Goal: Task Accomplishment & Management: Use online tool/utility

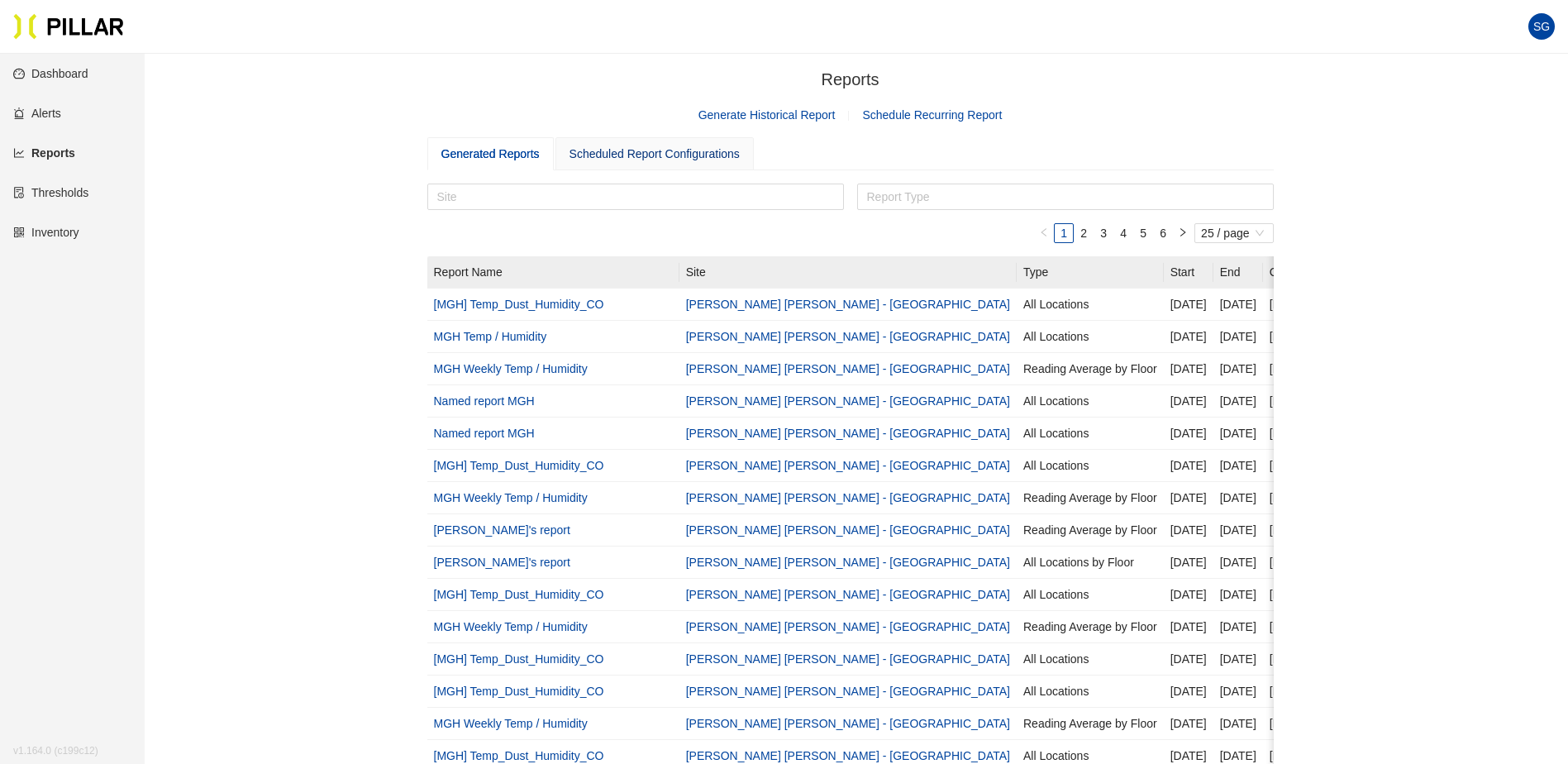
click at [624, 149] on div "Scheduled Report Configurations" at bounding box center [655, 154] width 171 height 18
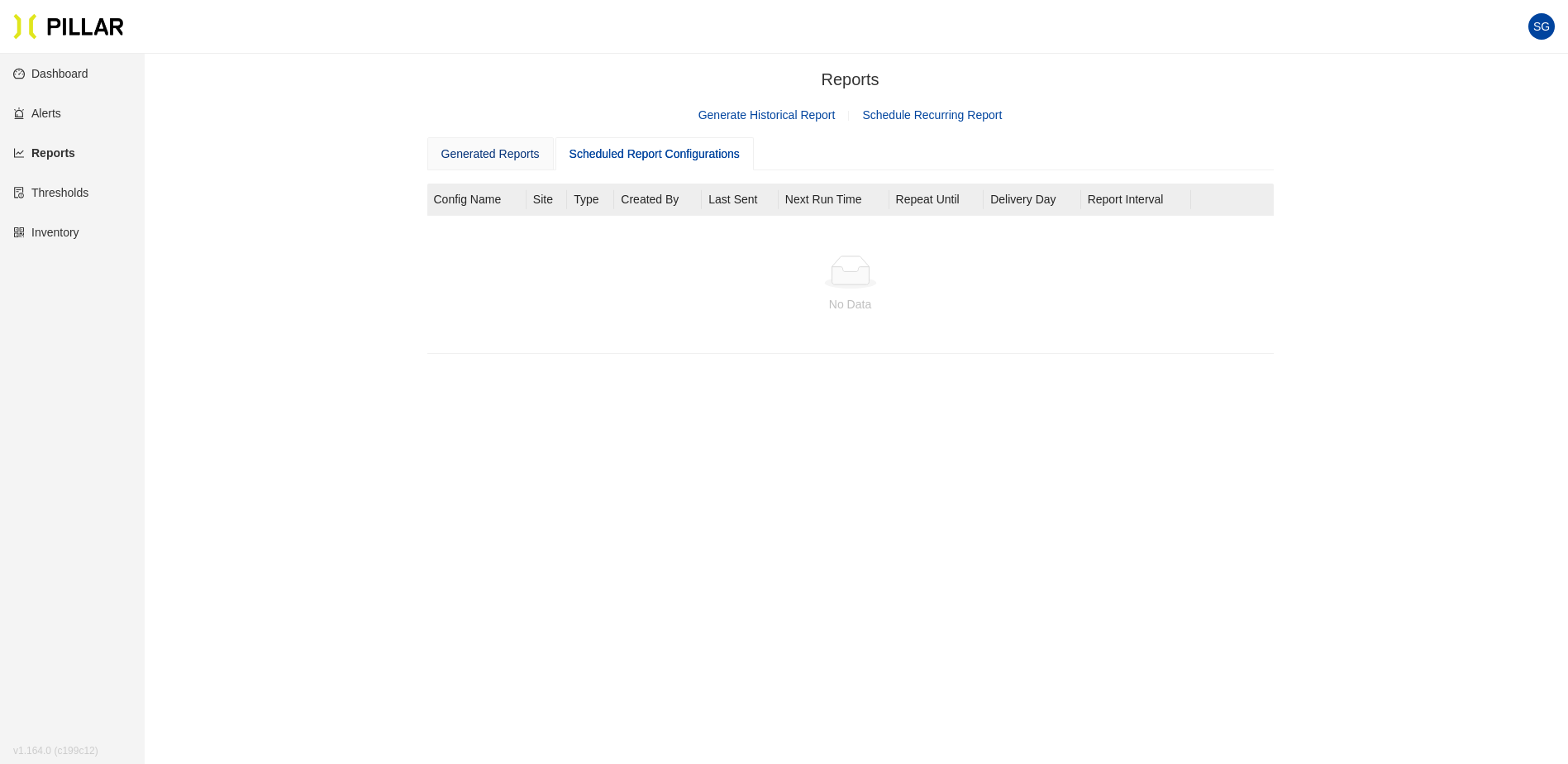
click at [496, 160] on div "Generated Reports" at bounding box center [491, 154] width 99 height 18
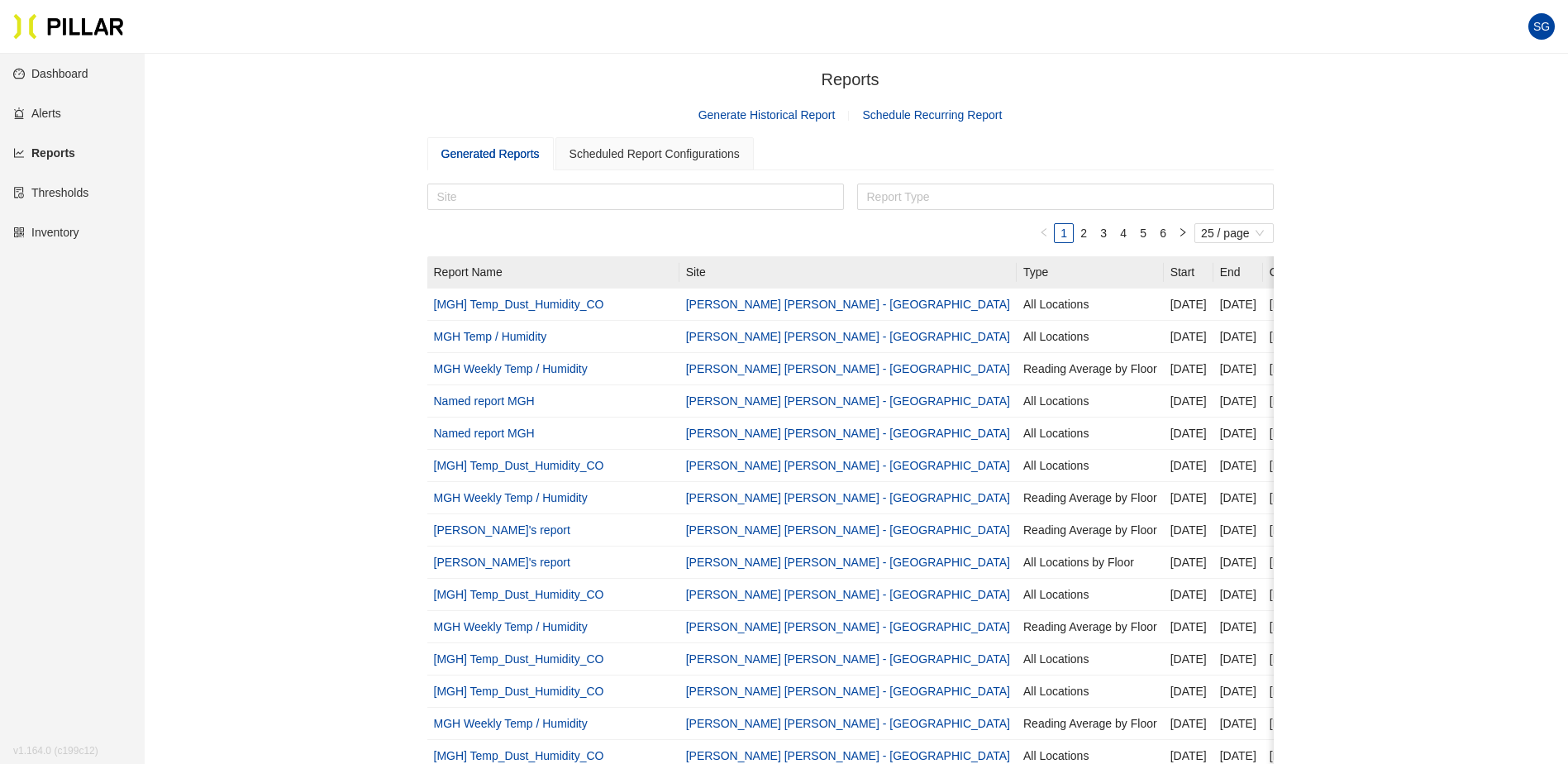
click at [731, 115] on link "Generate Historical Report" at bounding box center [767, 115] width 137 height 13
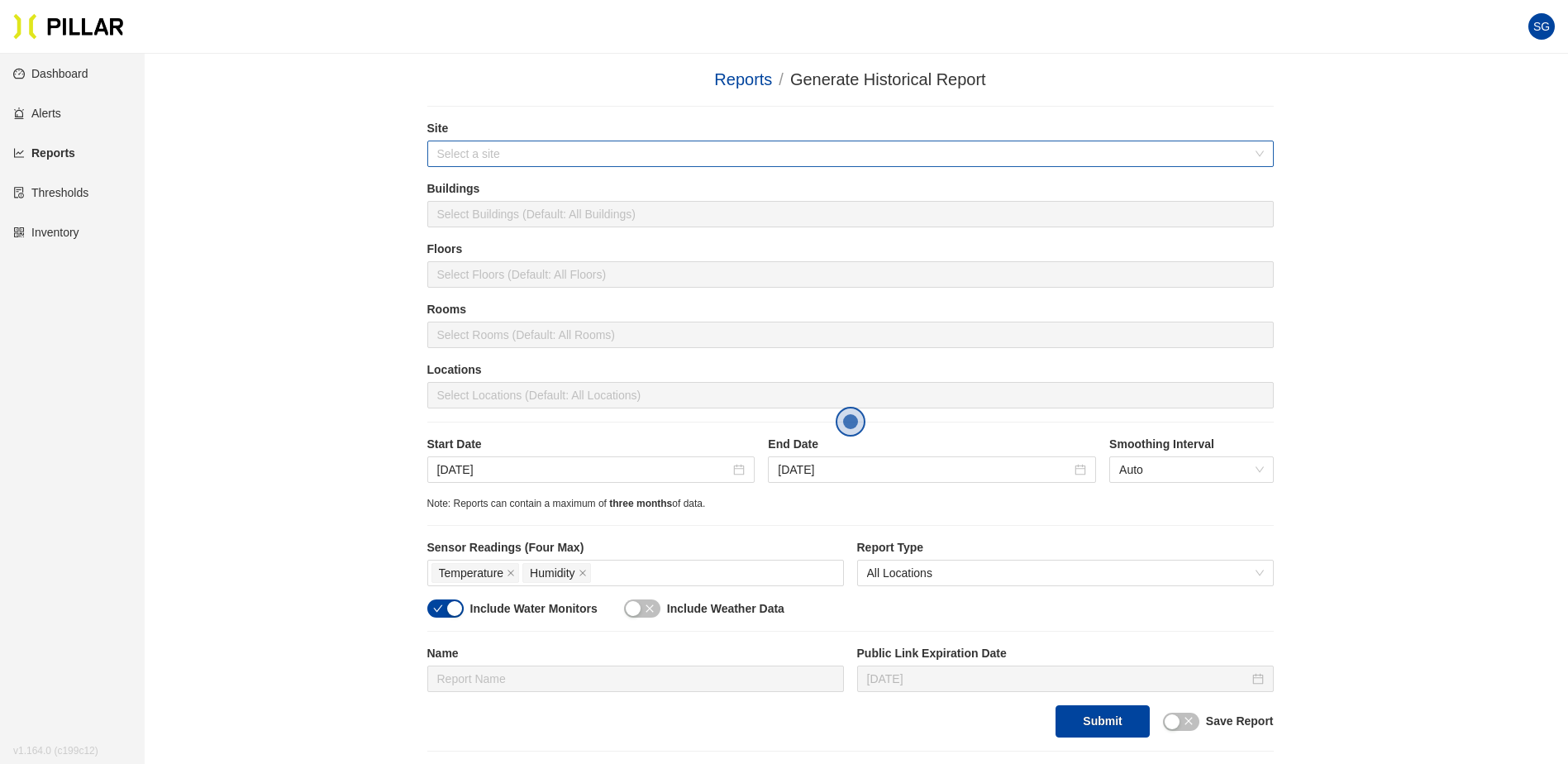
click at [490, 155] on input "search" at bounding box center [845, 154] width 815 height 25
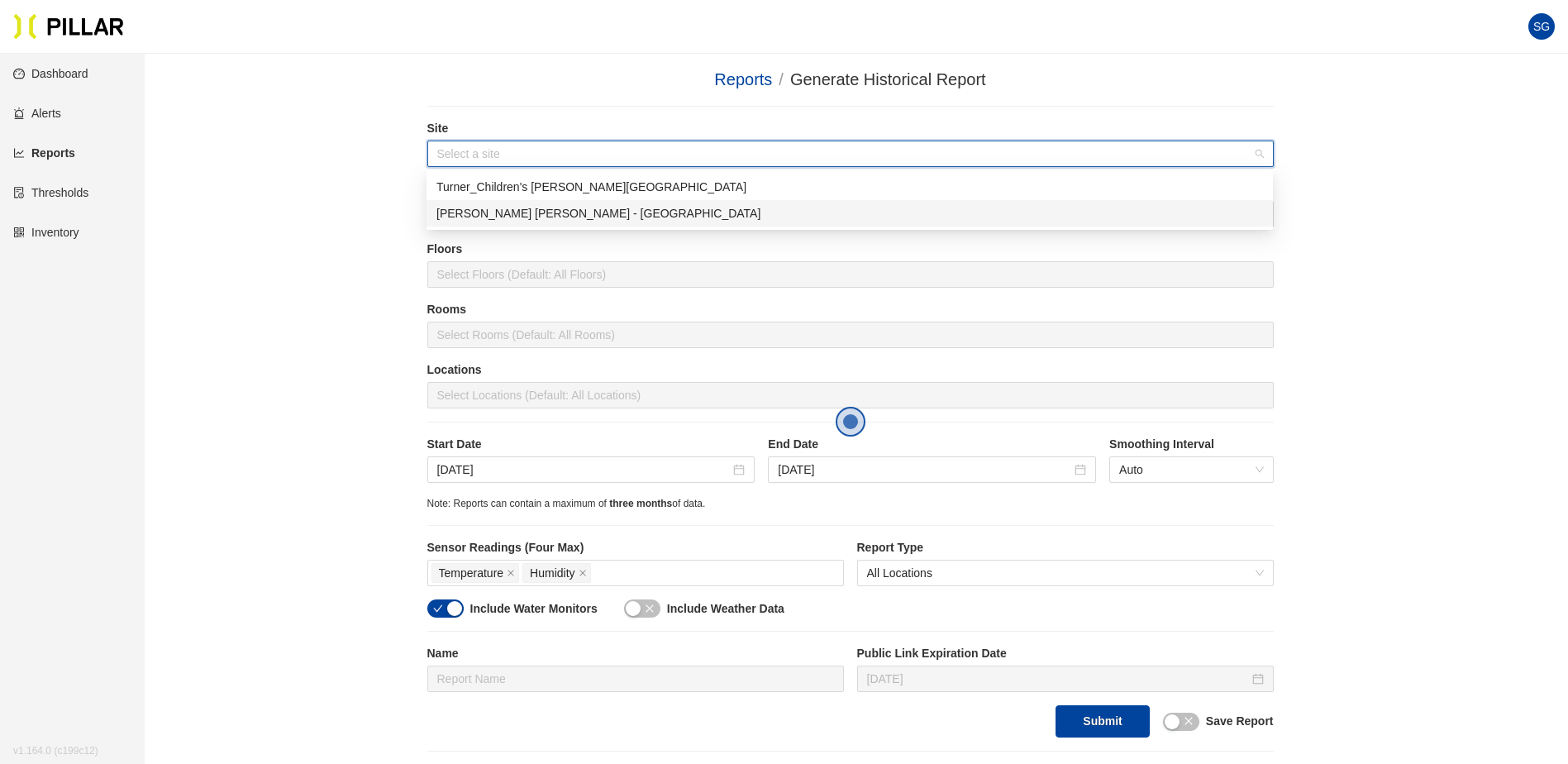
click at [496, 206] on div "[PERSON_NAME] [PERSON_NAME] - [GEOGRAPHIC_DATA]" at bounding box center [849, 212] width 827 height 18
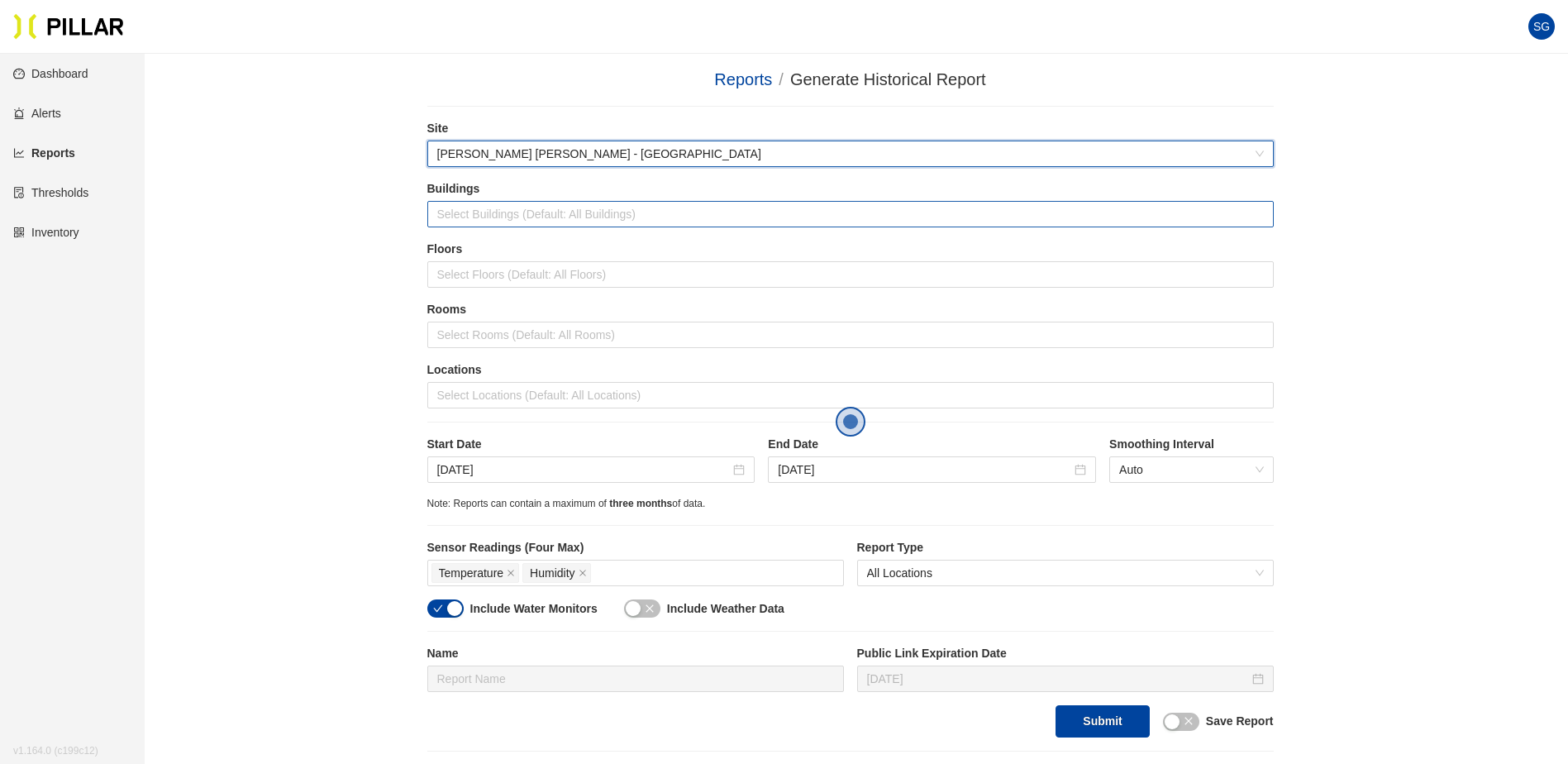
click at [475, 205] on div at bounding box center [850, 214] width 838 height 23
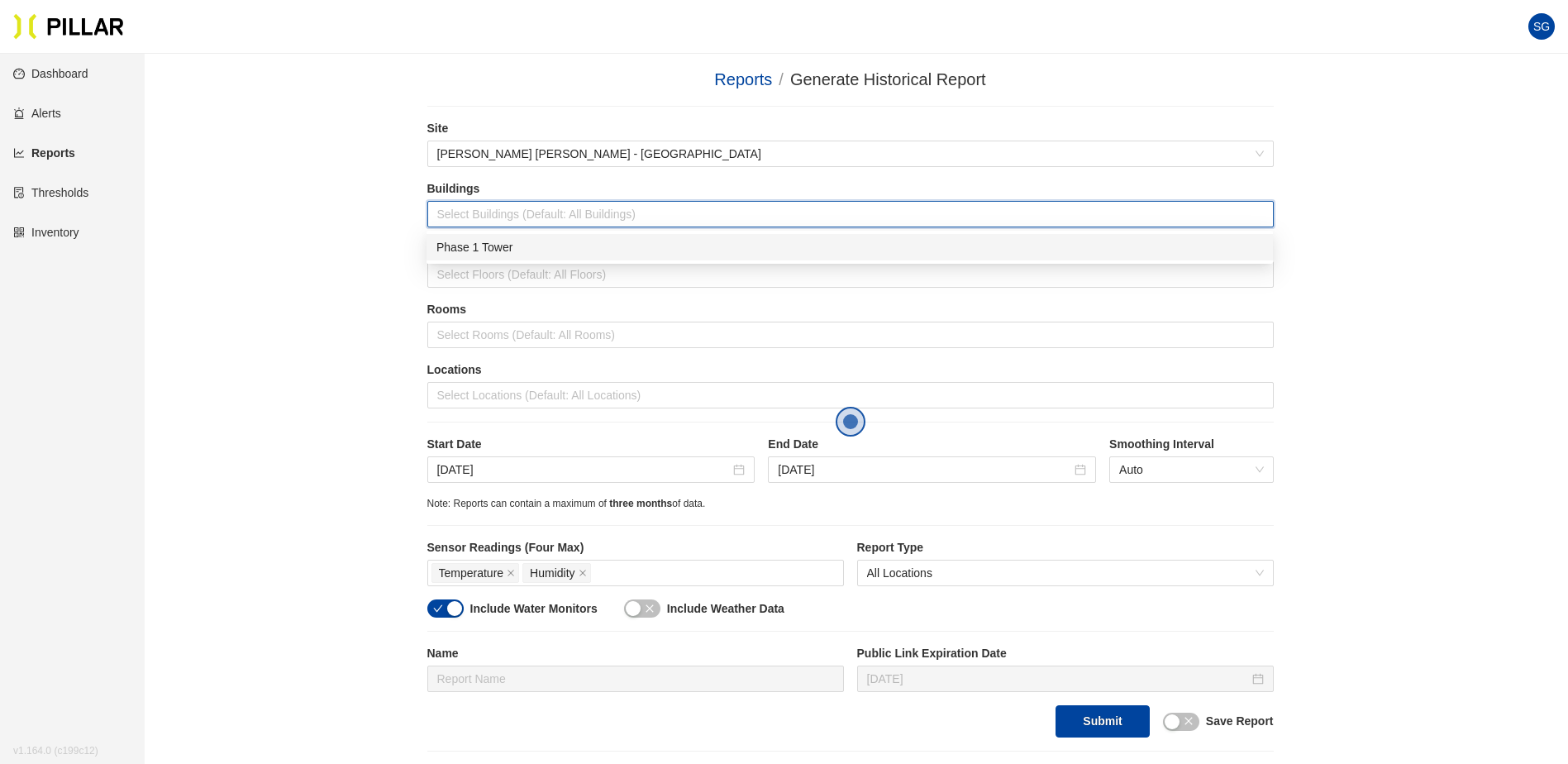
click at [474, 245] on div "Phase 1 Tower" at bounding box center [849, 246] width 827 height 18
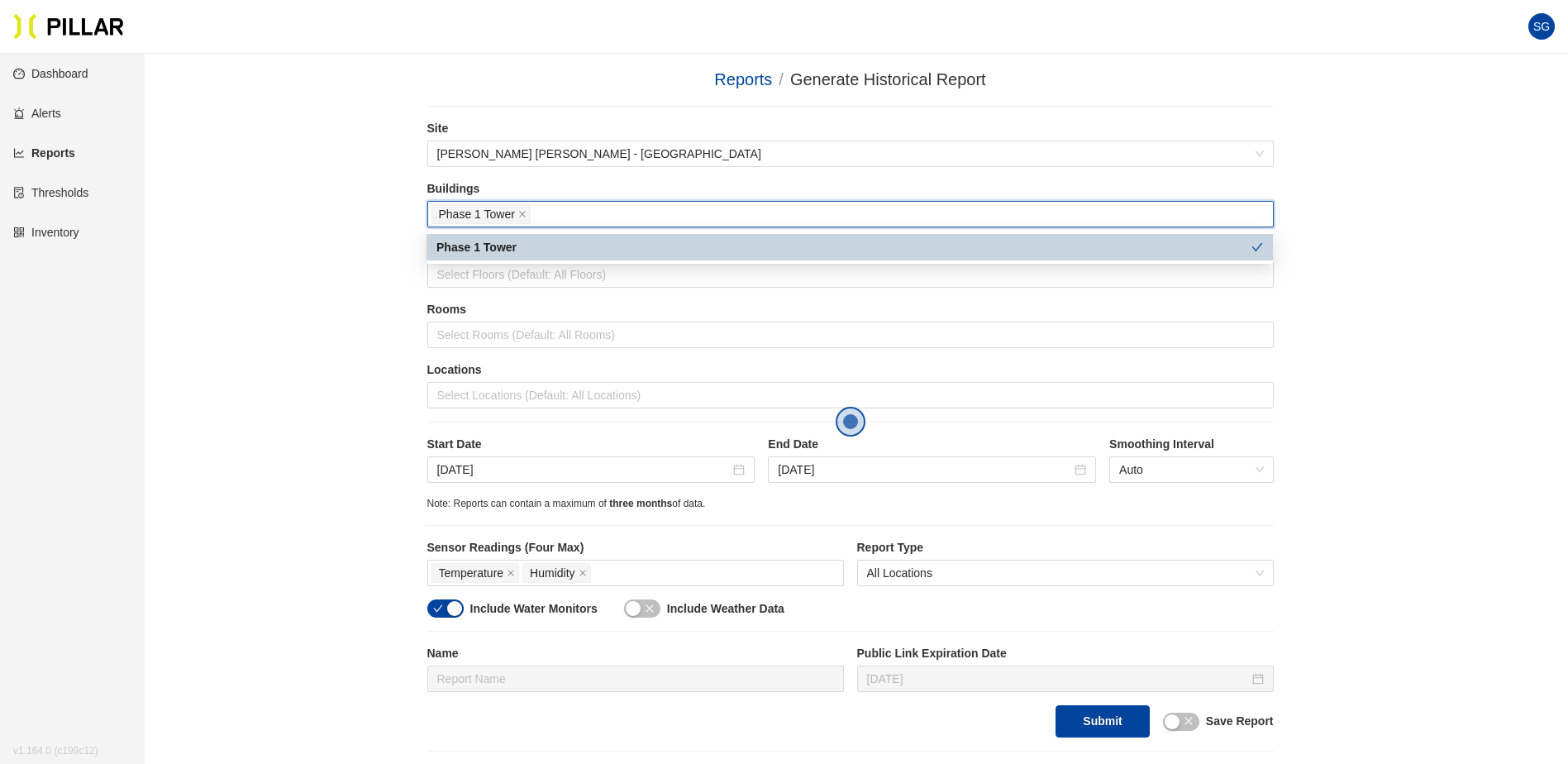
click at [483, 253] on div "Phase 1 Tower" at bounding box center [844, 246] width 815 height 18
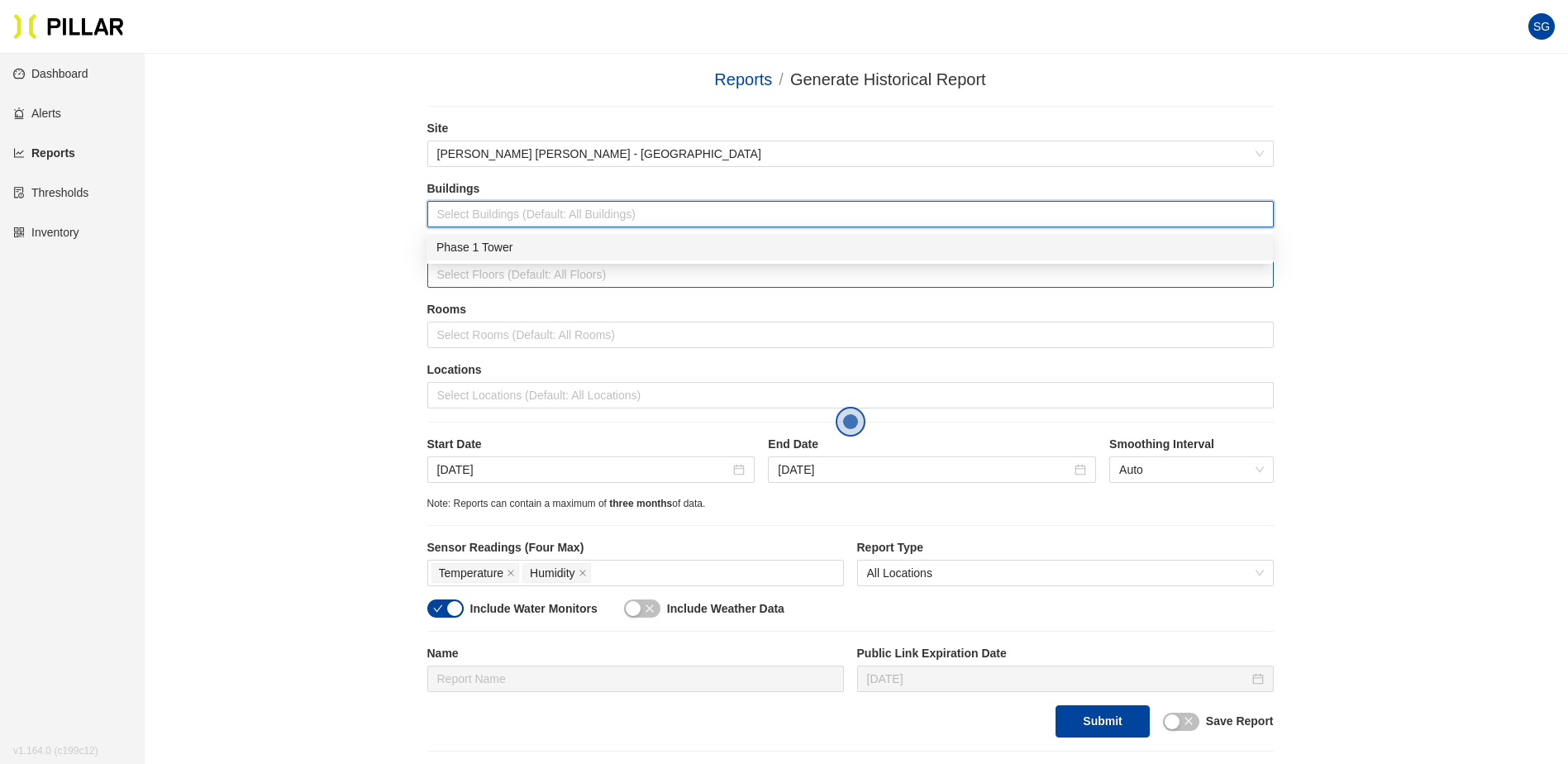
click at [479, 278] on div at bounding box center [850, 274] width 838 height 23
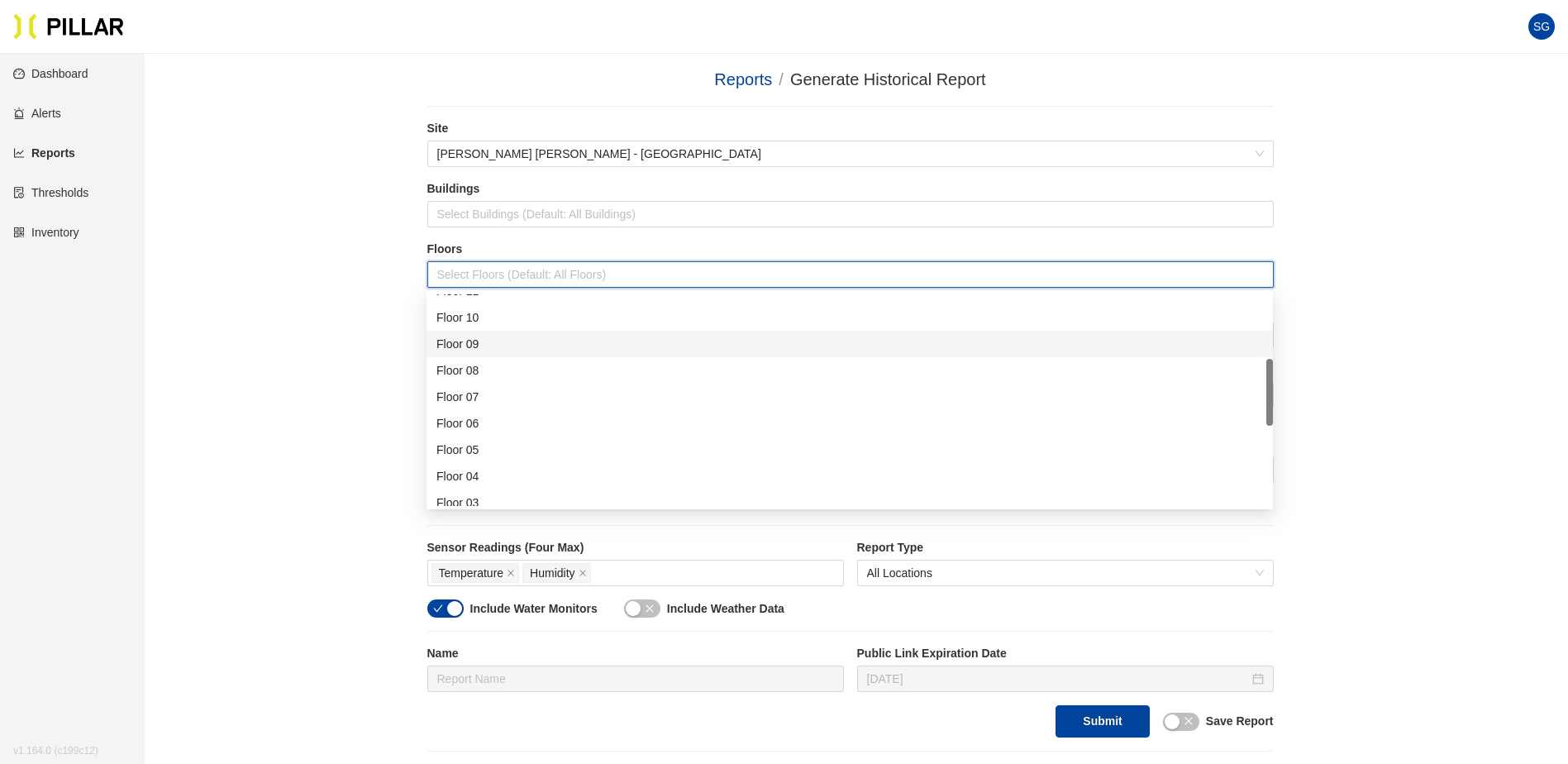
click at [245, 362] on div "Reports / Generate Historical Report / Site Turner Walsh - Mass General Hospita…" at bounding box center [849, 409] width 1330 height 684
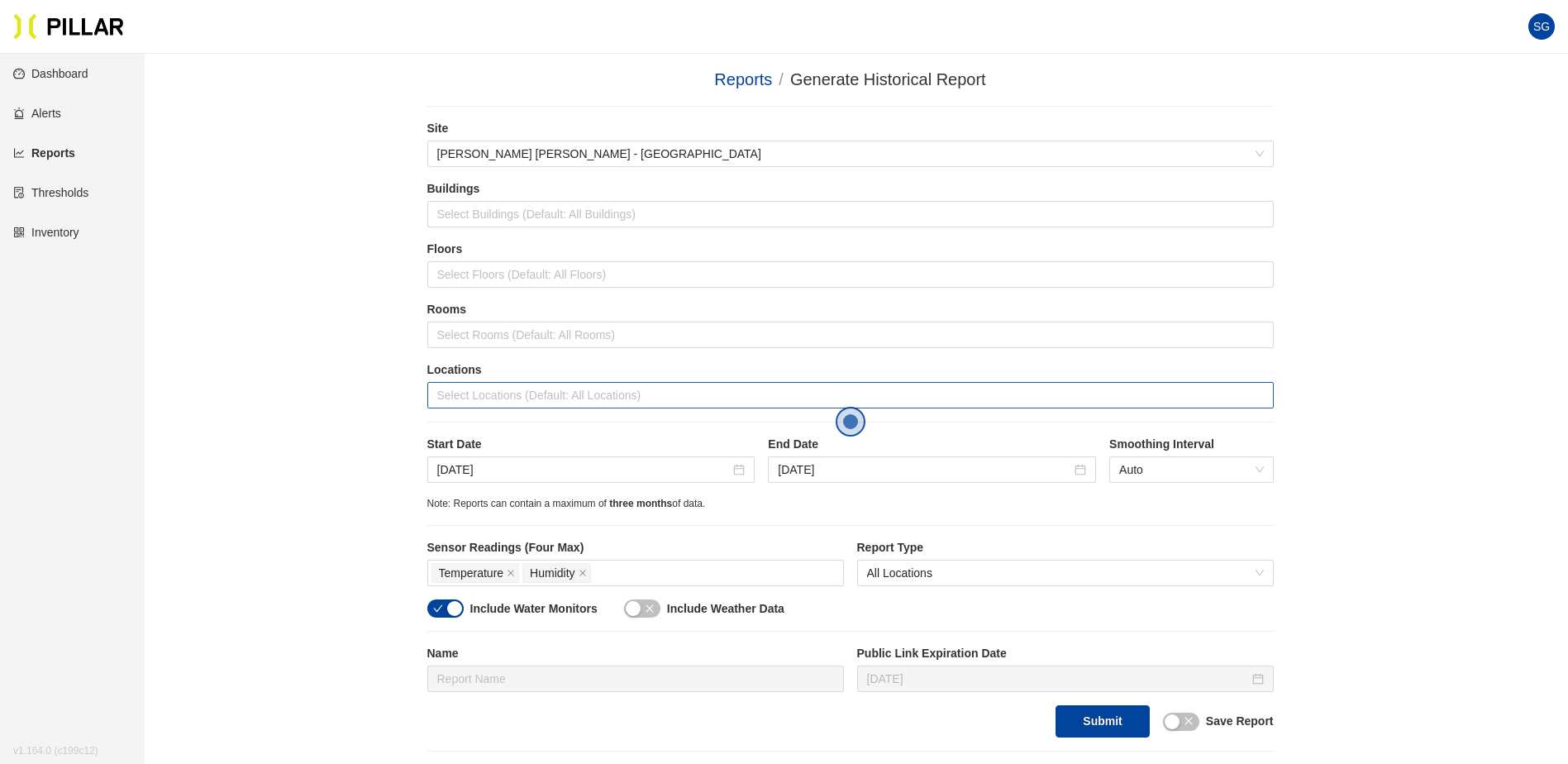
click at [585, 388] on div at bounding box center [850, 395] width 838 height 23
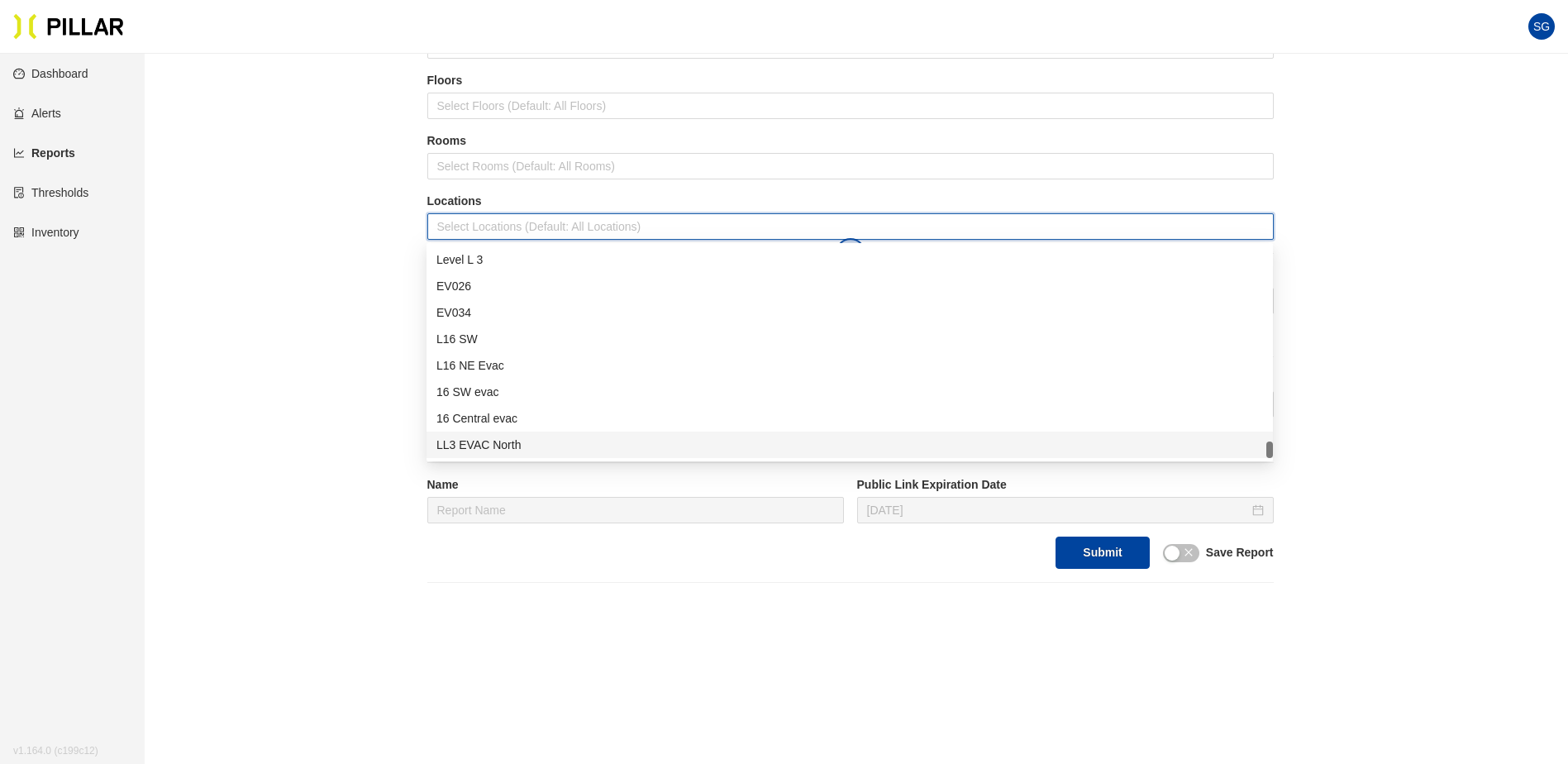
scroll to position [252, 0]
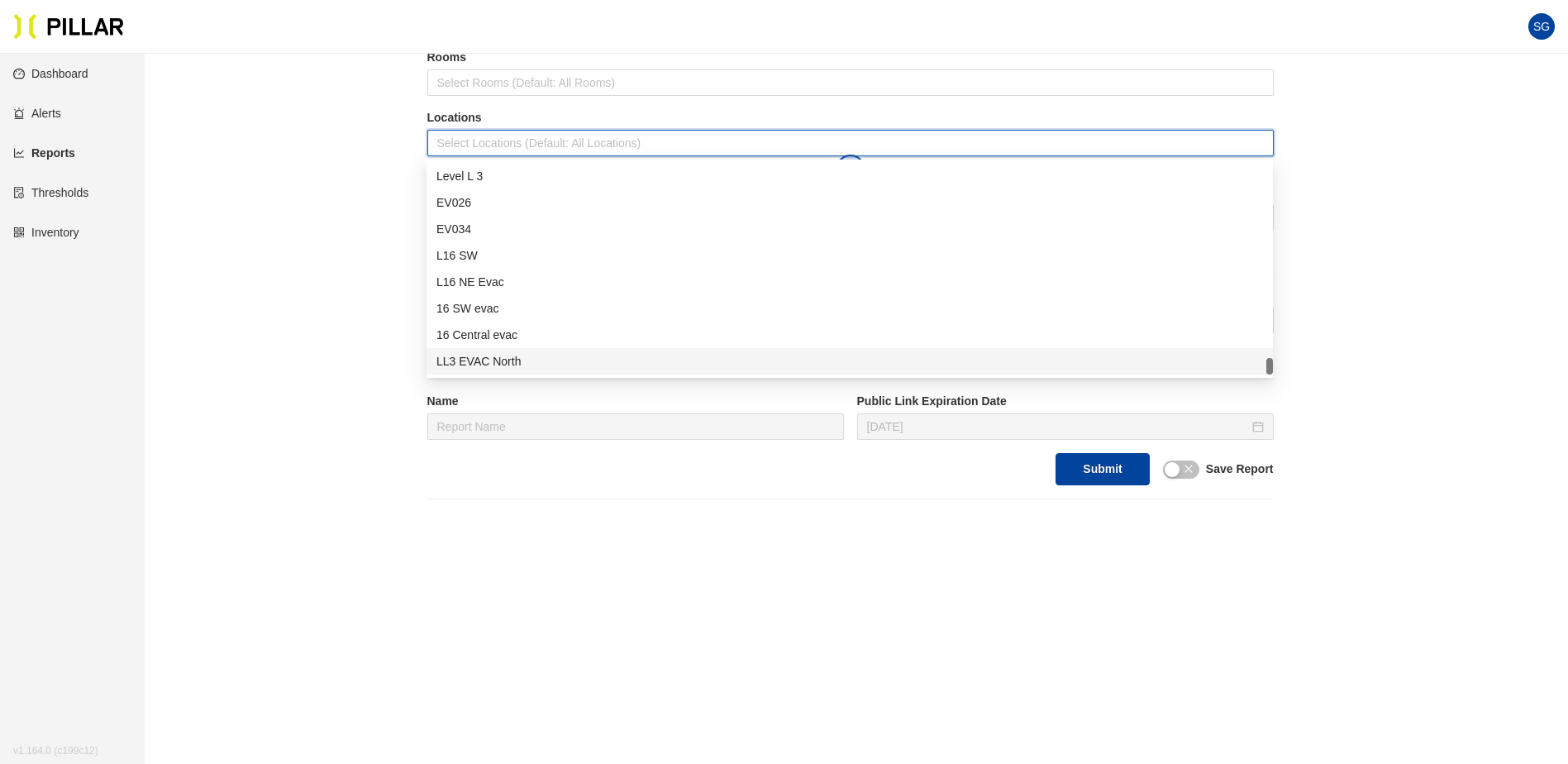
click at [298, 401] on div "Reports / Generate Historical Report / Site Turner Walsh - Mass General Hospita…" at bounding box center [849, 157] width 1330 height 684
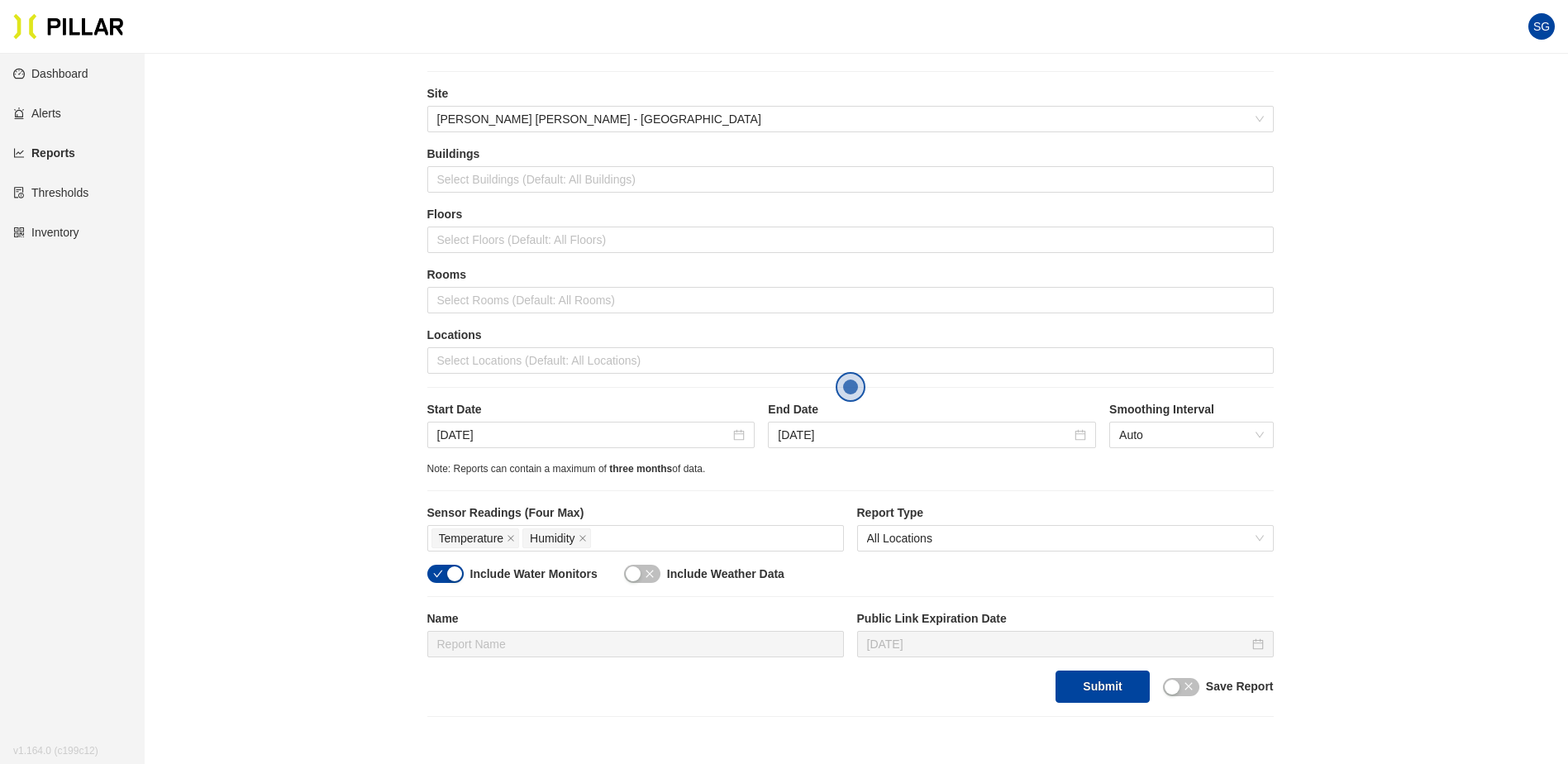
scroll to position [4, 0]
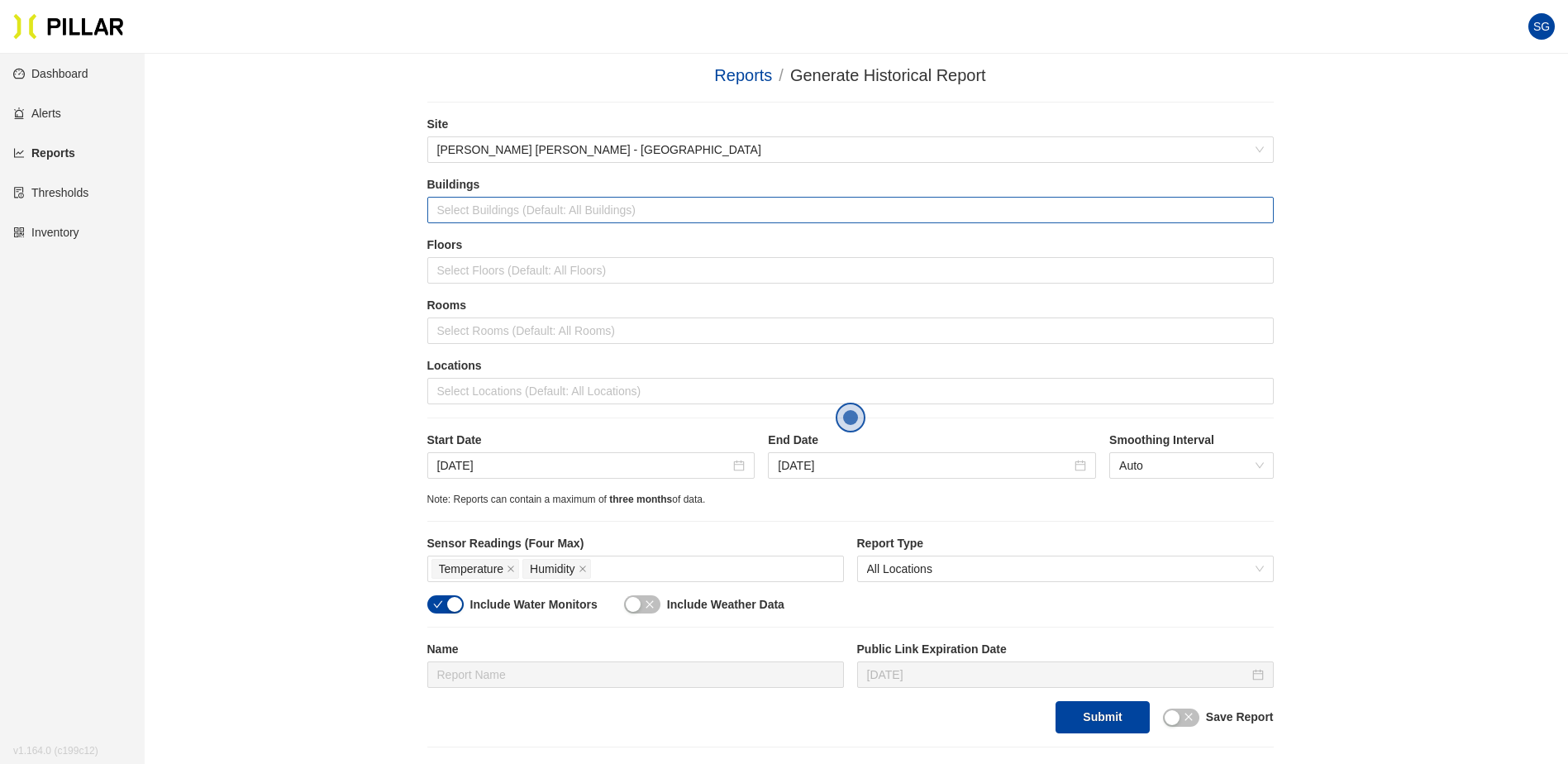
click at [550, 209] on div at bounding box center [850, 209] width 838 height 23
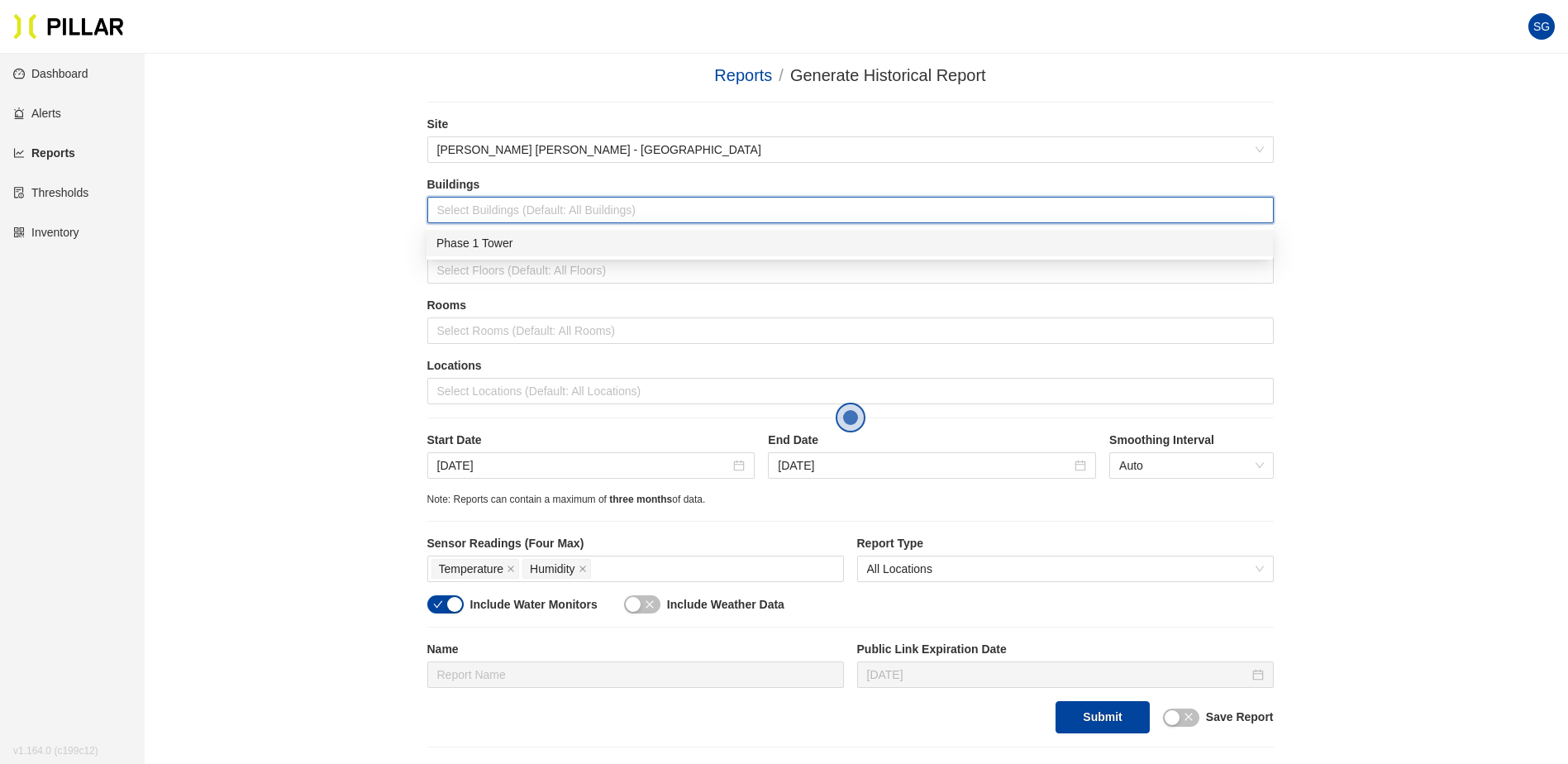
click at [539, 241] on div "Phase 1 Tower" at bounding box center [849, 243] width 827 height 18
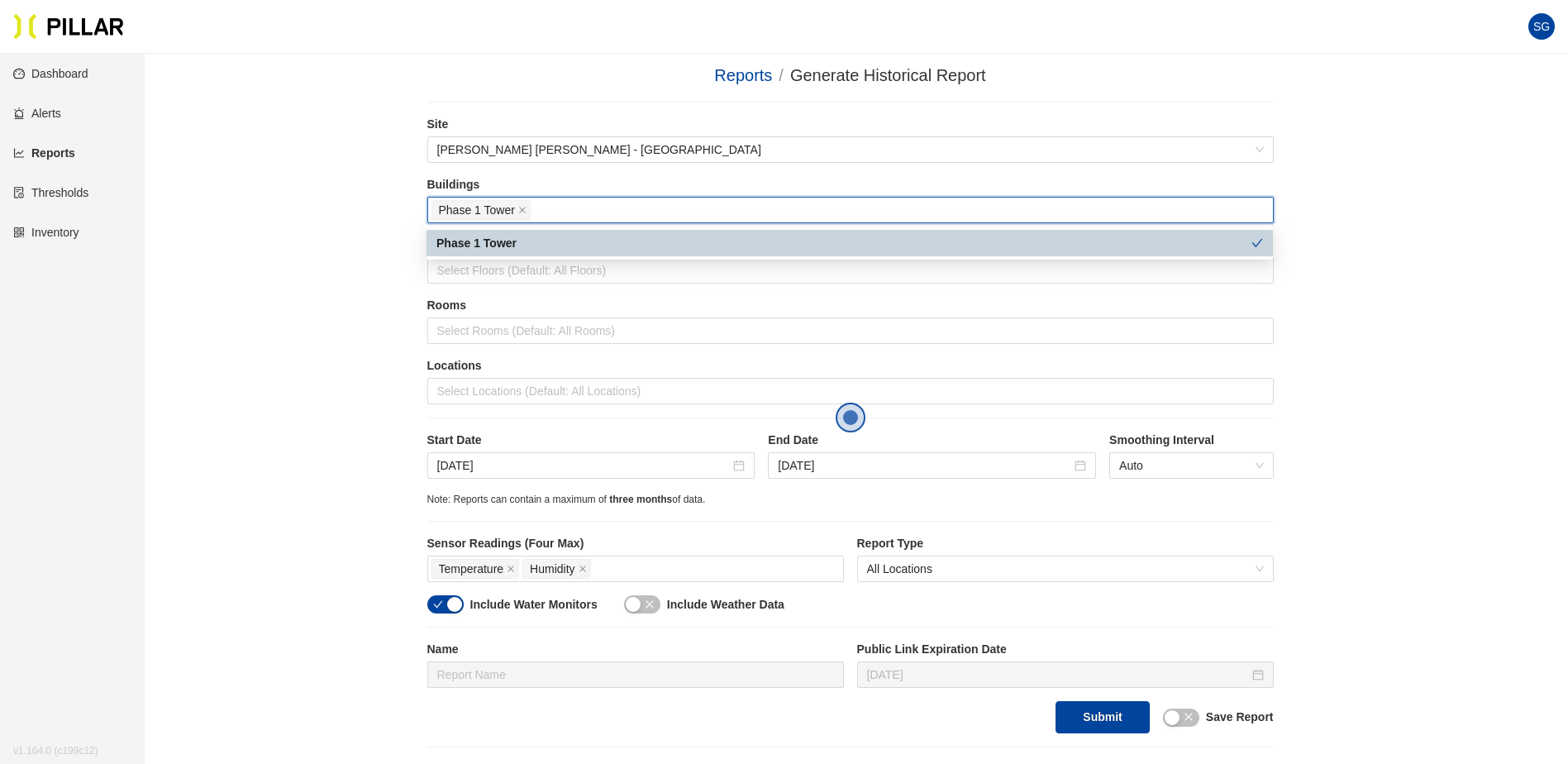
click at [454, 239] on div "Phase 1 Tower" at bounding box center [844, 243] width 815 height 18
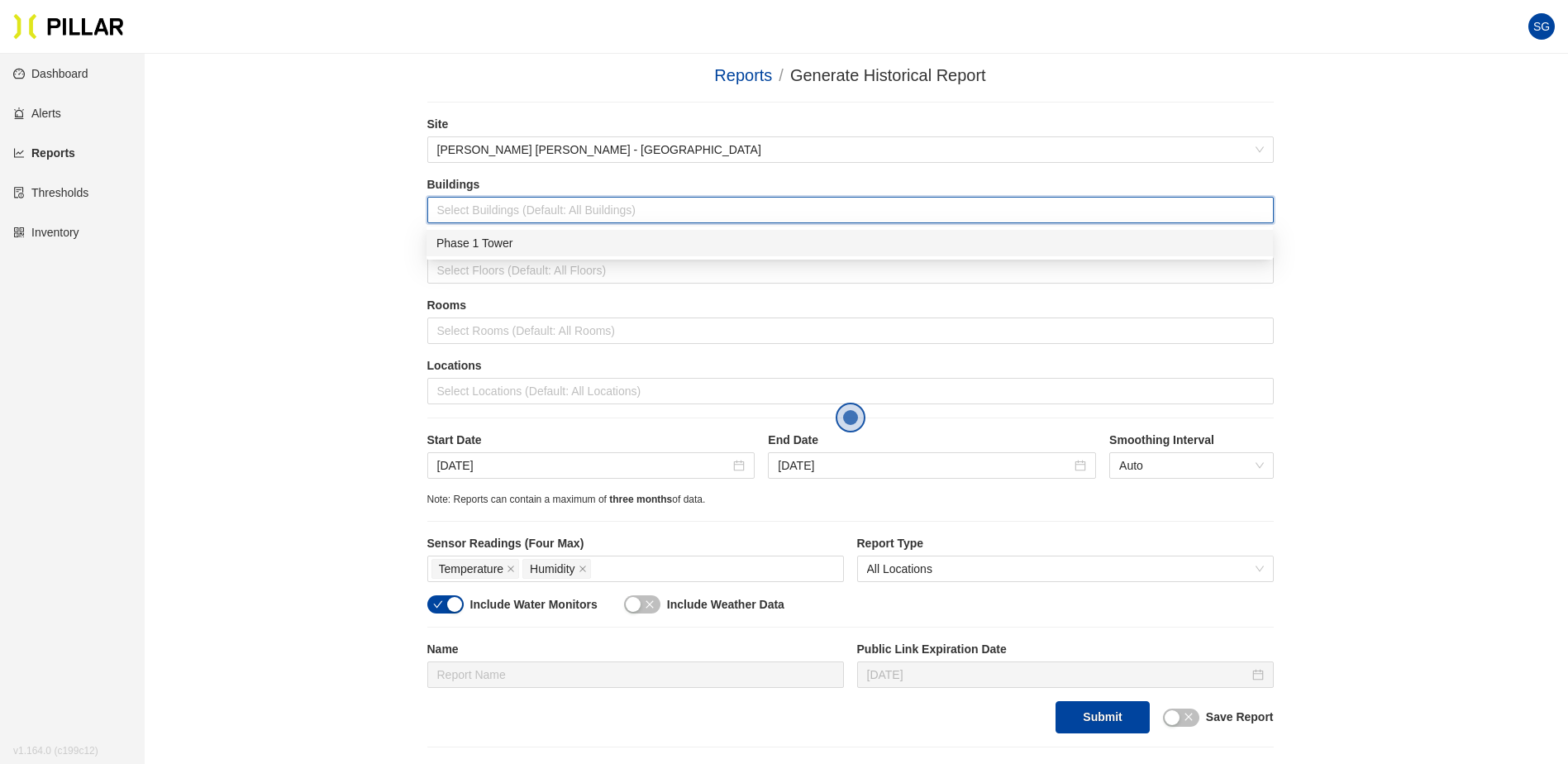
click at [468, 243] on div "Phase 1 Tower" at bounding box center [849, 243] width 827 height 18
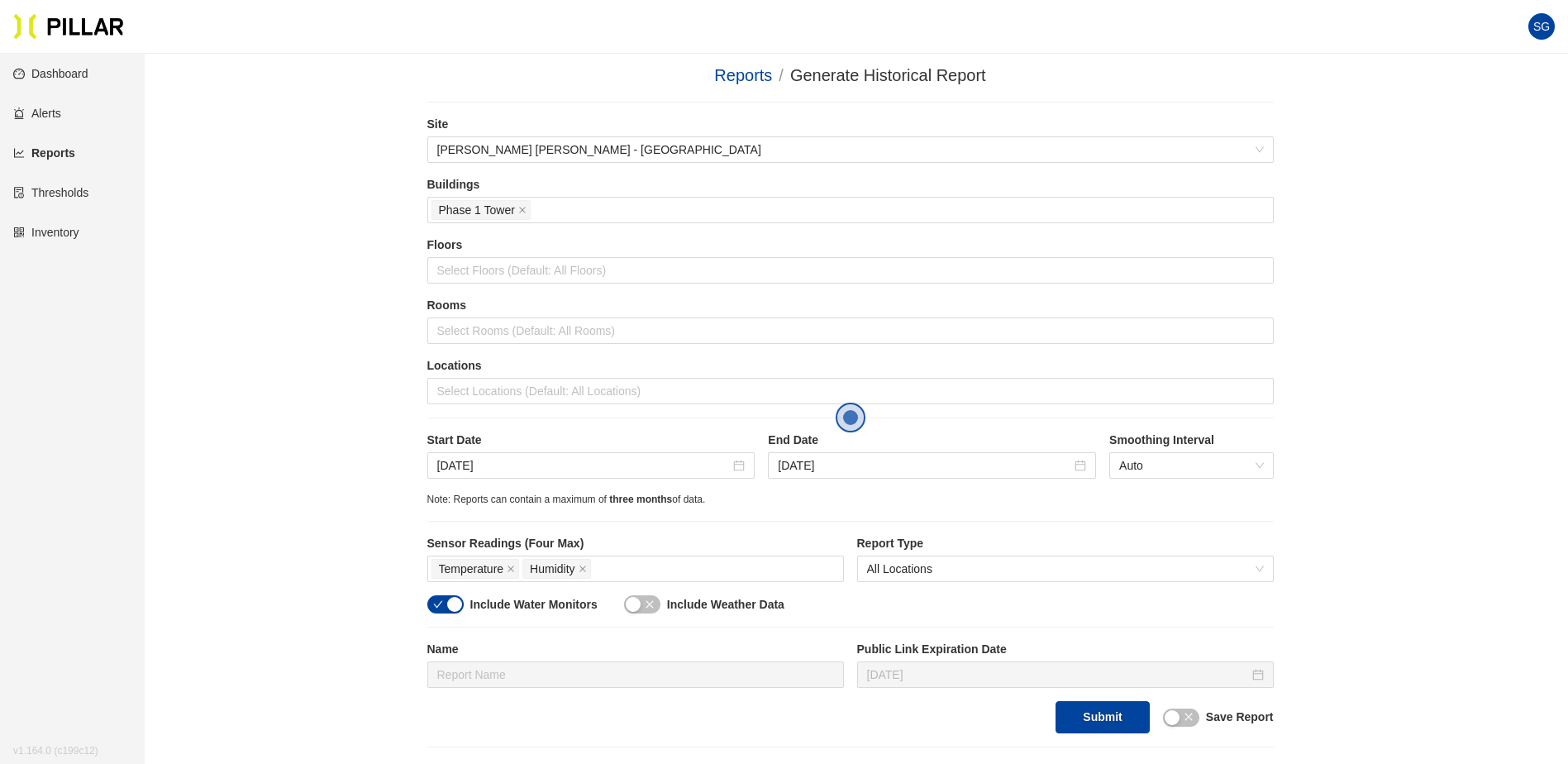
click at [333, 272] on div "Reports / Generate Historical Report / Site Turner Walsh - Mass General Hospita…" at bounding box center [849, 405] width 1330 height 684
click at [482, 265] on div at bounding box center [850, 270] width 838 height 23
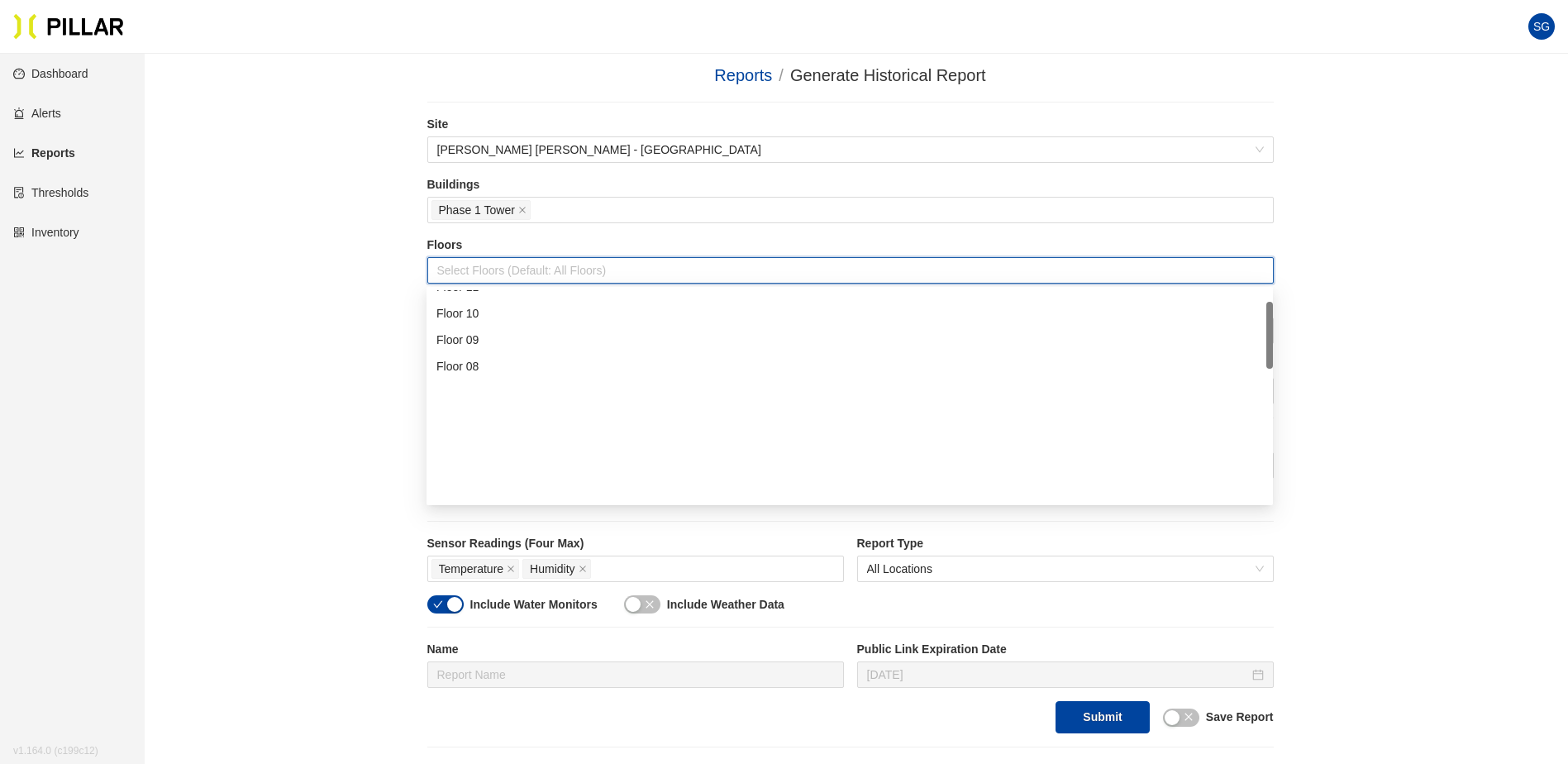
scroll to position [0, 0]
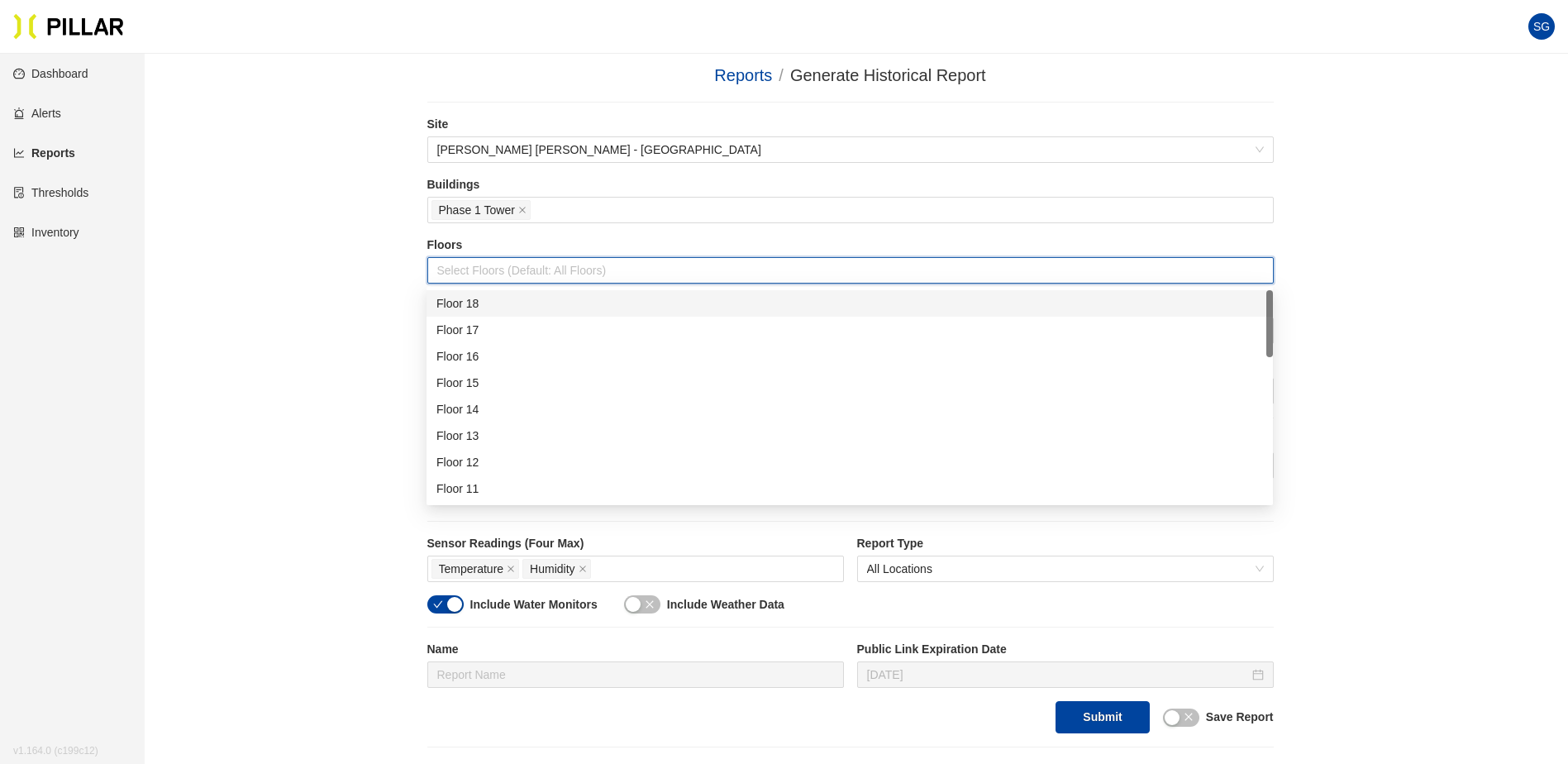
click at [482, 306] on div "Floor 18" at bounding box center [849, 302] width 827 height 18
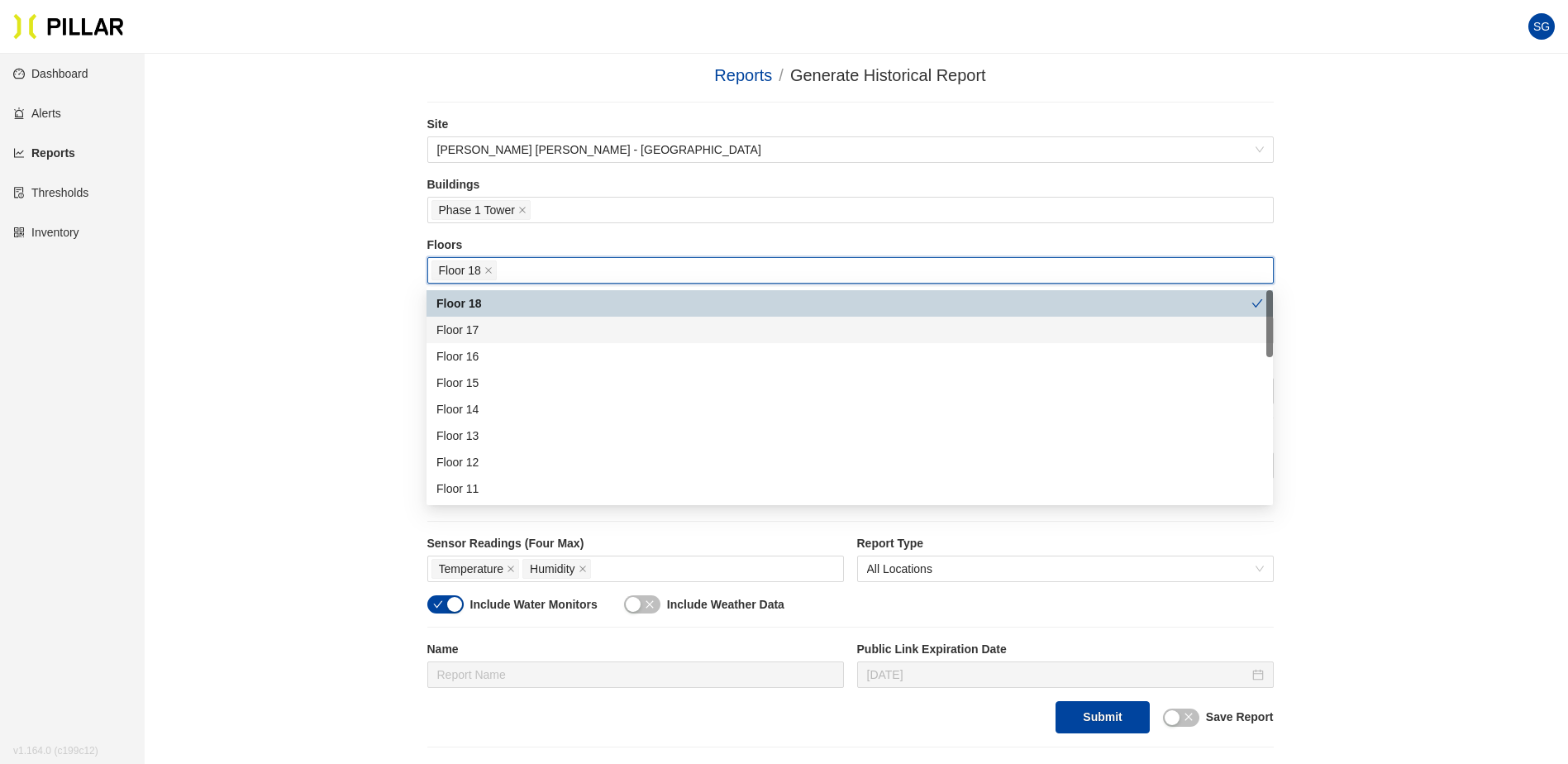
click at [481, 331] on div "Floor 17" at bounding box center [849, 329] width 827 height 18
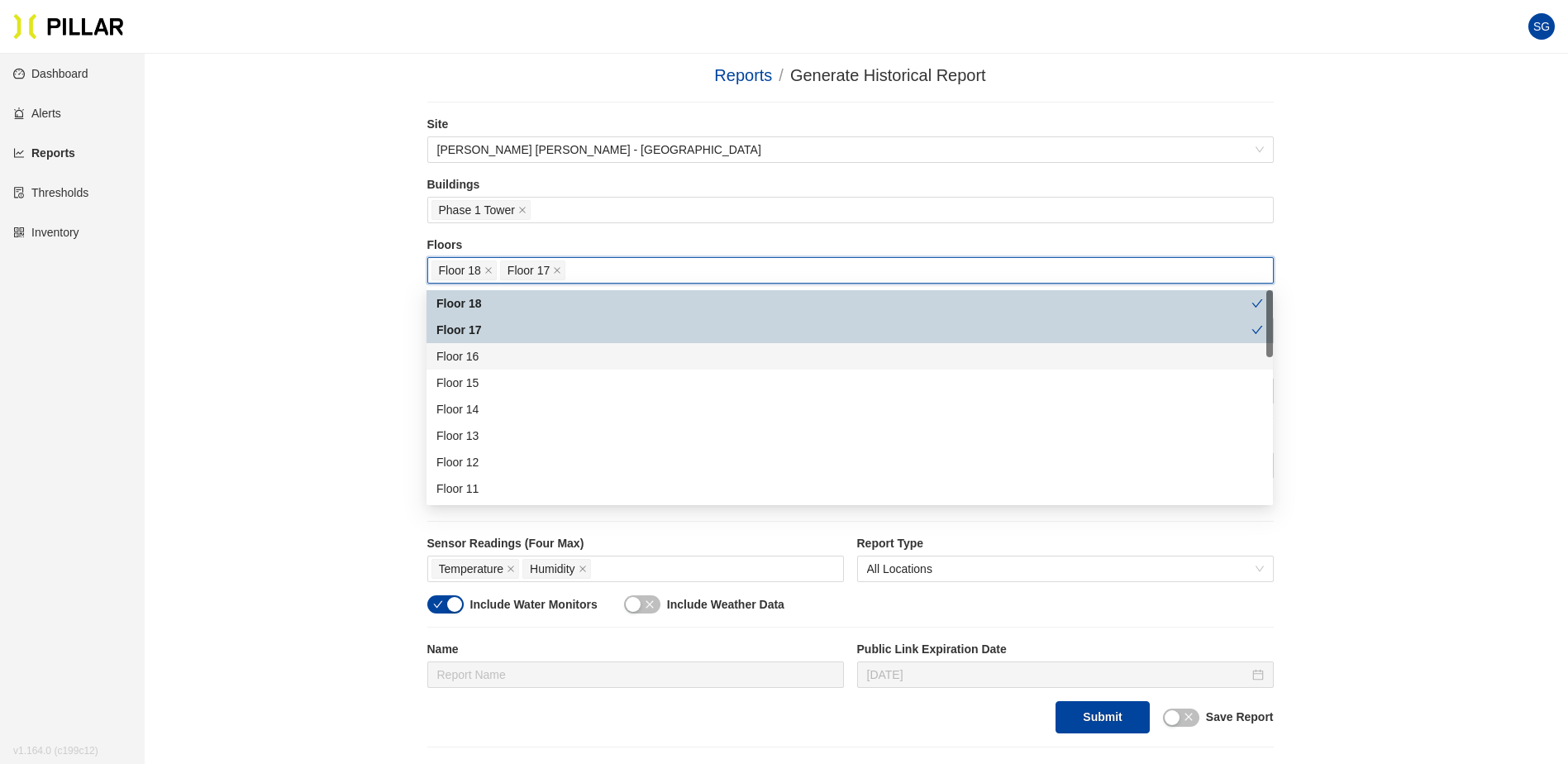
click at [477, 355] on div "Floor 16" at bounding box center [849, 355] width 827 height 18
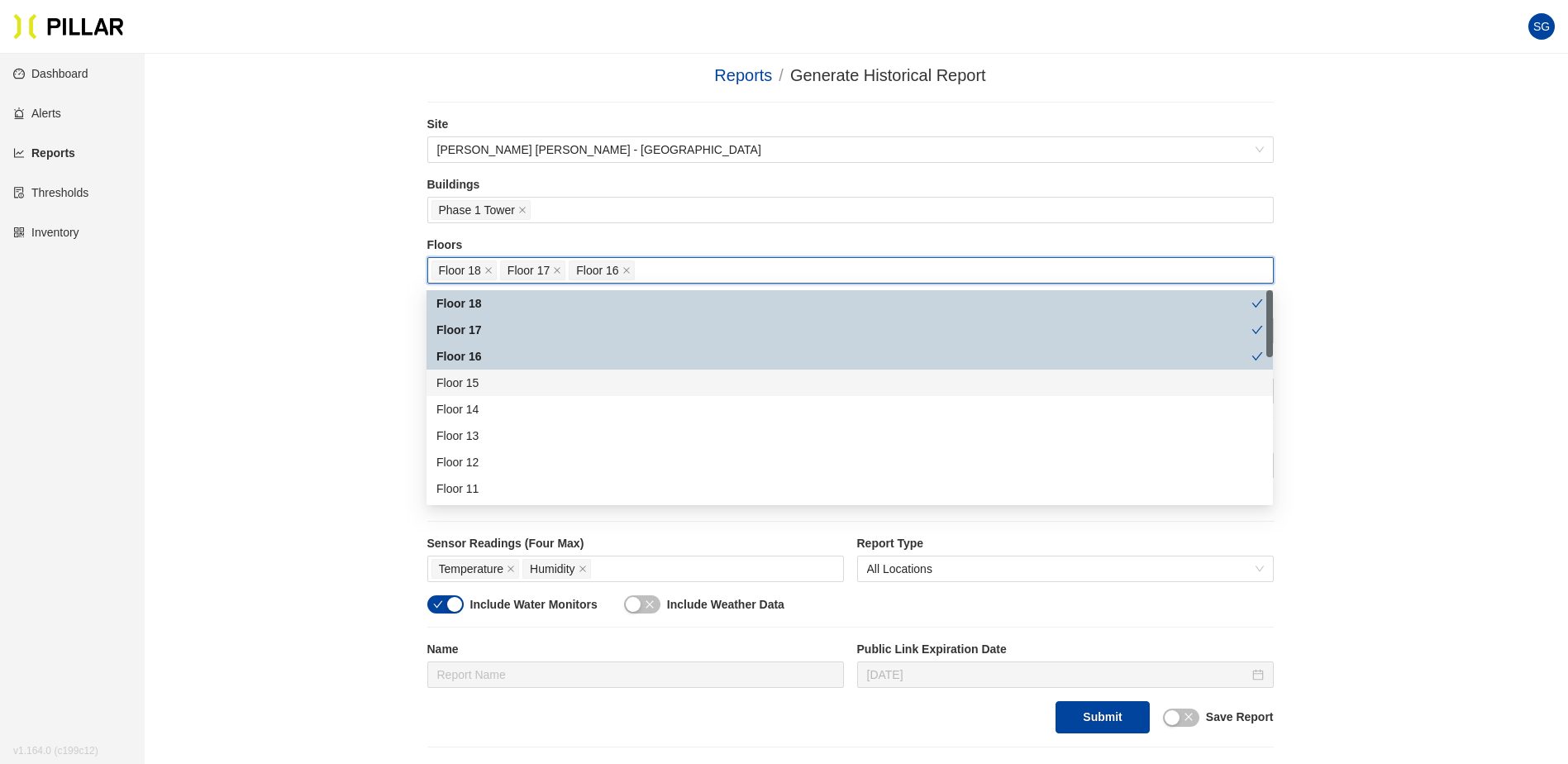
click at [471, 381] on div "Floor 15" at bounding box center [849, 382] width 827 height 18
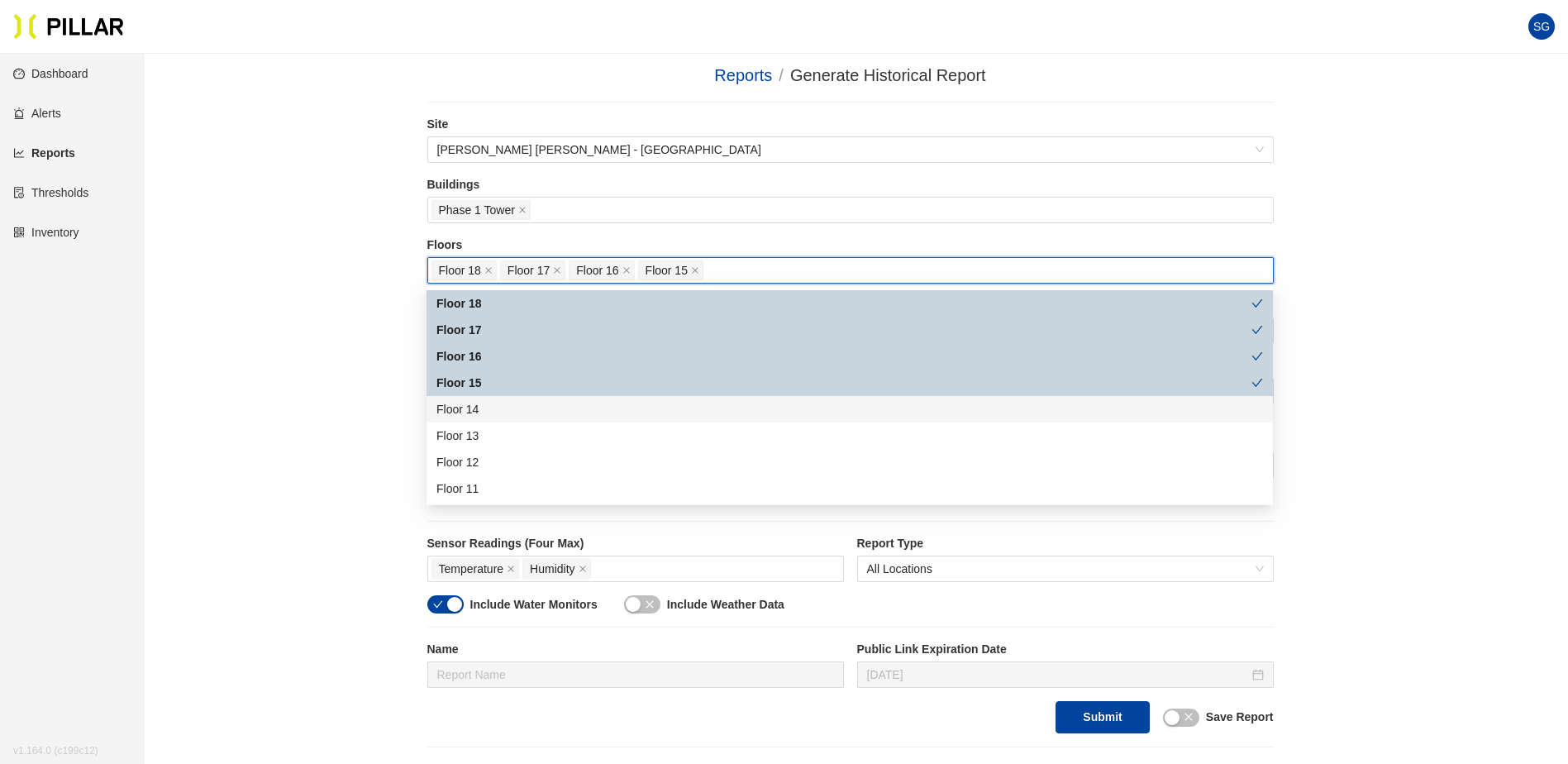
click at [471, 403] on div "Floor 14" at bounding box center [849, 409] width 827 height 18
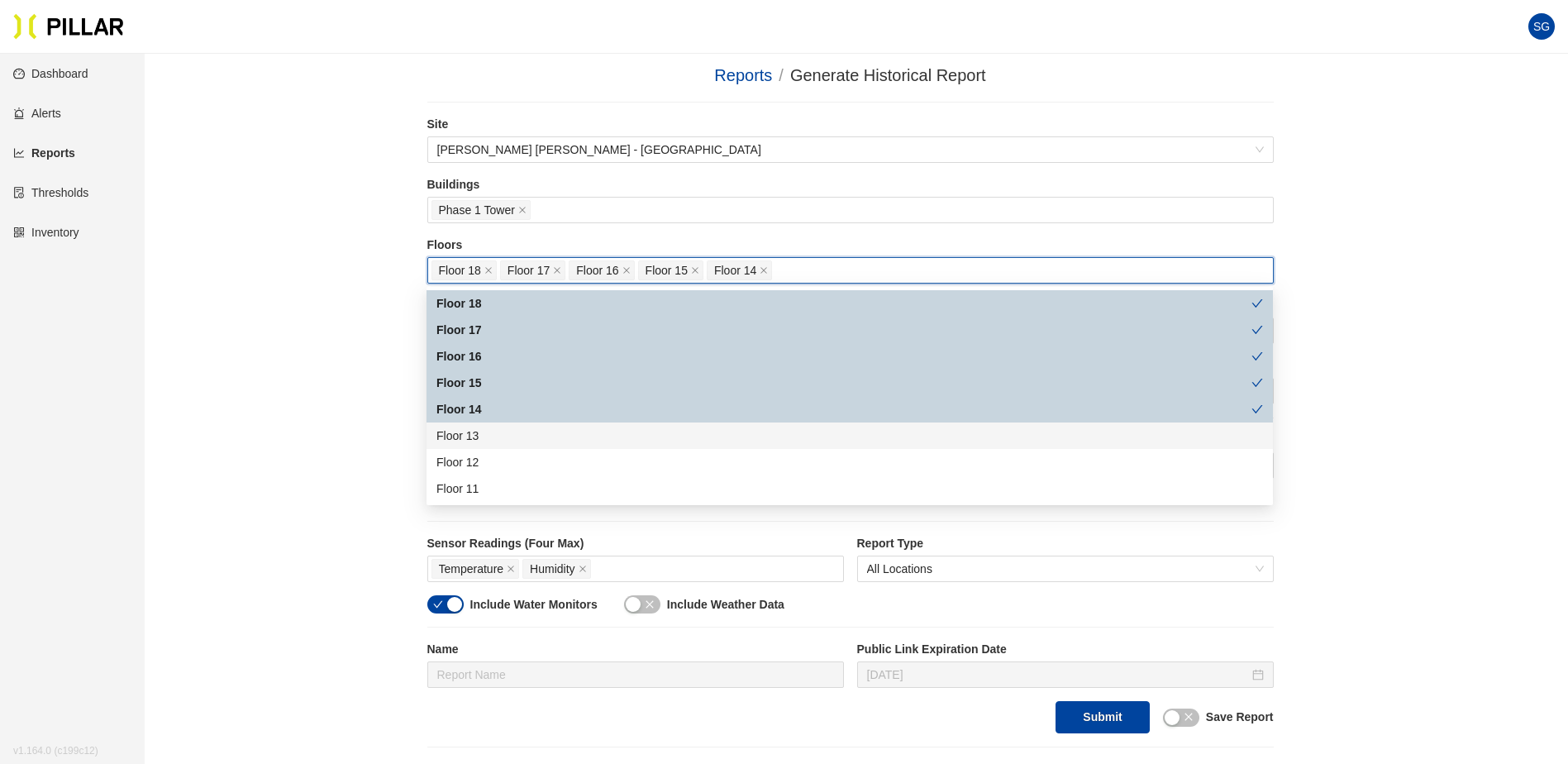
click at [476, 431] on div "Floor 13" at bounding box center [849, 435] width 827 height 18
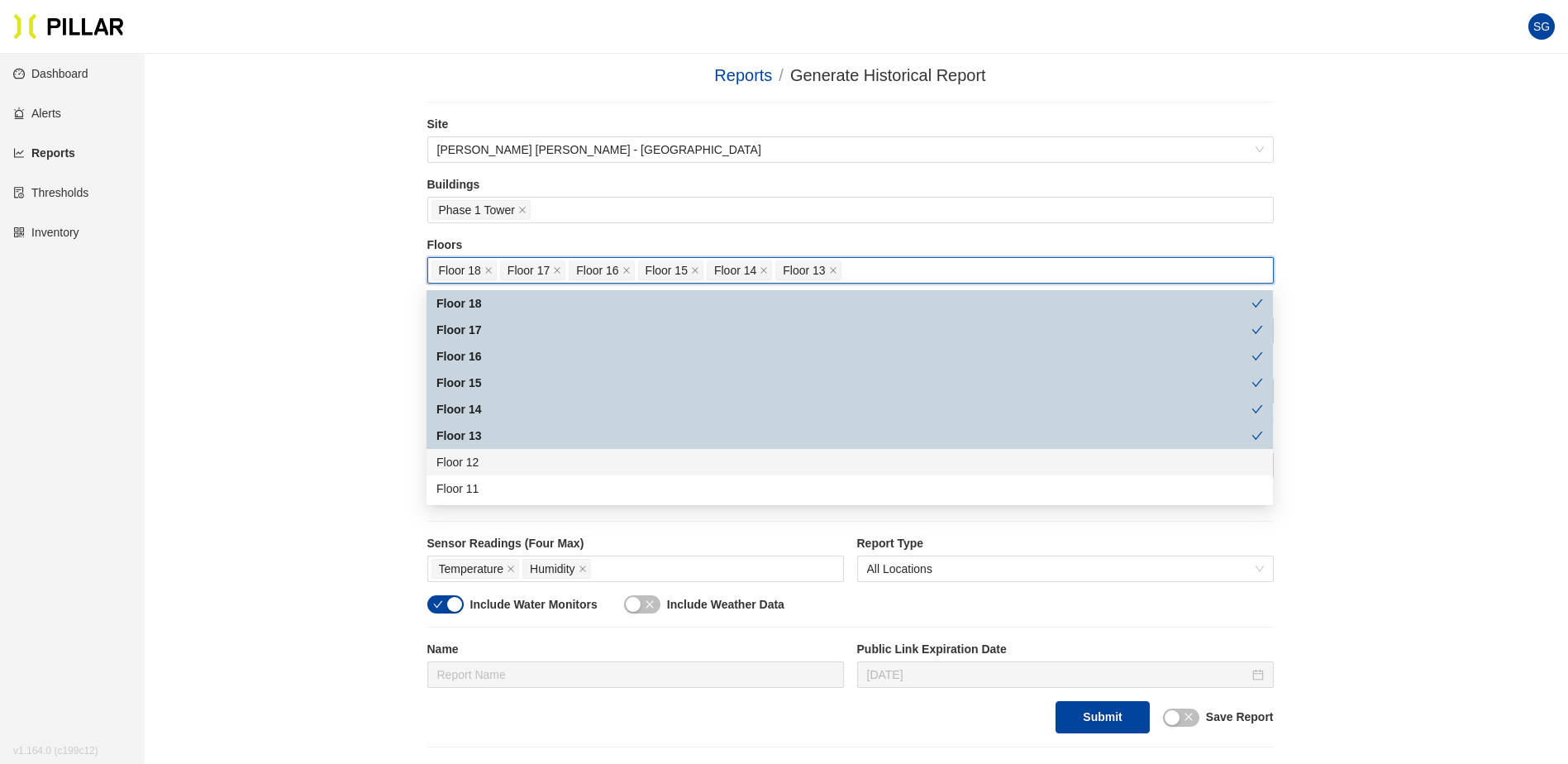
click at [478, 453] on div "Floor 12" at bounding box center [849, 462] width 827 height 18
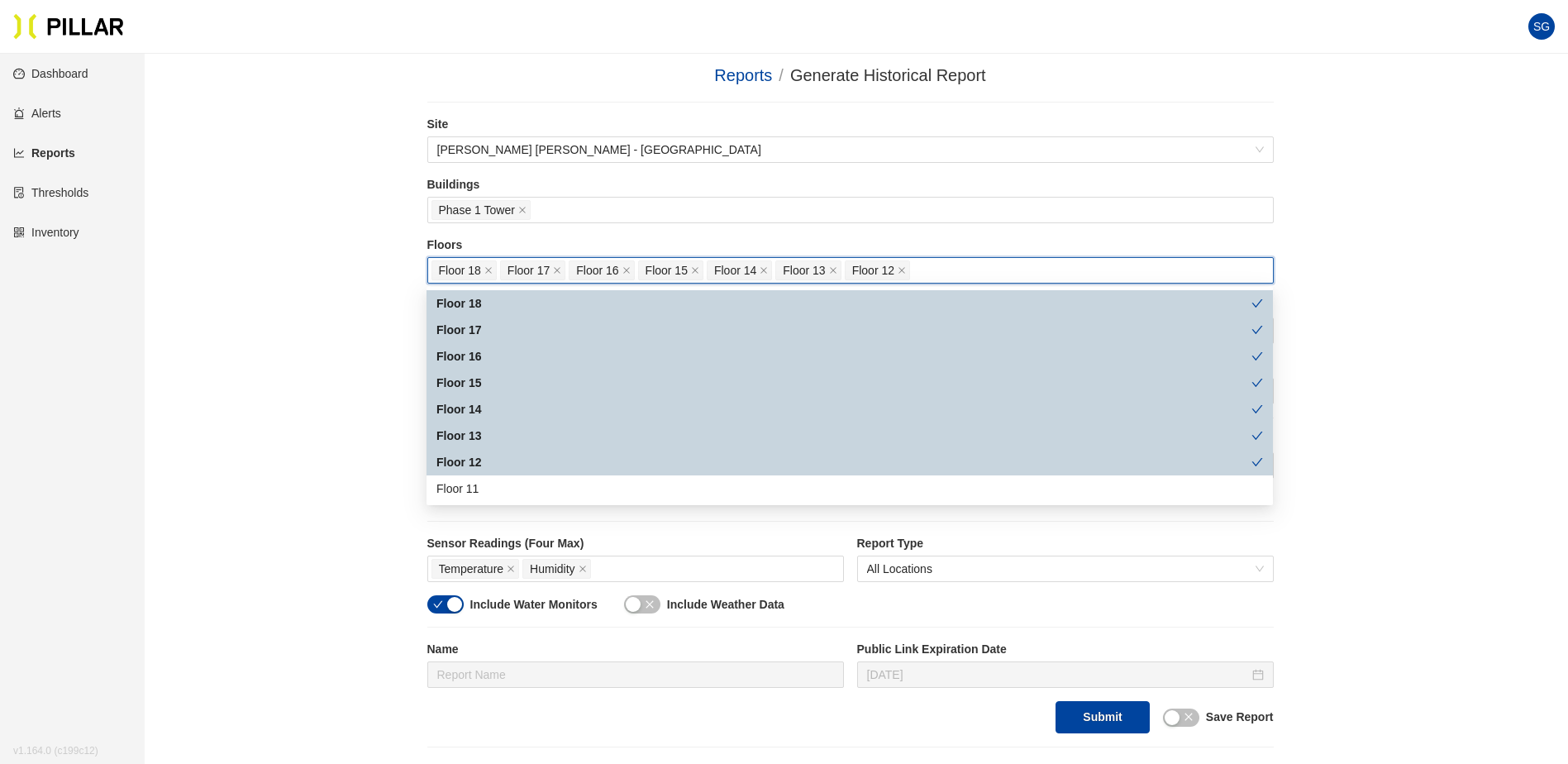
scroll to position [82, 0]
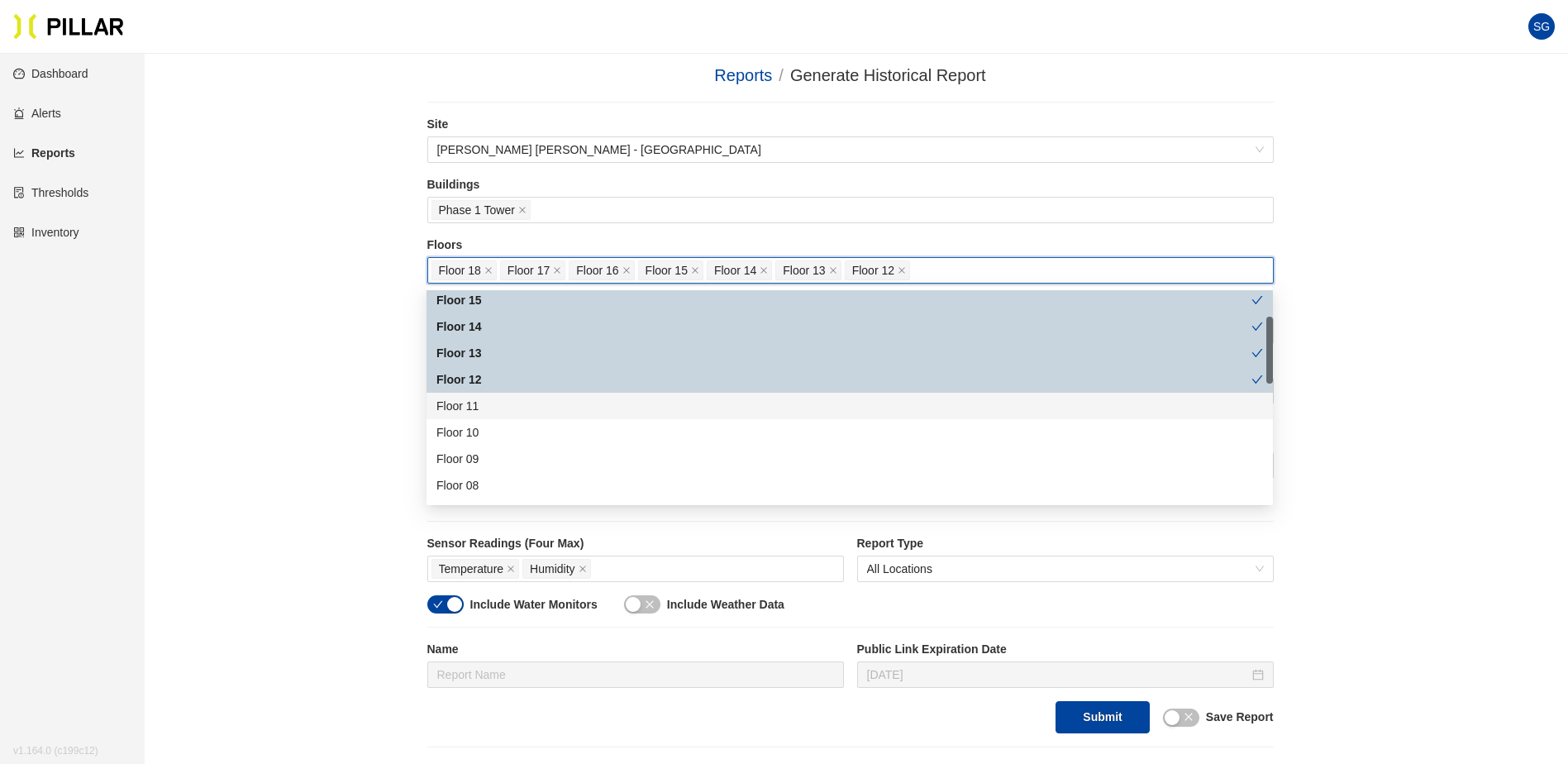
click at [485, 407] on div "Floor 11" at bounding box center [849, 406] width 827 height 18
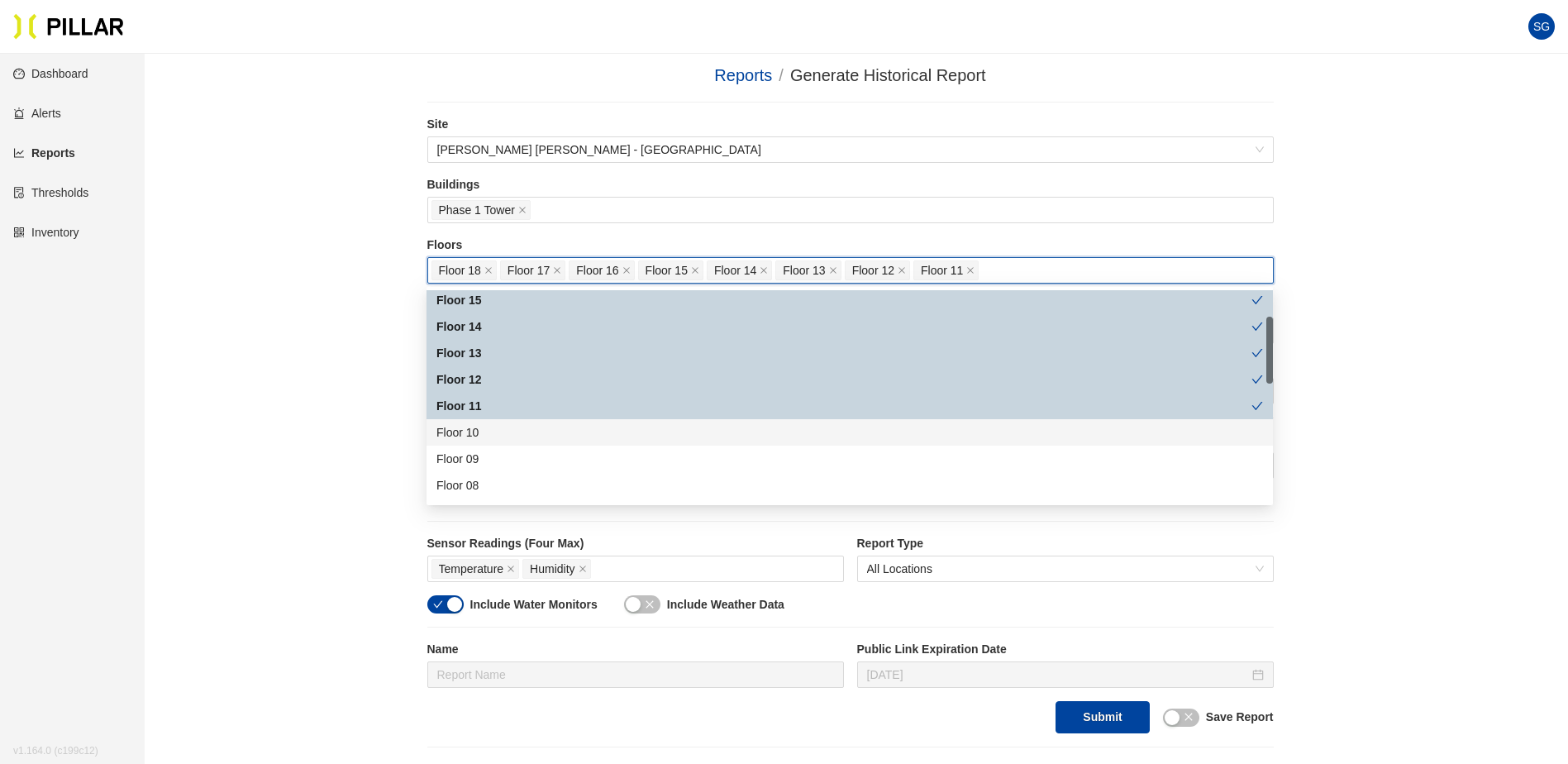
click at [485, 427] on div "Floor 10" at bounding box center [849, 431] width 827 height 18
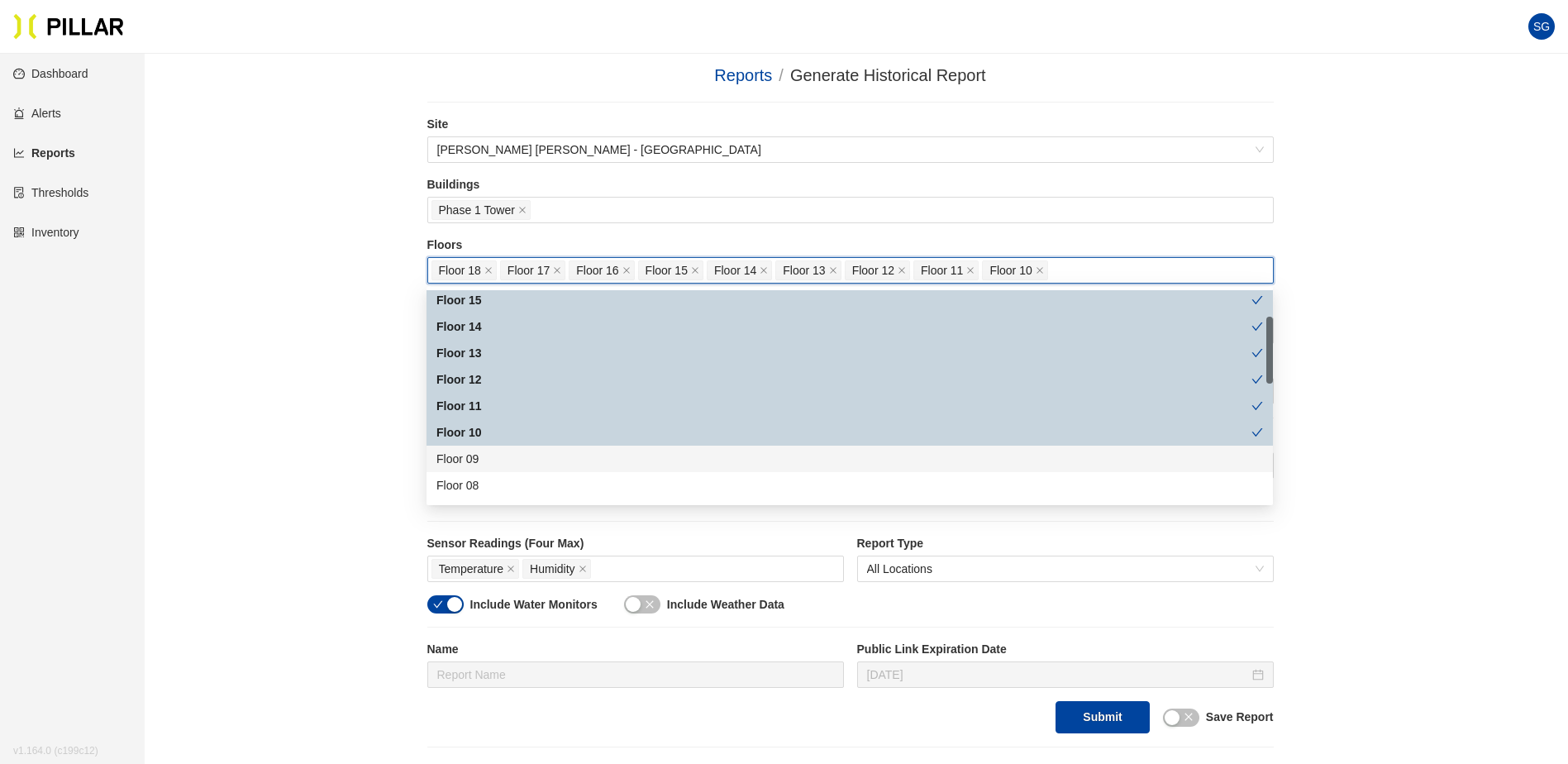
click at [484, 449] on div "Floor 09" at bounding box center [849, 458] width 827 height 18
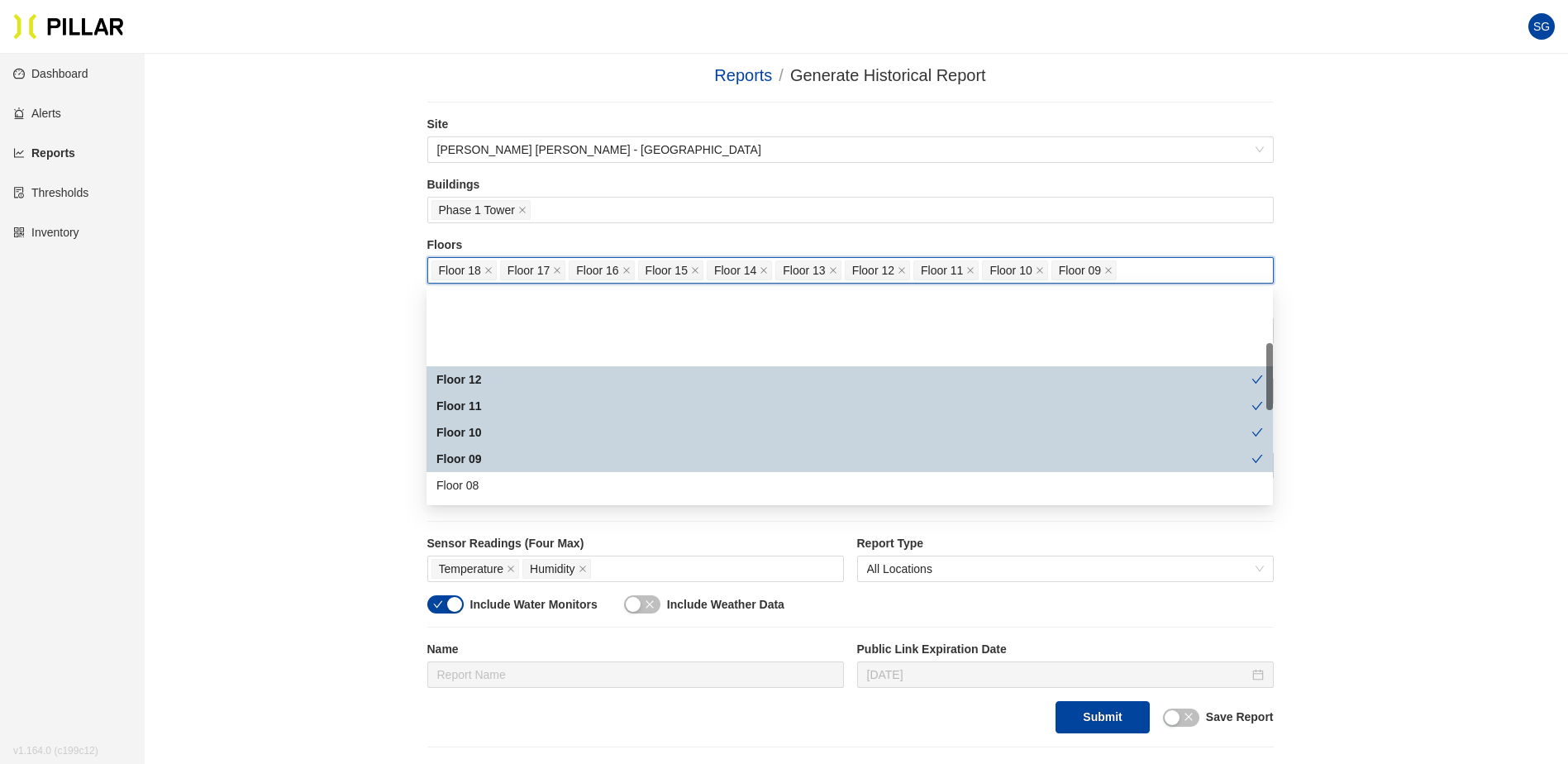
scroll to position [165, 0]
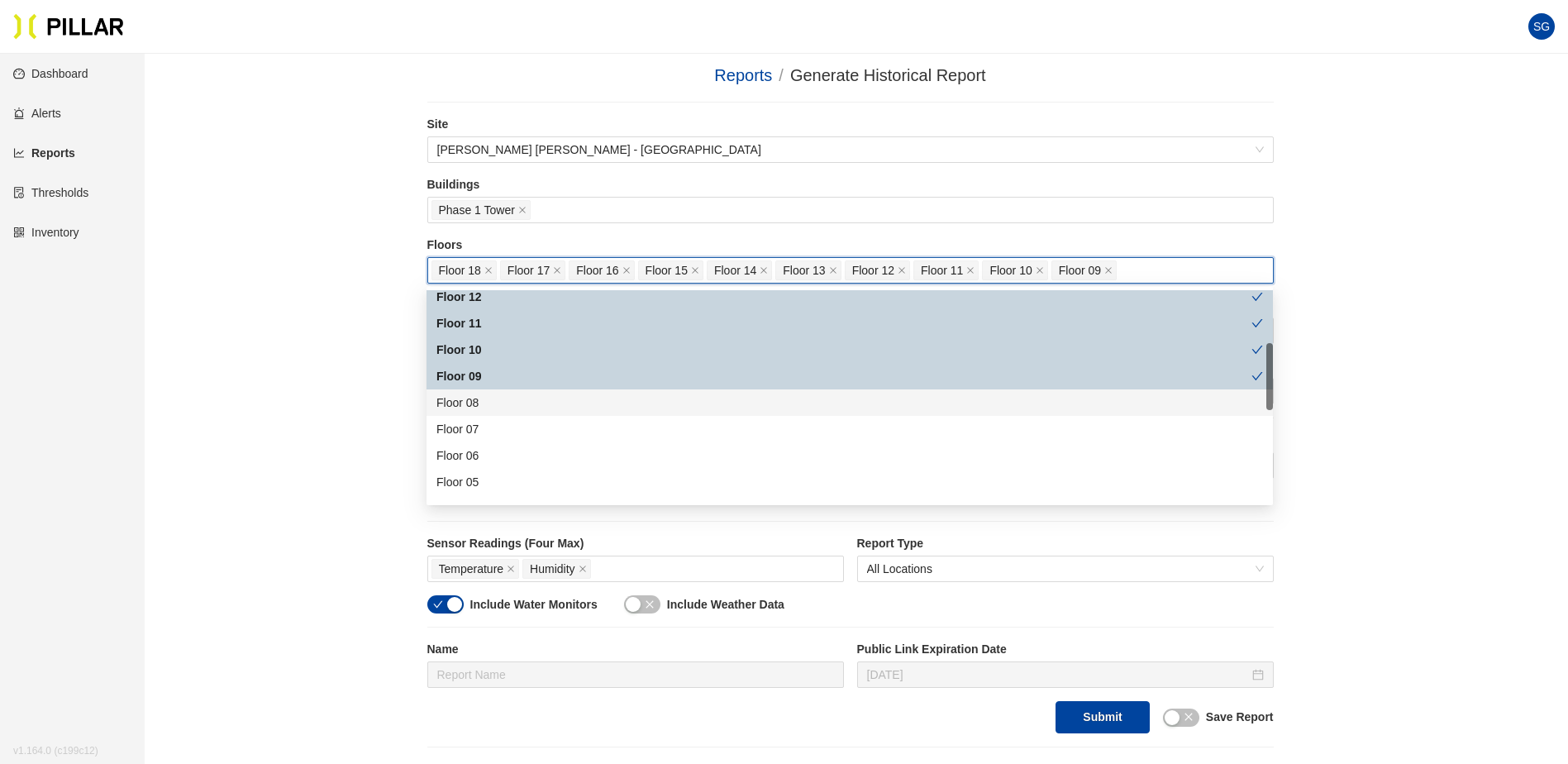
click at [482, 403] on div "Floor 08" at bounding box center [849, 402] width 827 height 18
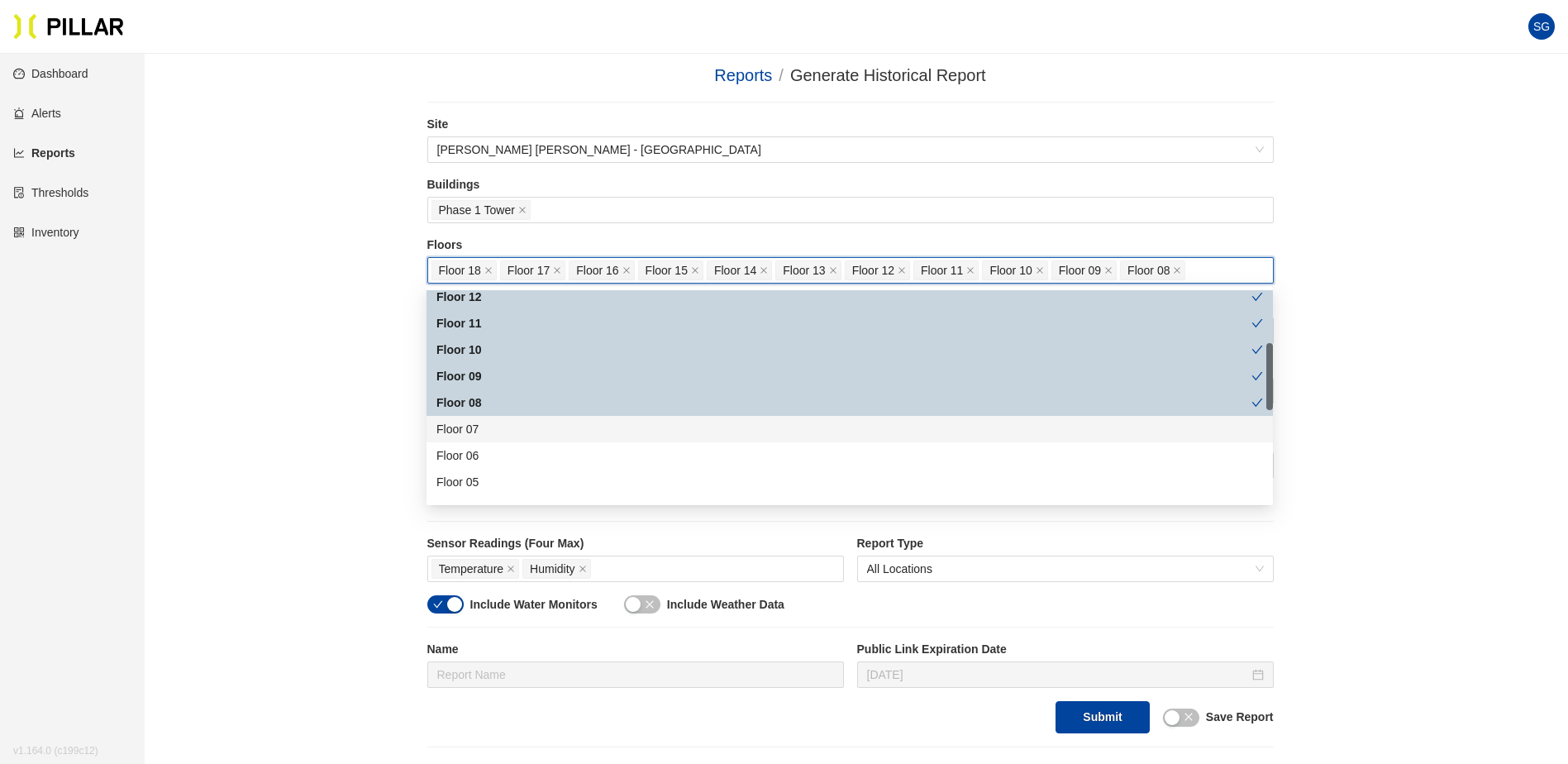
click at [480, 424] on div "Floor 07" at bounding box center [849, 428] width 827 height 18
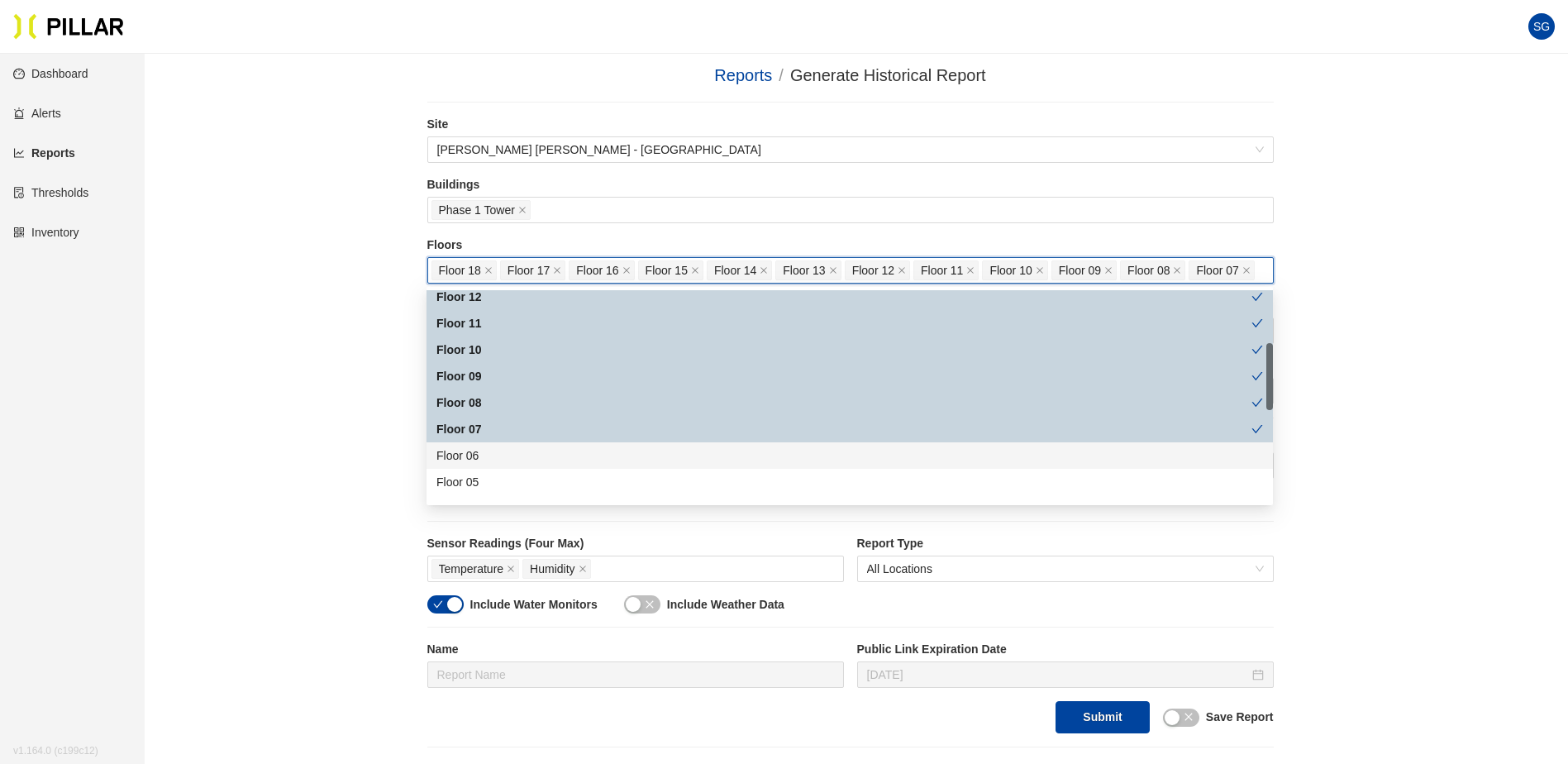
click at [478, 457] on div "Floor 06" at bounding box center [849, 455] width 827 height 18
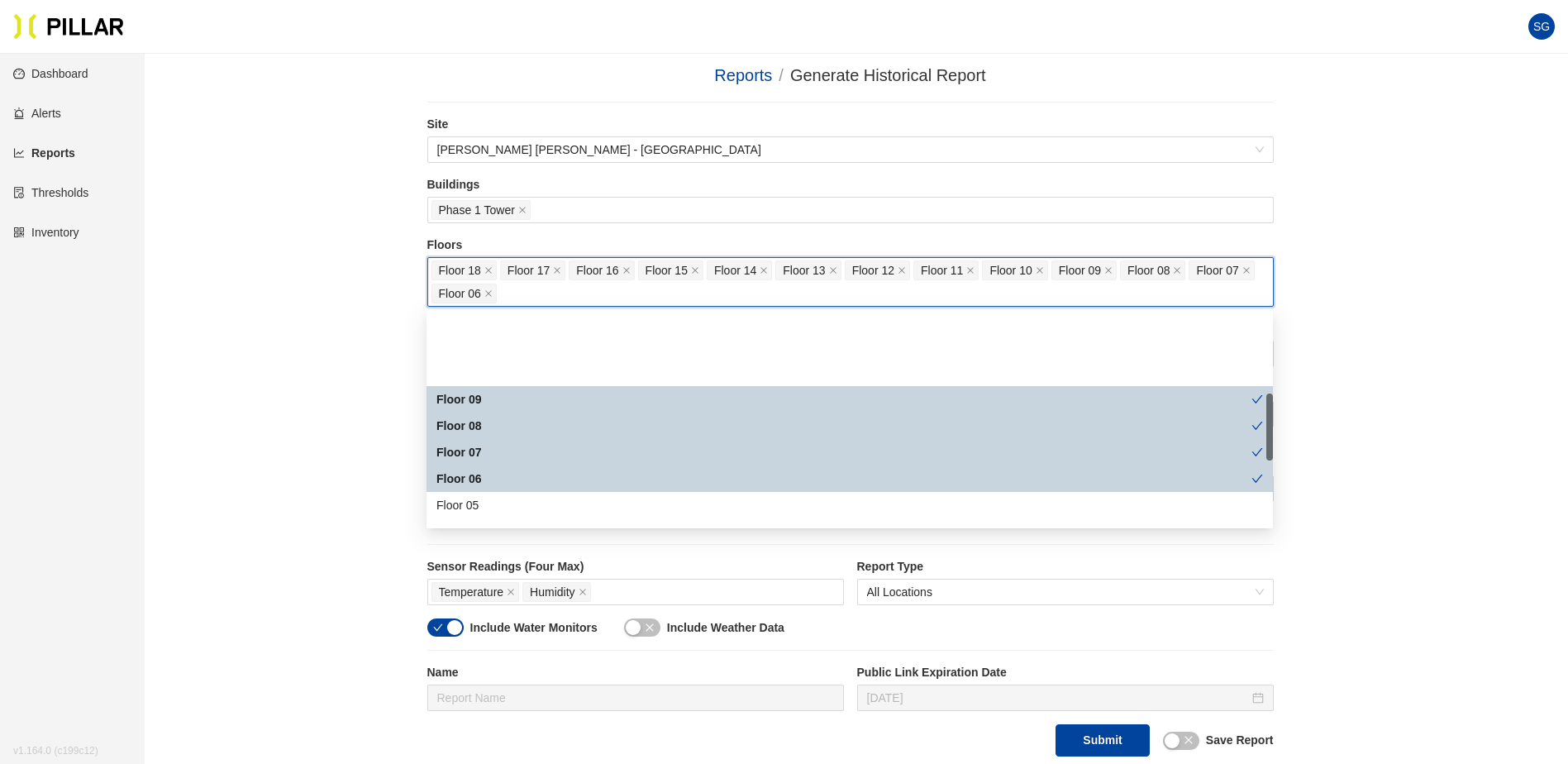
scroll to position [248, 0]
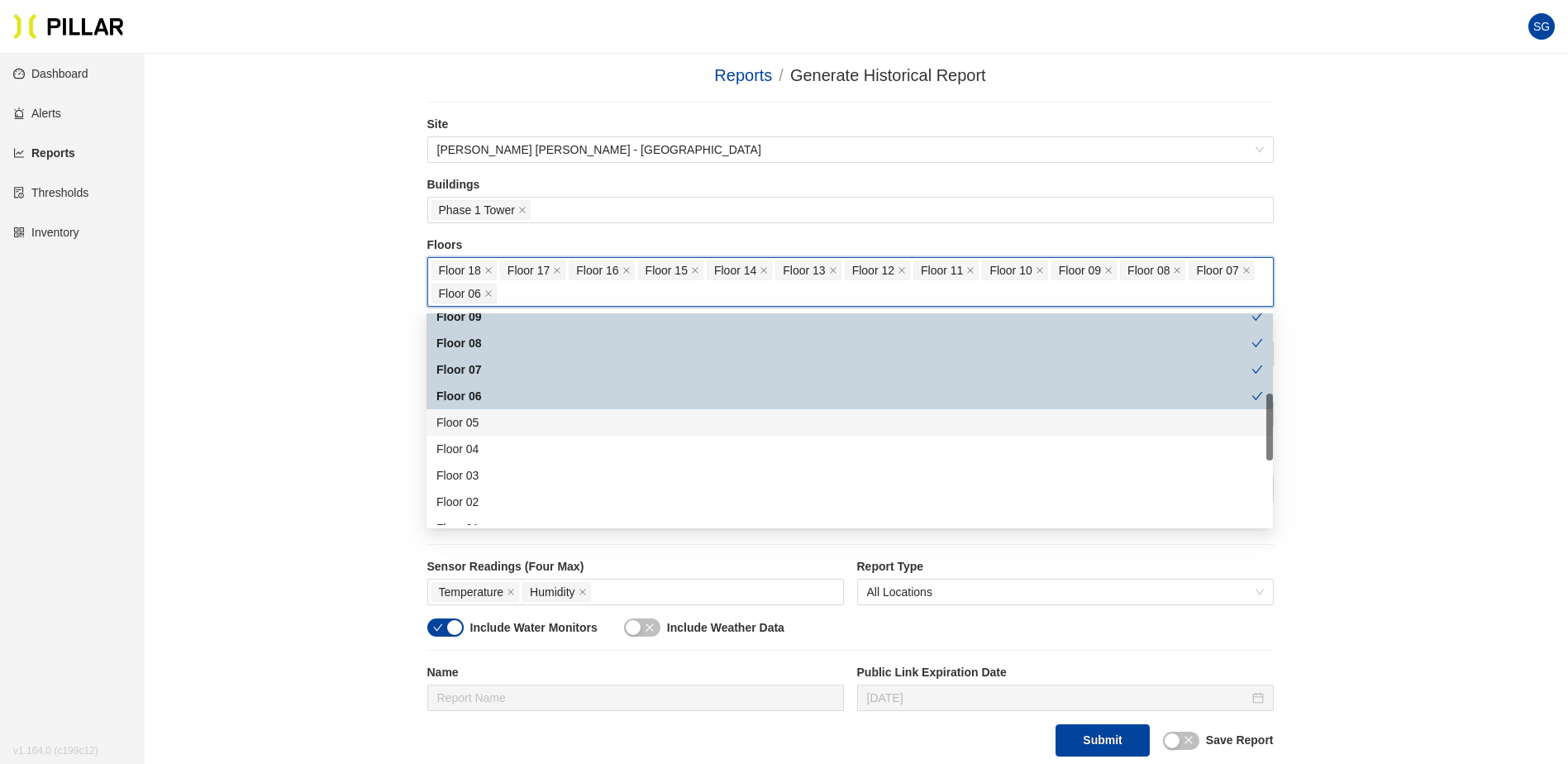
click at [480, 417] on div "Floor 05" at bounding box center [849, 422] width 827 height 18
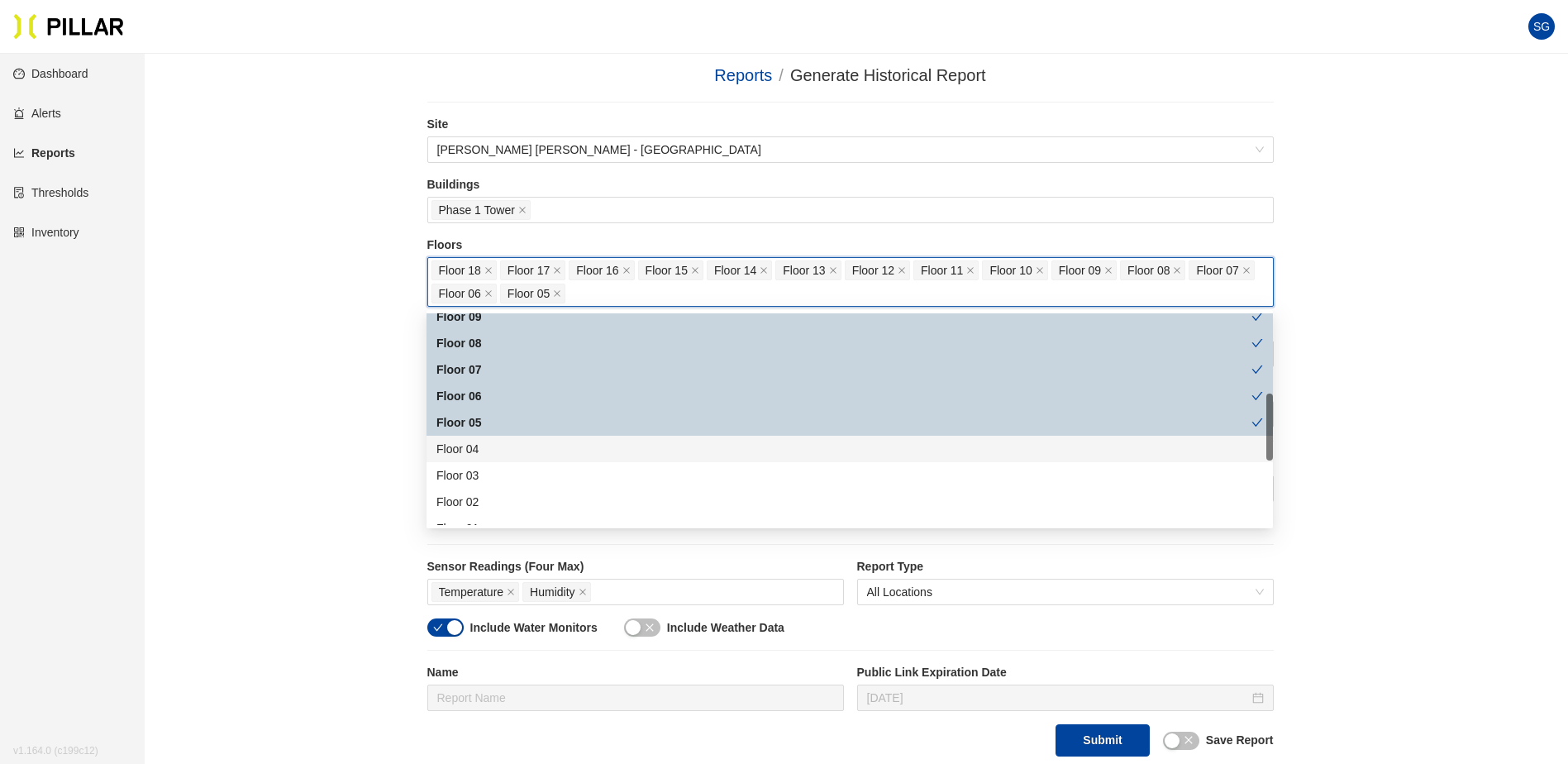
click at [480, 449] on div "Floor 04" at bounding box center [849, 448] width 827 height 18
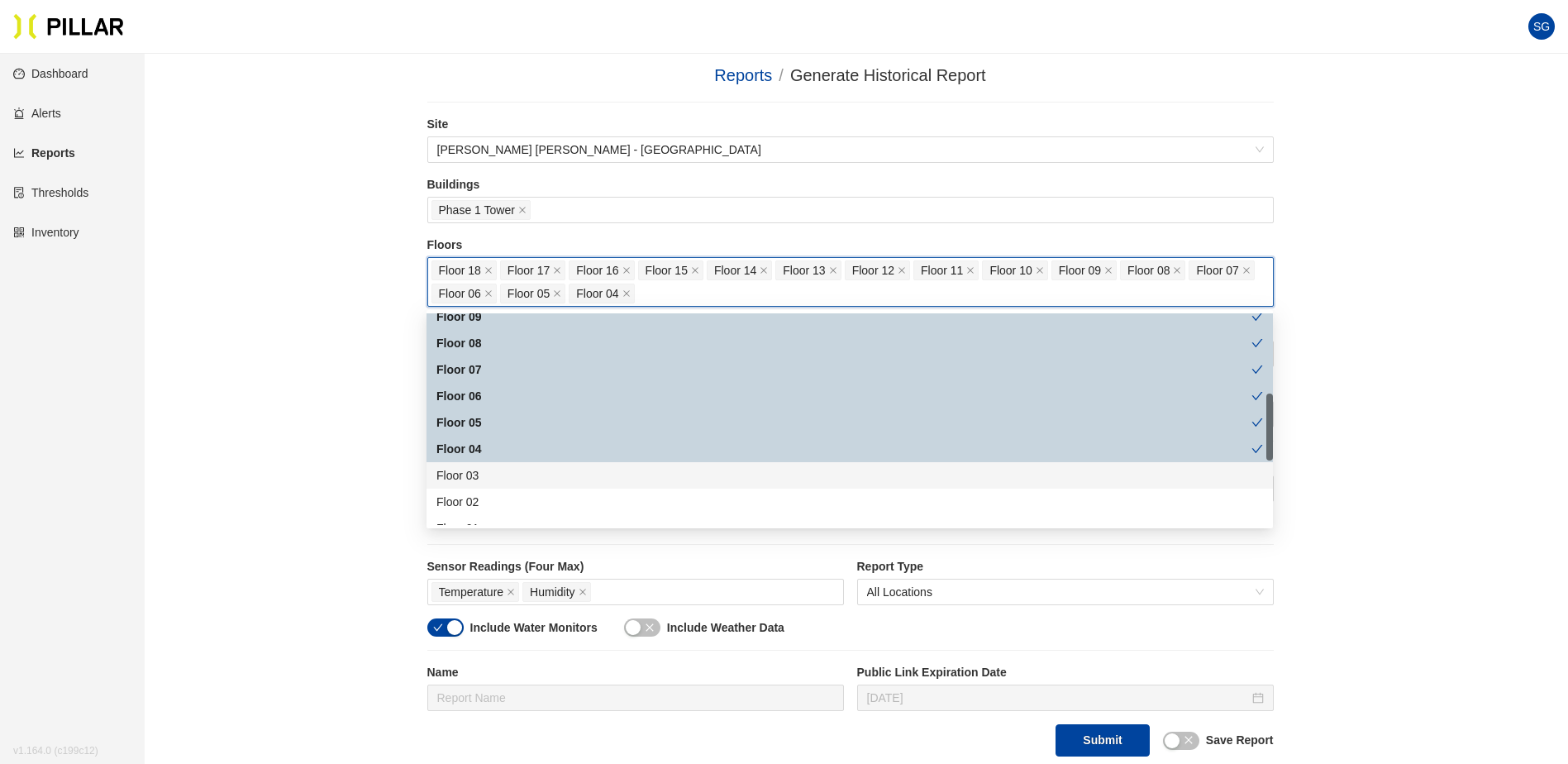
click at [478, 475] on div "Floor 03" at bounding box center [849, 475] width 827 height 18
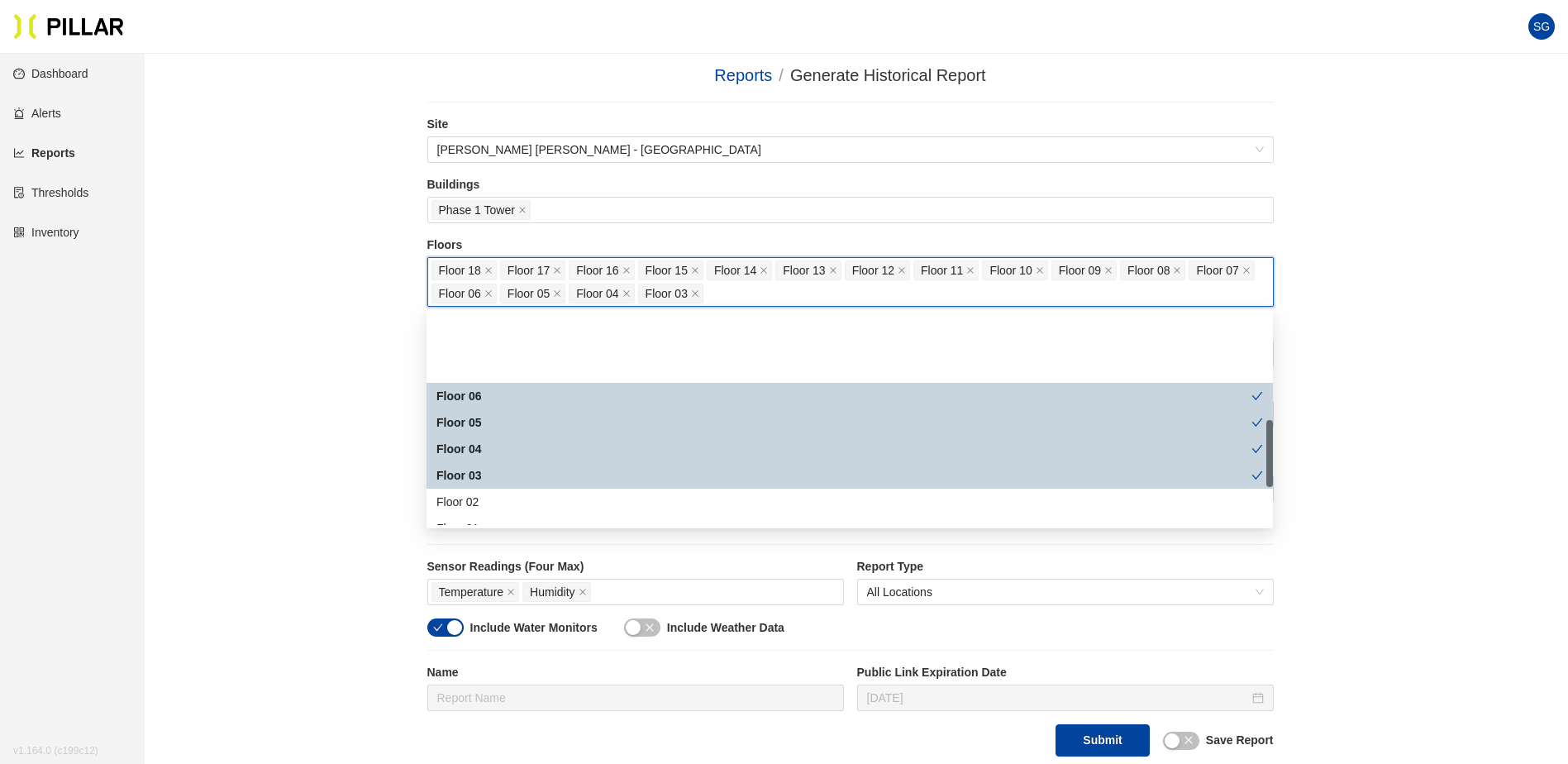
scroll to position [331, 0]
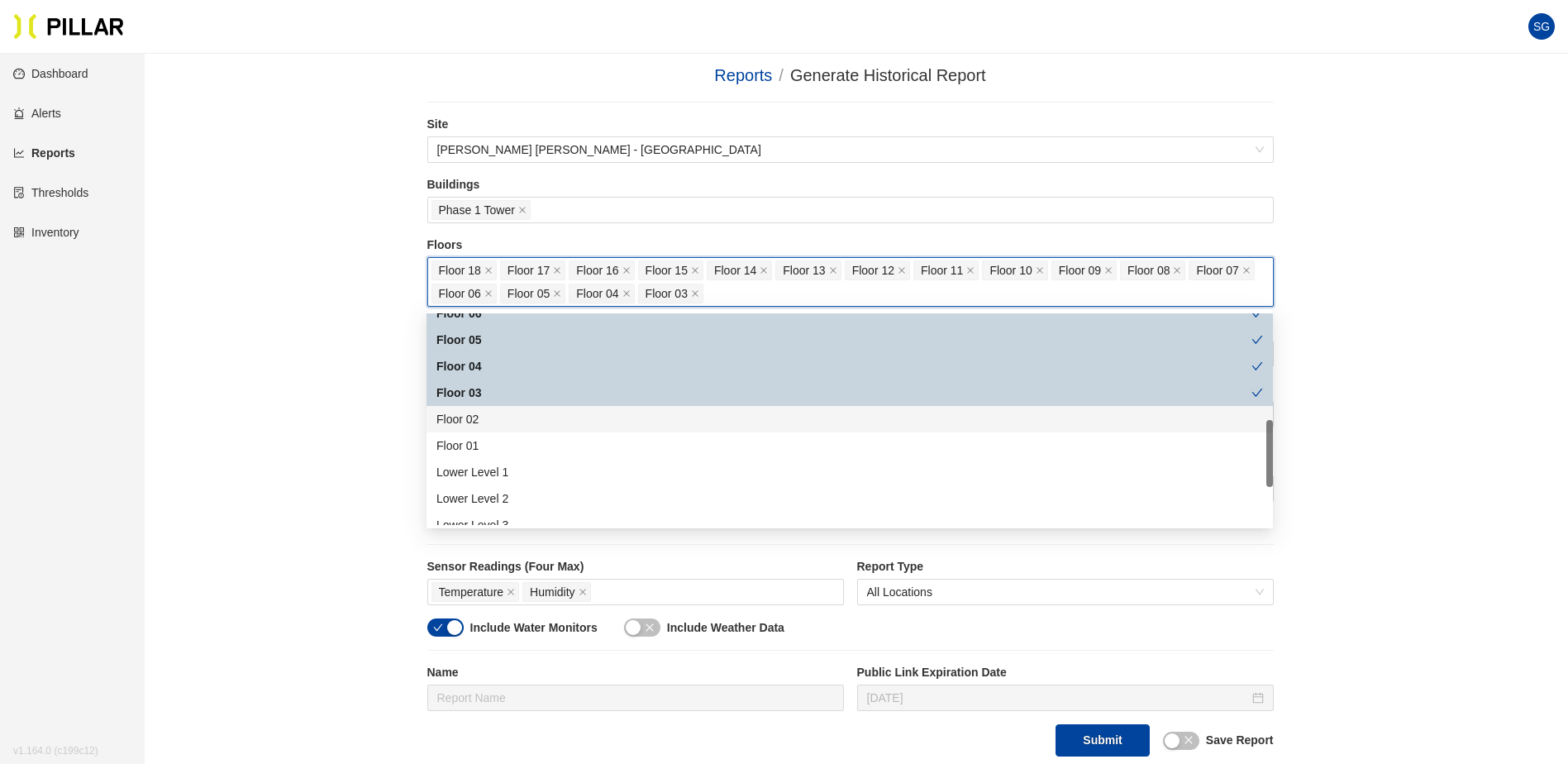
click at [477, 425] on div "Floor 02" at bounding box center [849, 419] width 827 height 18
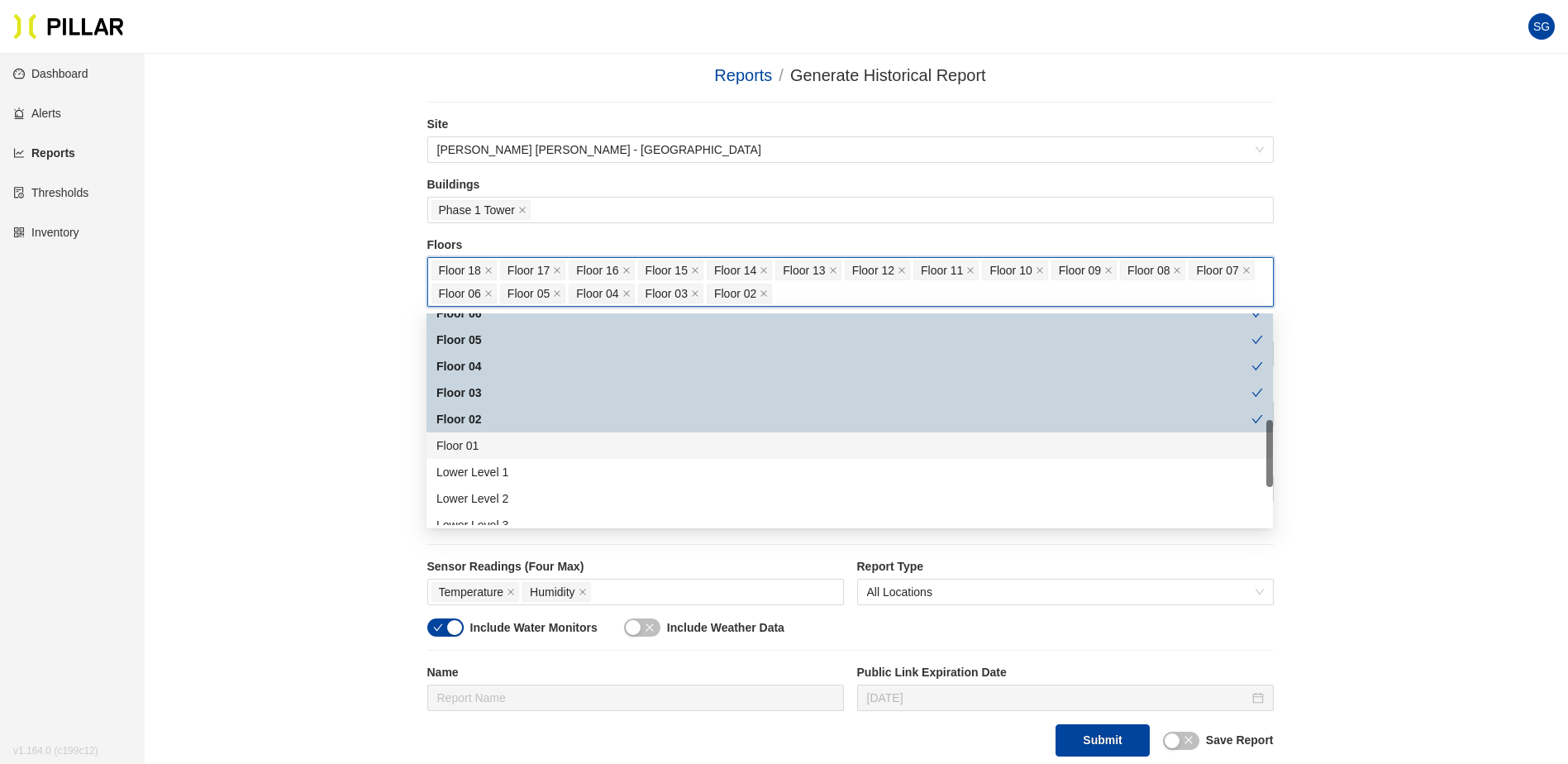
click at [476, 442] on div "Floor 01" at bounding box center [849, 445] width 827 height 18
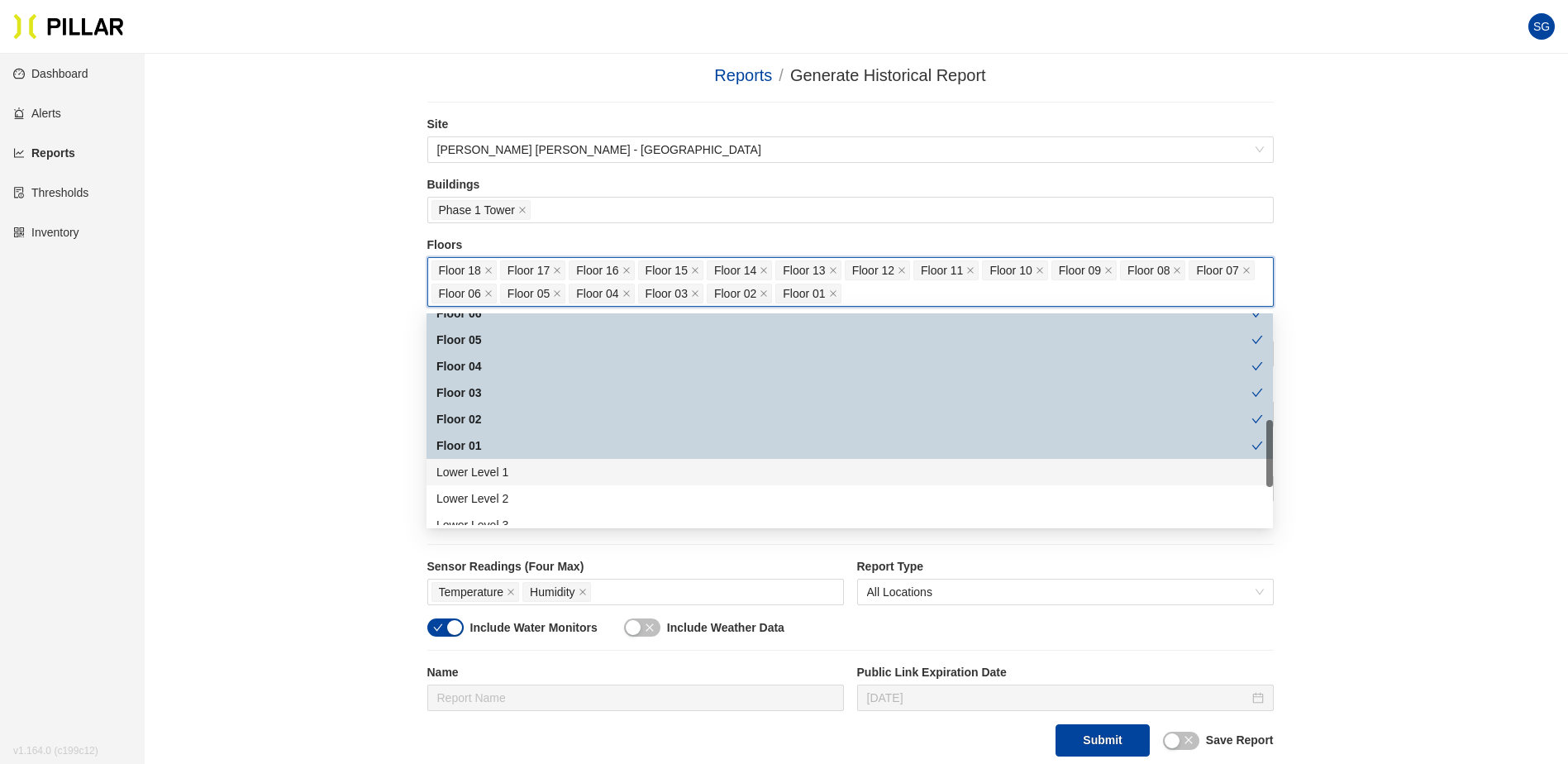
click at [476, 472] on div "Lower Level 1" at bounding box center [849, 471] width 827 height 18
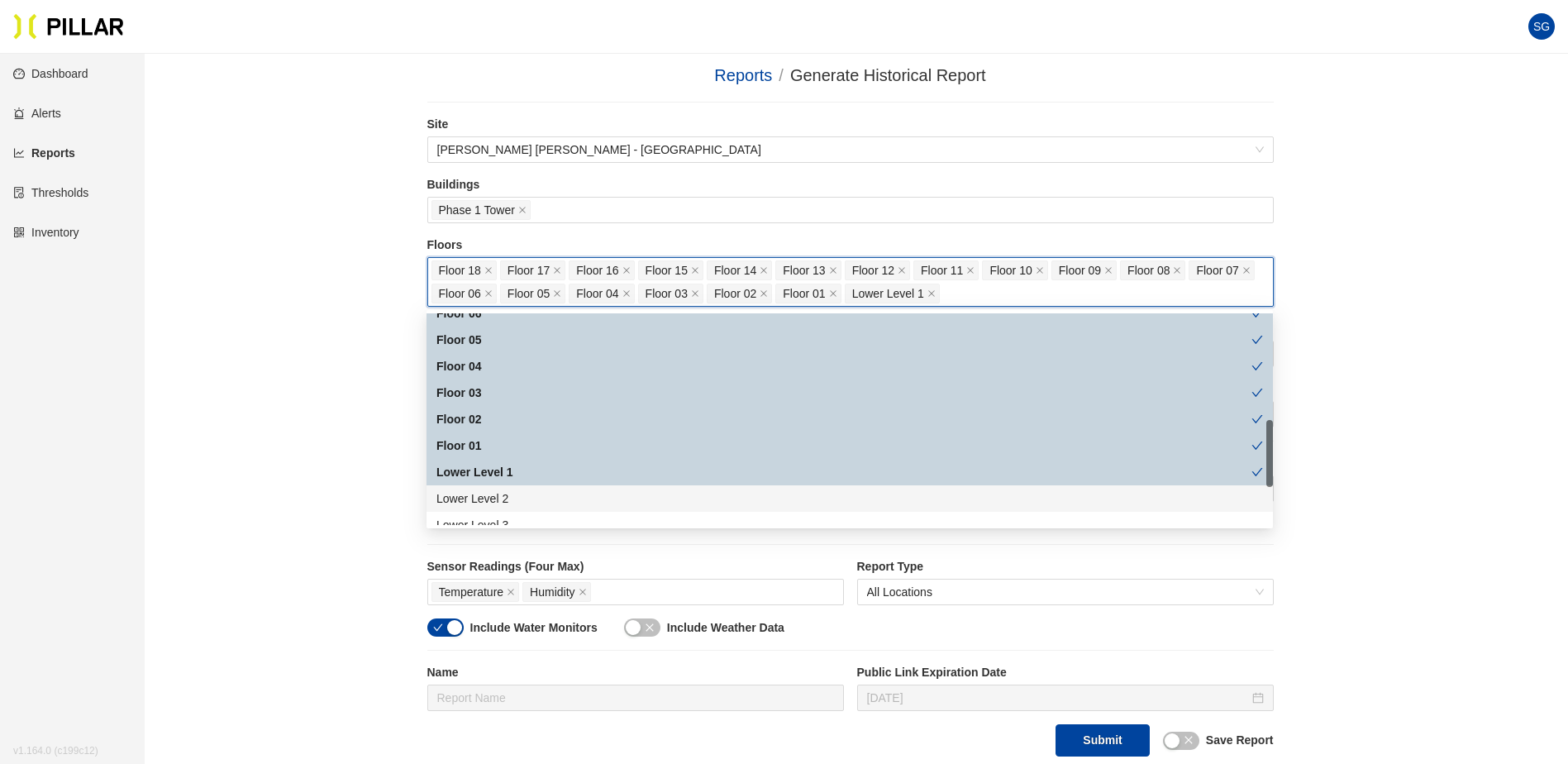
click at [477, 497] on div "Lower Level 2" at bounding box center [849, 498] width 827 height 18
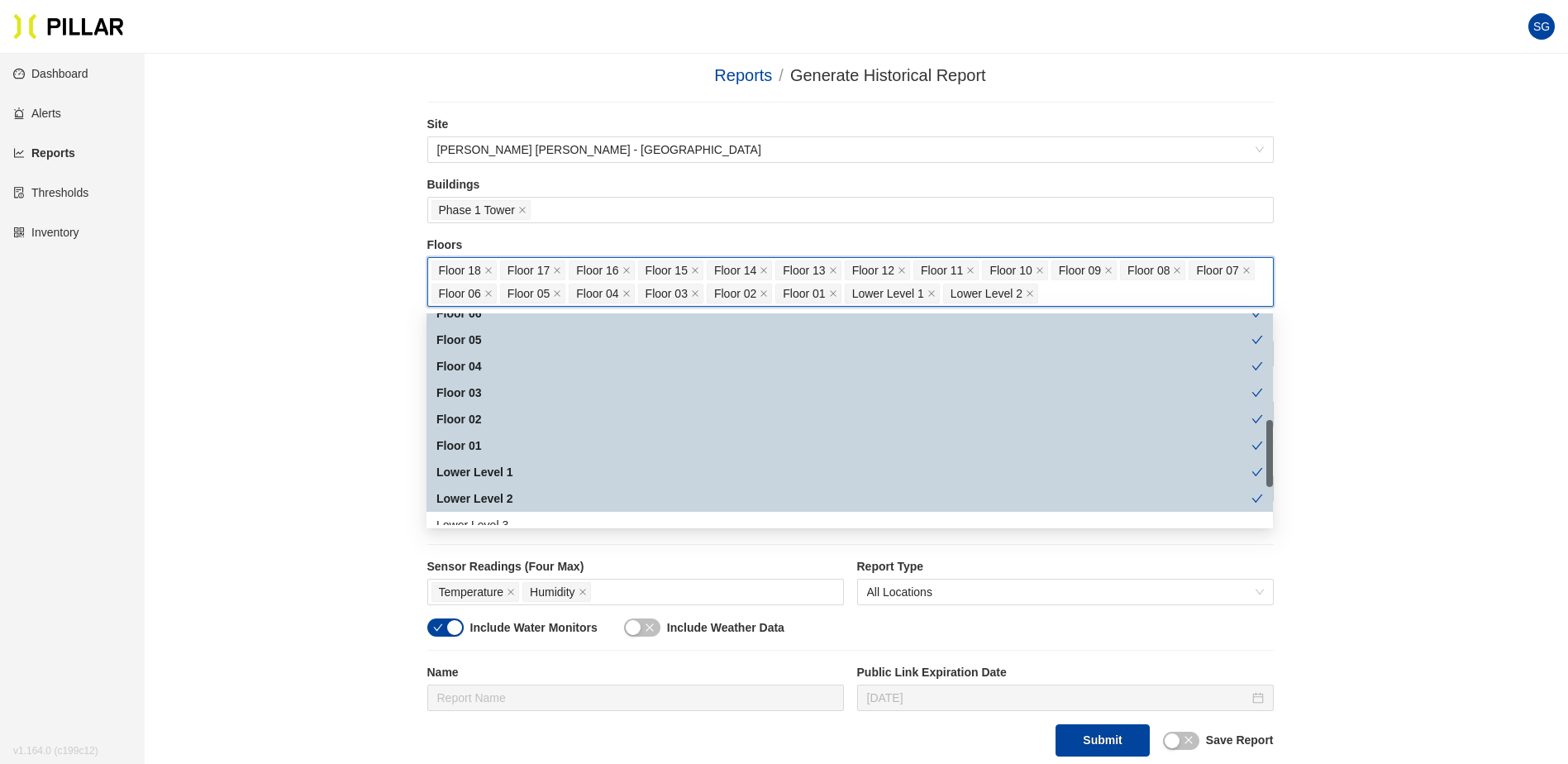
scroll to position [413, 0]
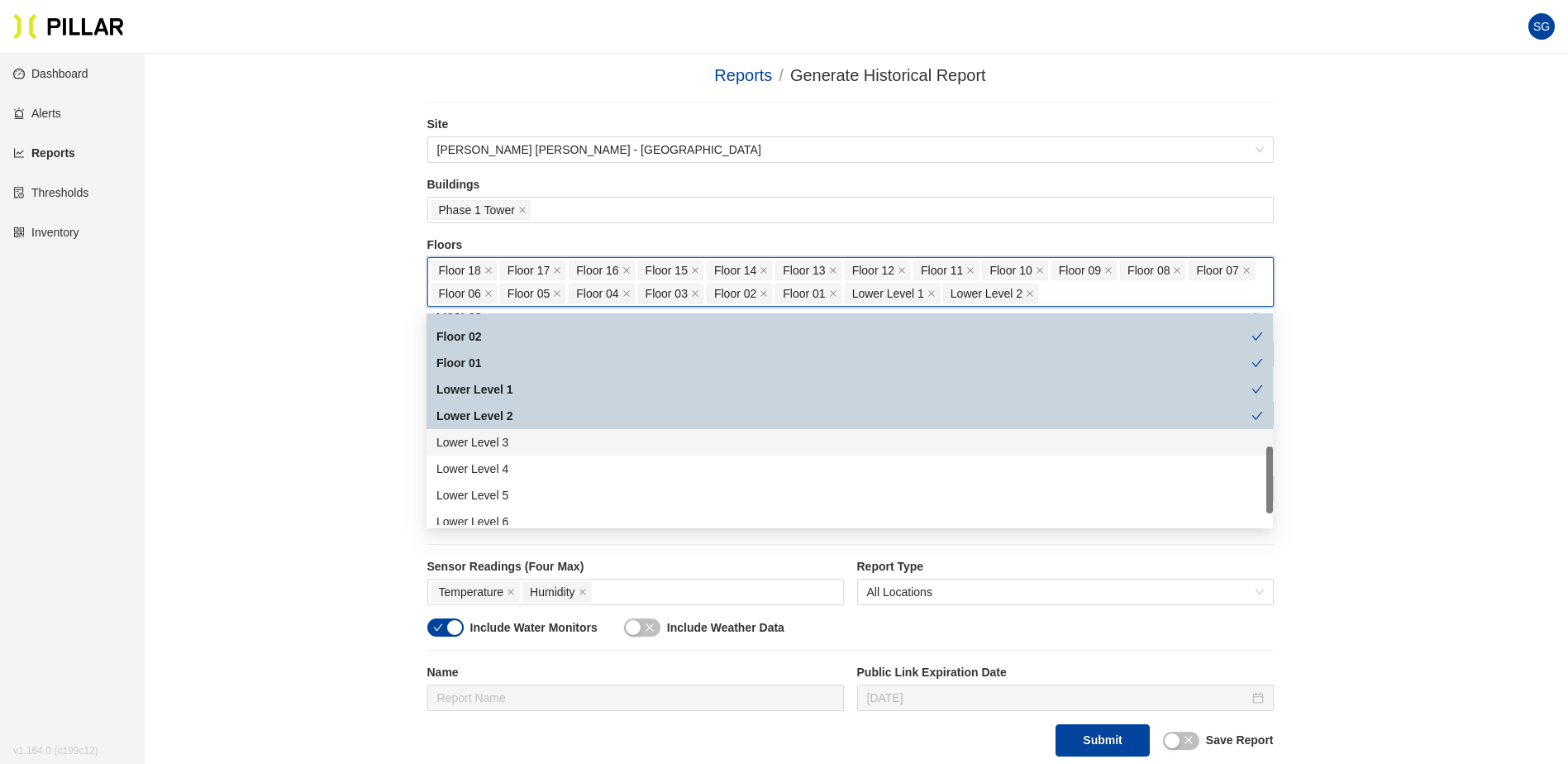
click at [479, 447] on div "Lower Level 3" at bounding box center [849, 442] width 827 height 18
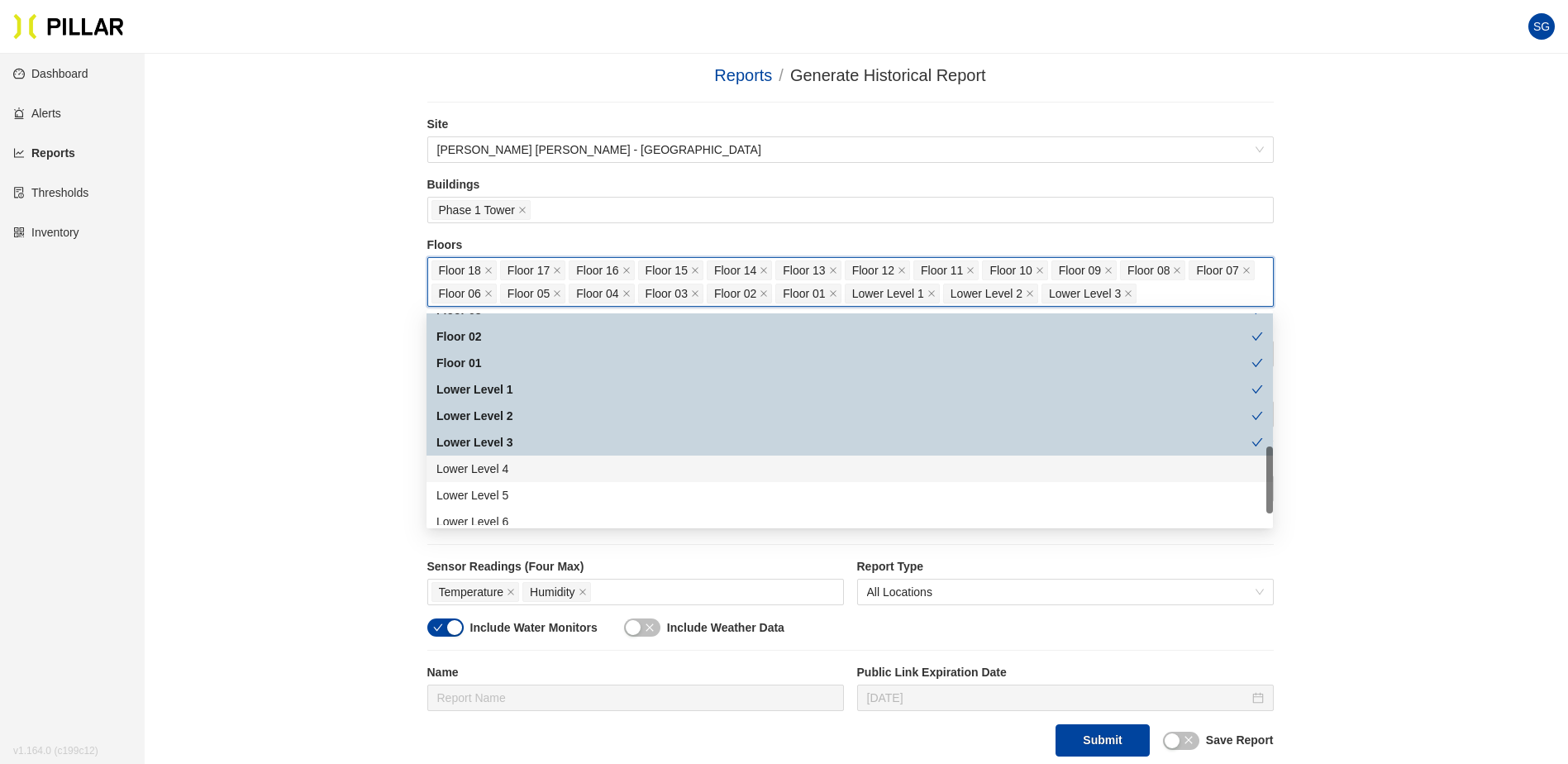
click at [481, 465] on div "Lower Level 4" at bounding box center [849, 468] width 827 height 18
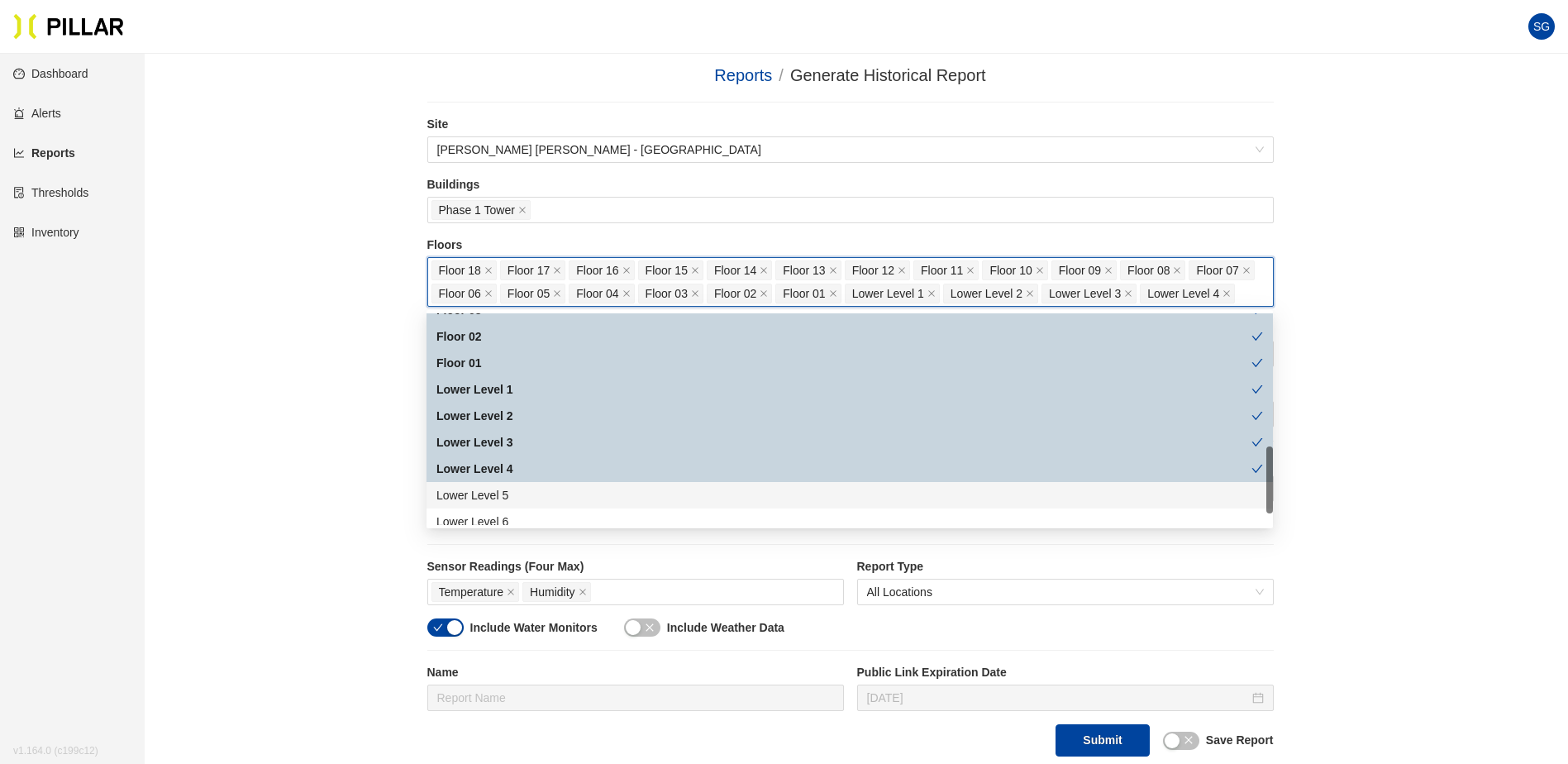
click at [485, 490] on div "Lower Level 5" at bounding box center [849, 495] width 827 height 18
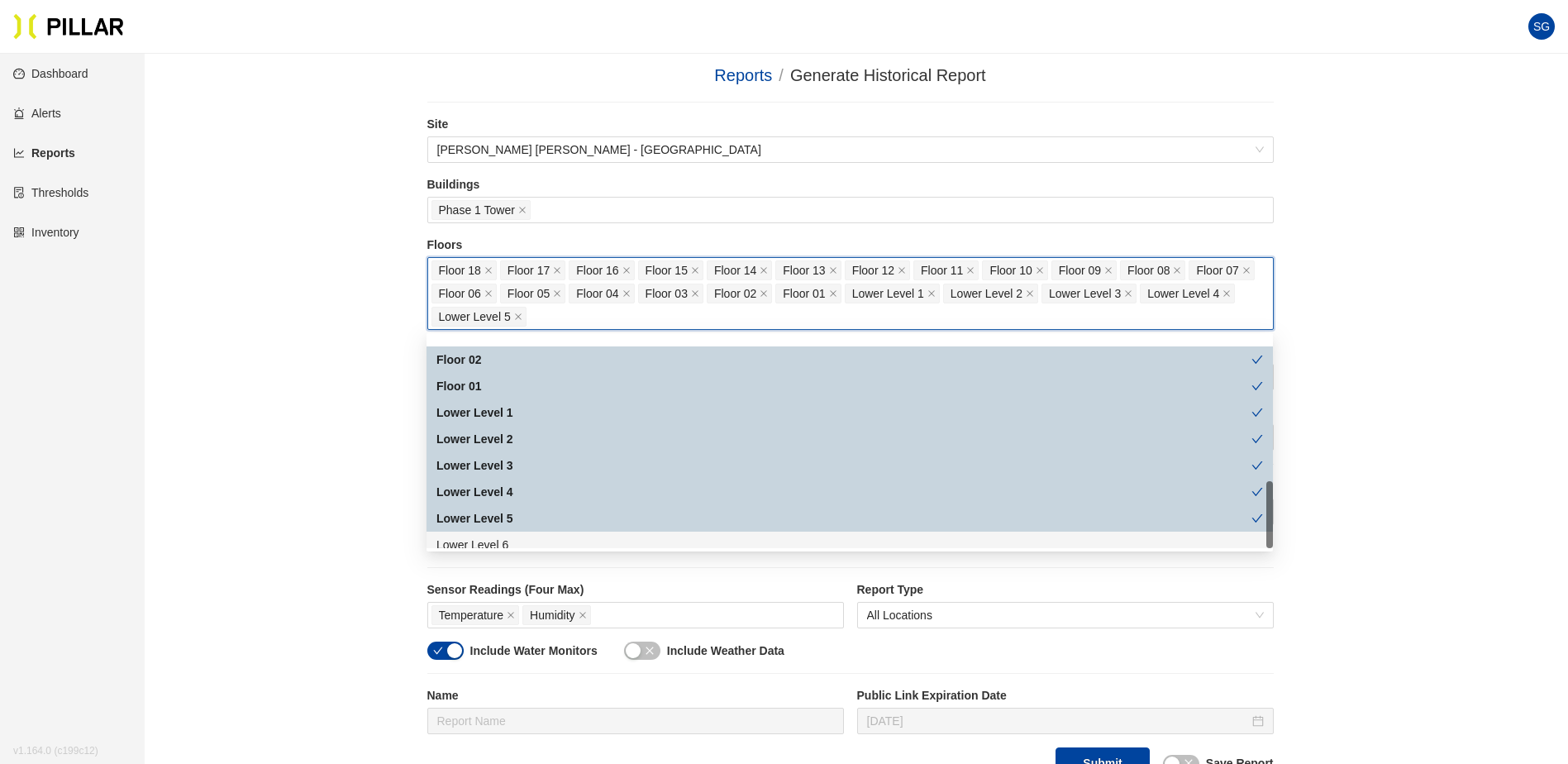
scroll to position [449, 0]
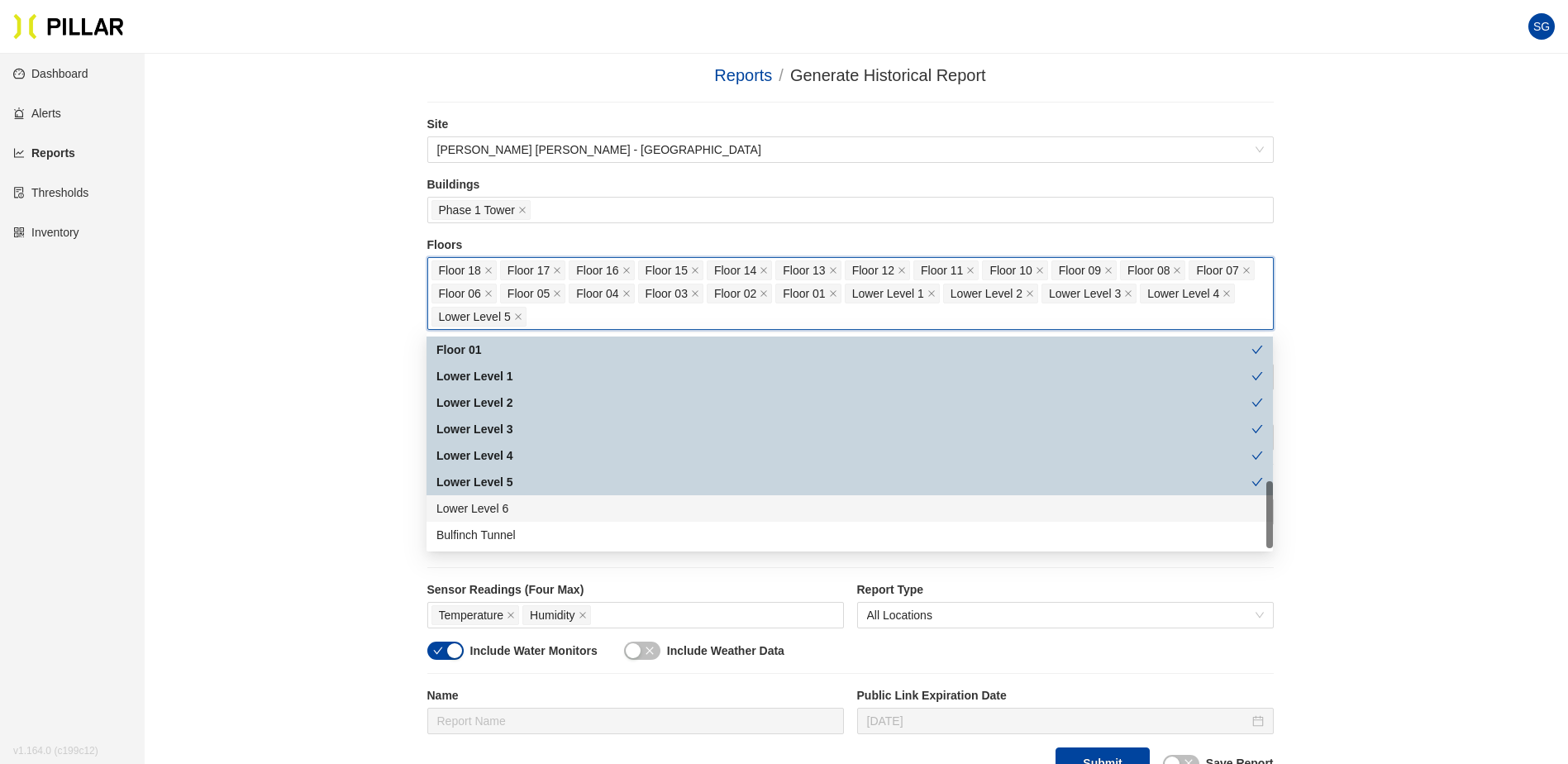
click at [487, 507] on div "Lower Level 6" at bounding box center [849, 508] width 827 height 18
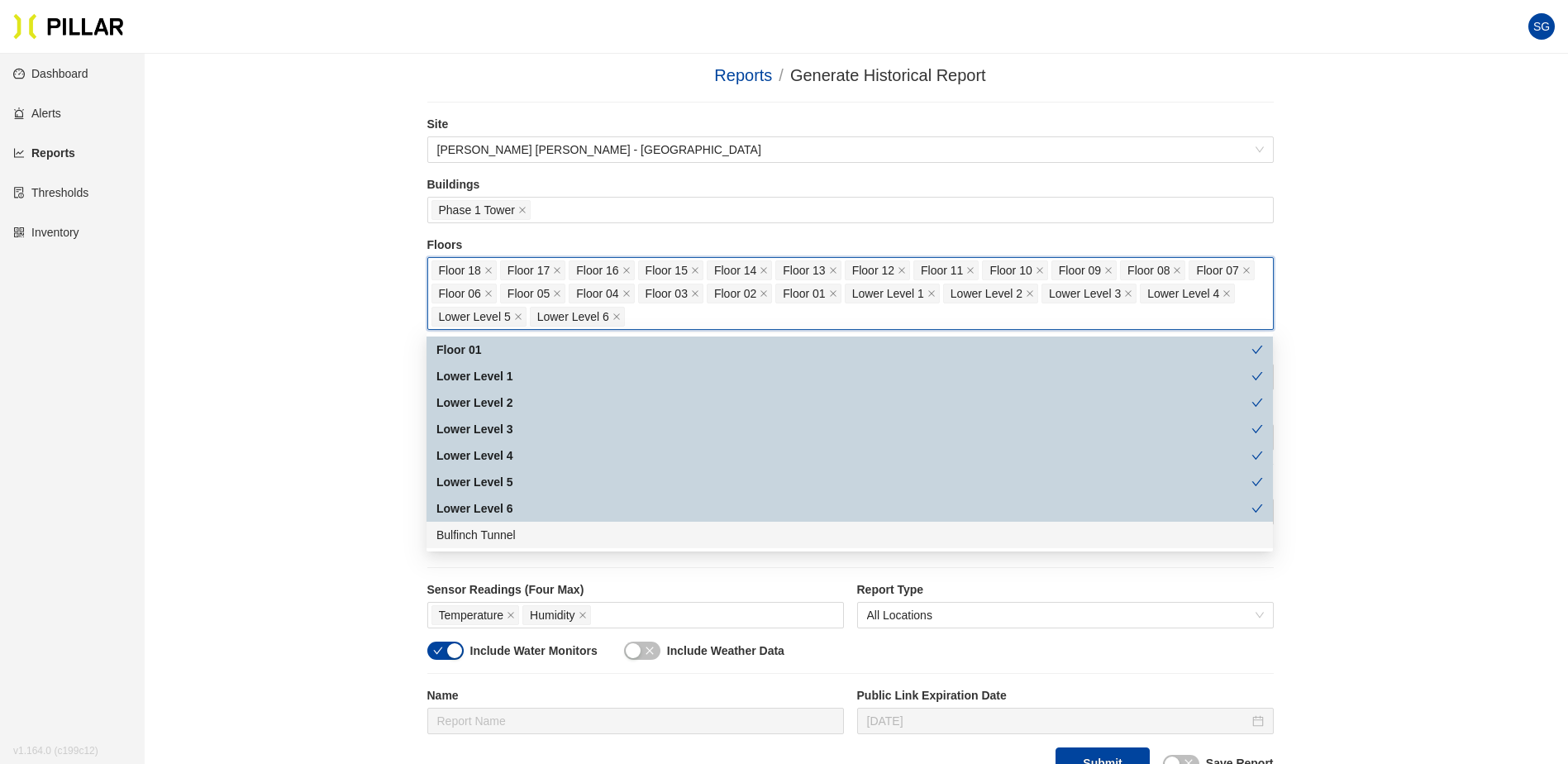
click at [472, 537] on div "Bulfinch Tunnel" at bounding box center [849, 535] width 827 height 18
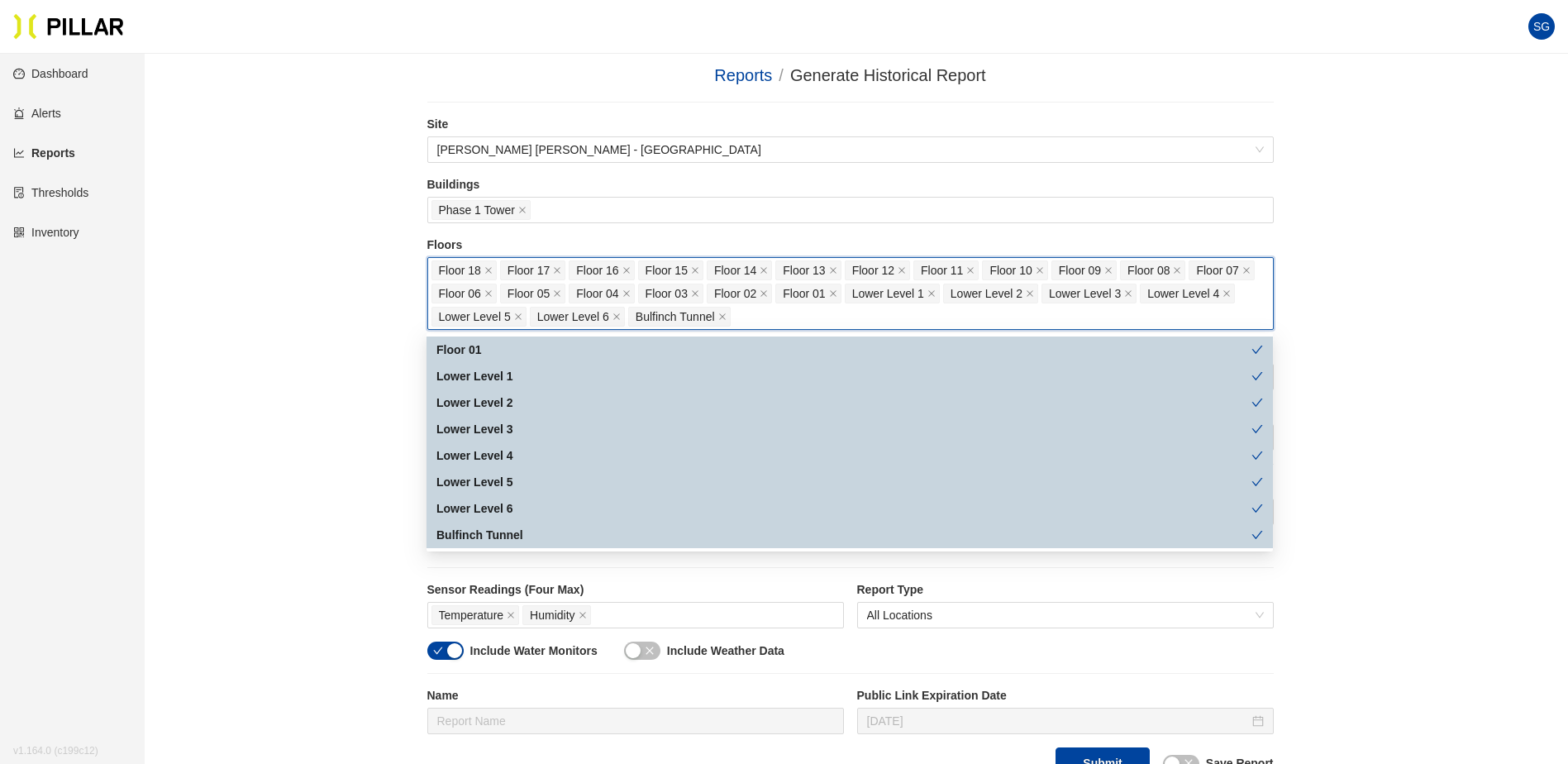
click at [322, 541] on div "Reports / Generate Historical Report / Site Turner Walsh - Mass General Hospita…" at bounding box center [849, 427] width 1330 height 731
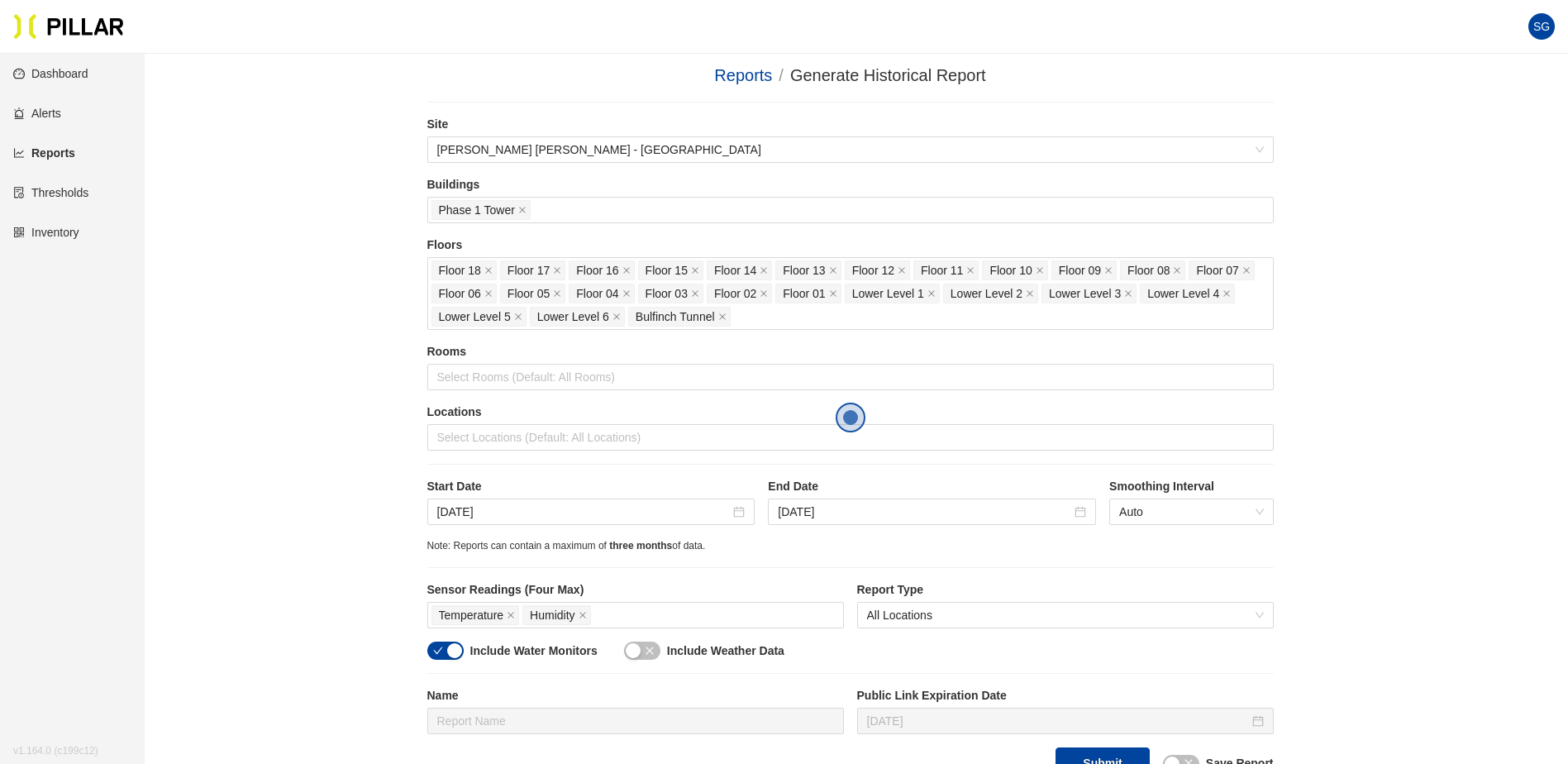
click at [848, 417] on span "Open the dialog" at bounding box center [850, 417] width 29 height 29
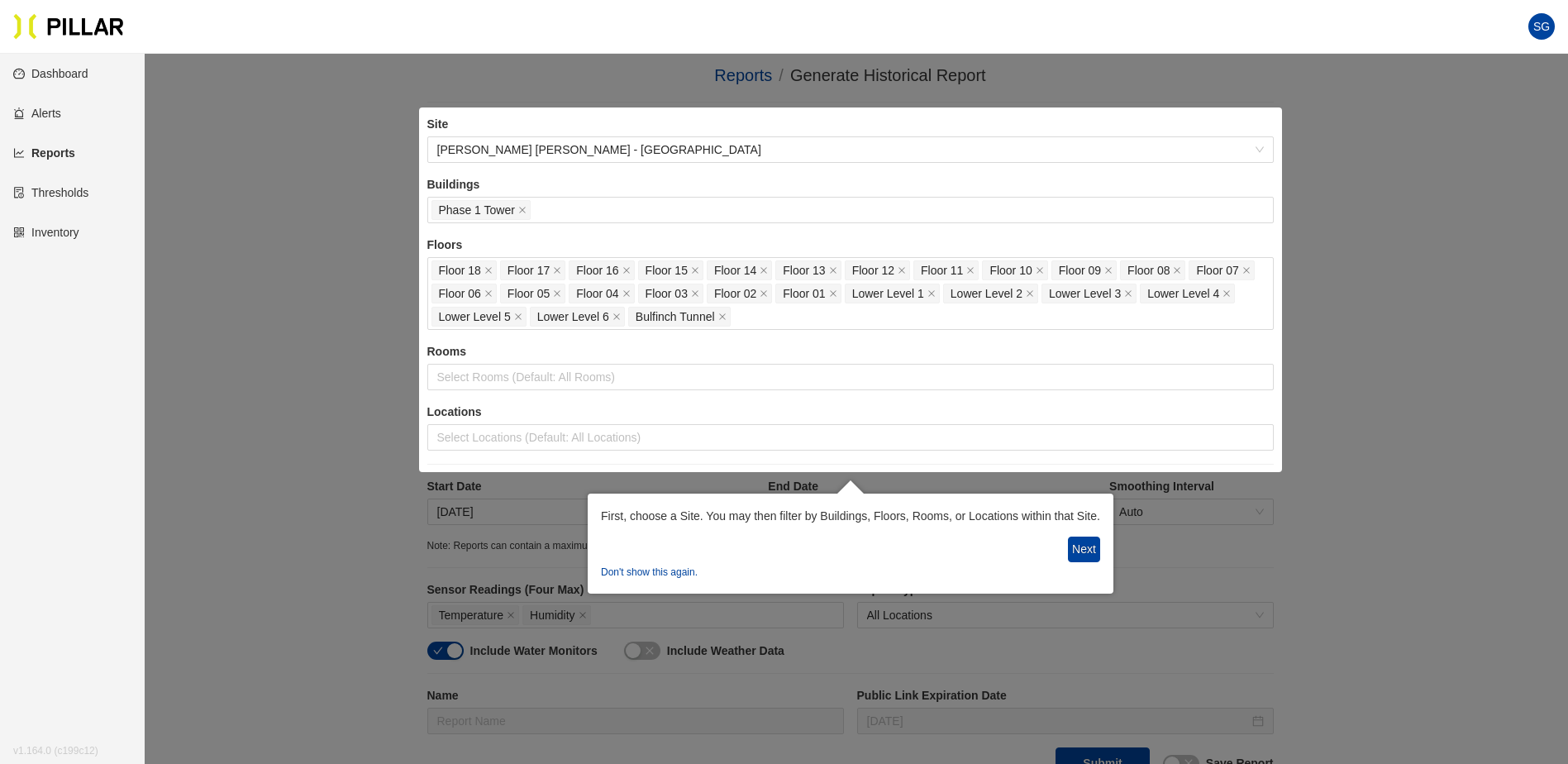
scroll to position [42, 0]
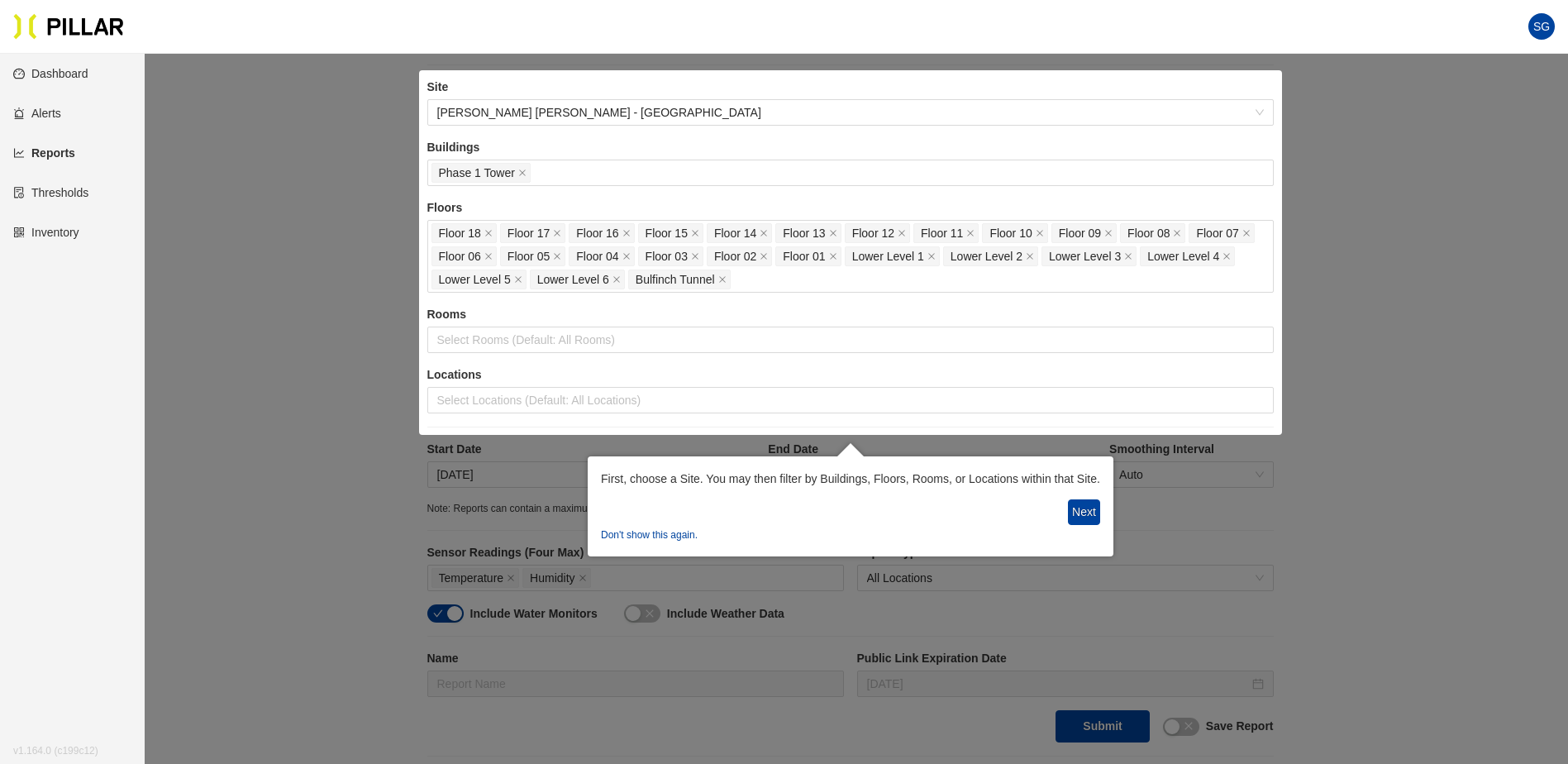
click at [346, 493] on div at bounding box center [784, 489] width 1568 height 1063
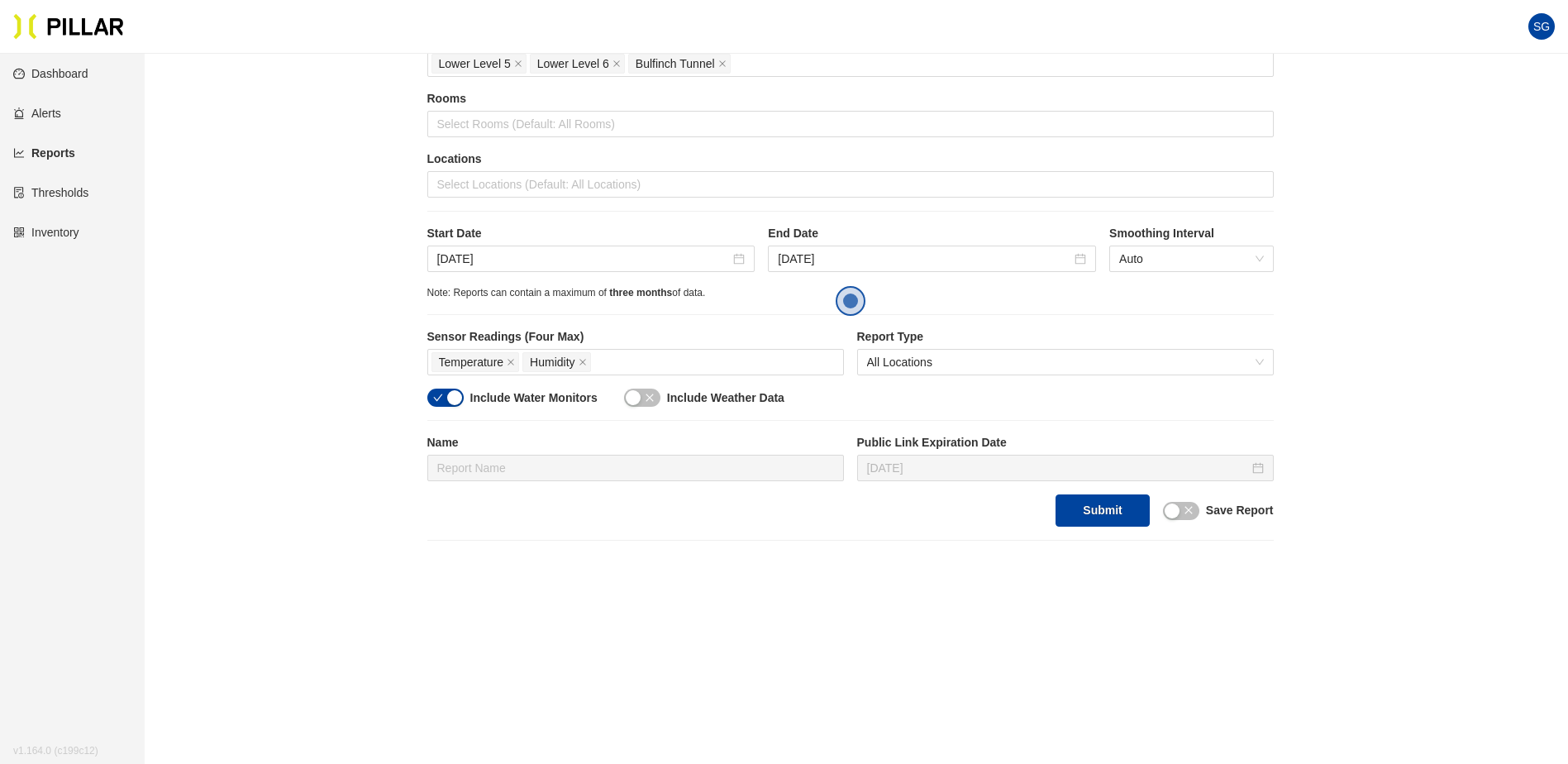
scroll to position [216, 0]
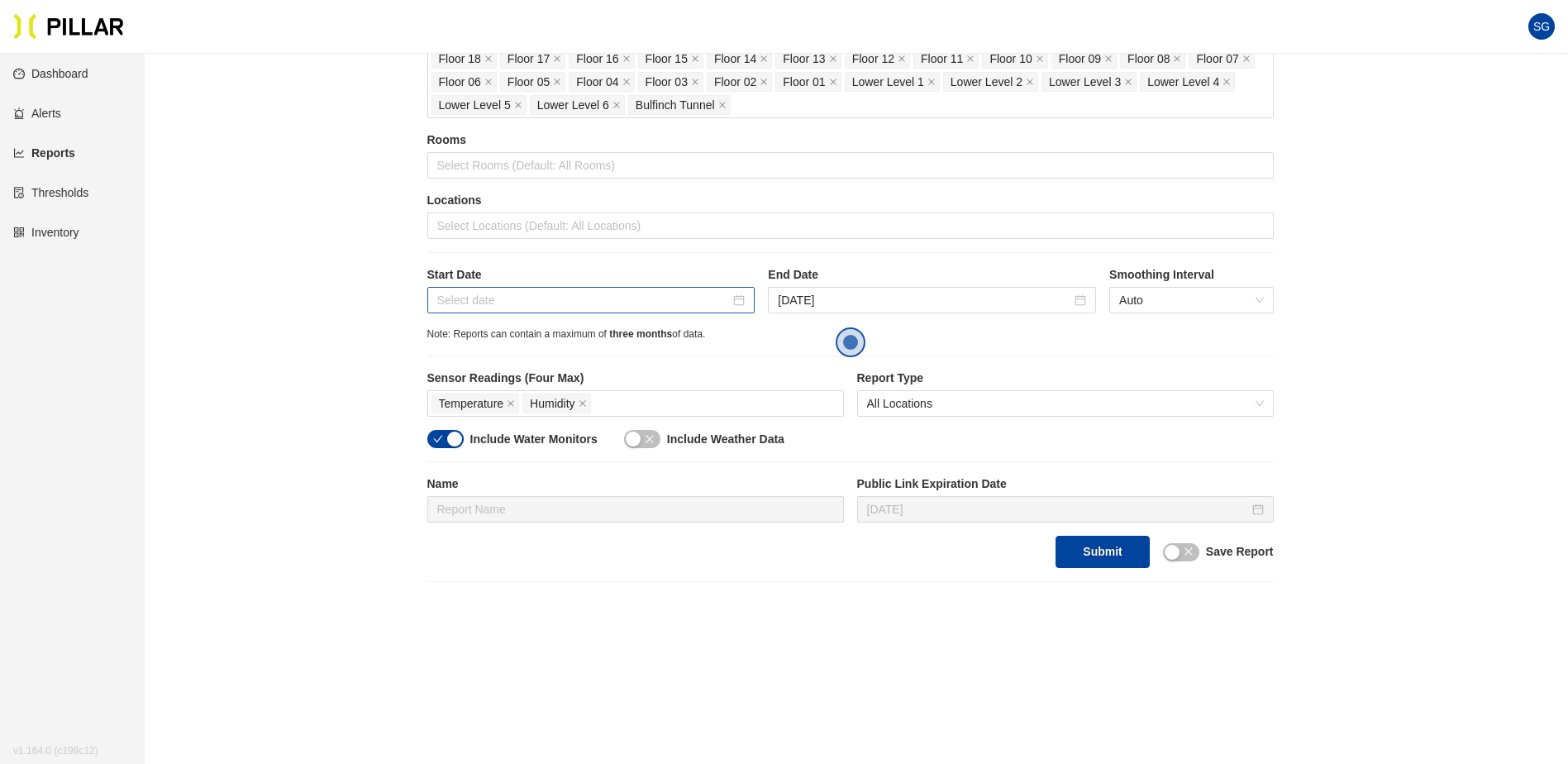
click at [745, 300] on div at bounding box center [591, 300] width 308 height 18
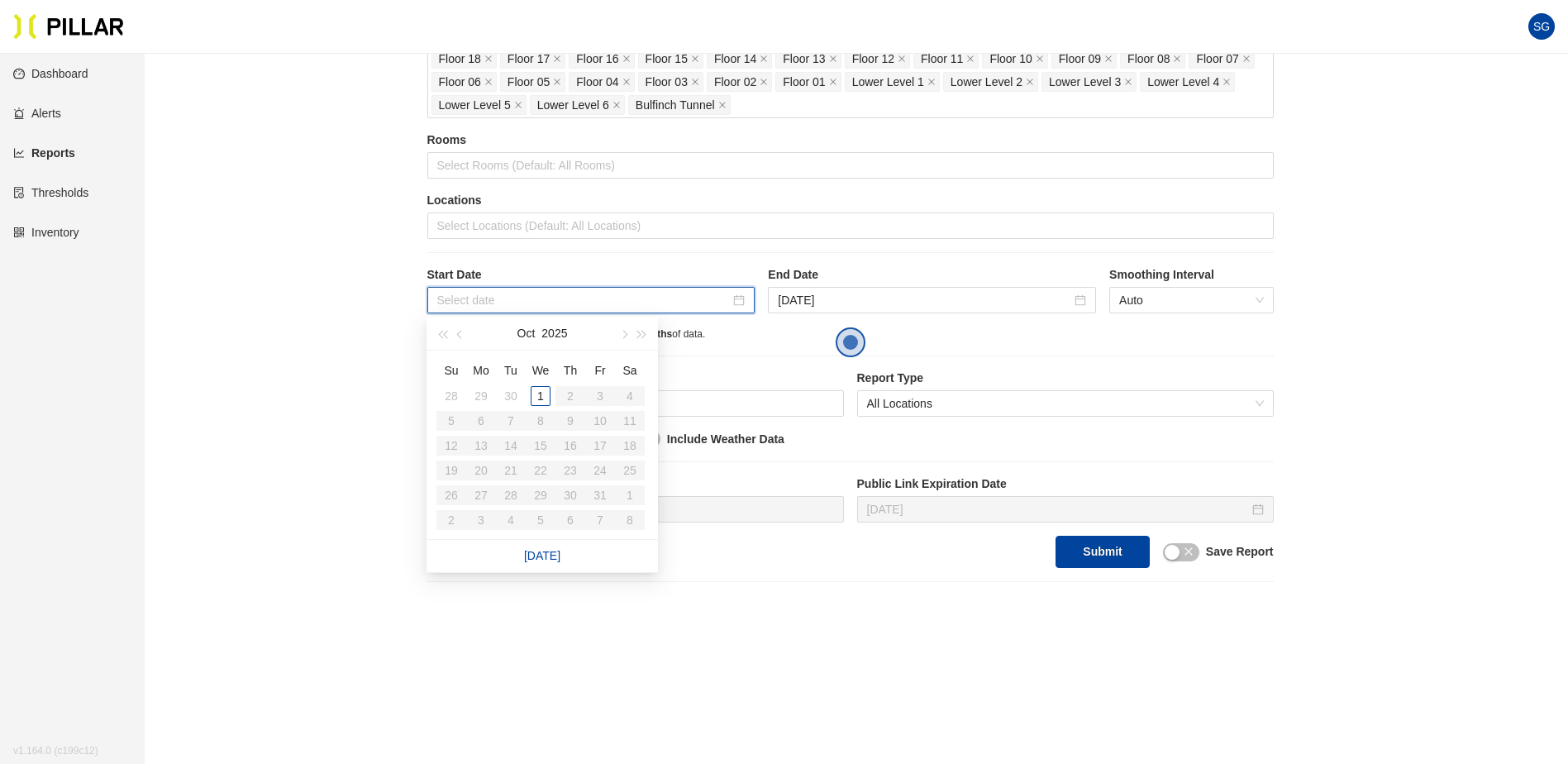
click at [612, 307] on input at bounding box center [584, 300] width 294 height 18
click at [459, 337] on span "button" at bounding box center [461, 335] width 9 height 9
type input "Sep 18, 2025"
click at [563, 446] on div "18" at bounding box center [570, 446] width 20 height 20
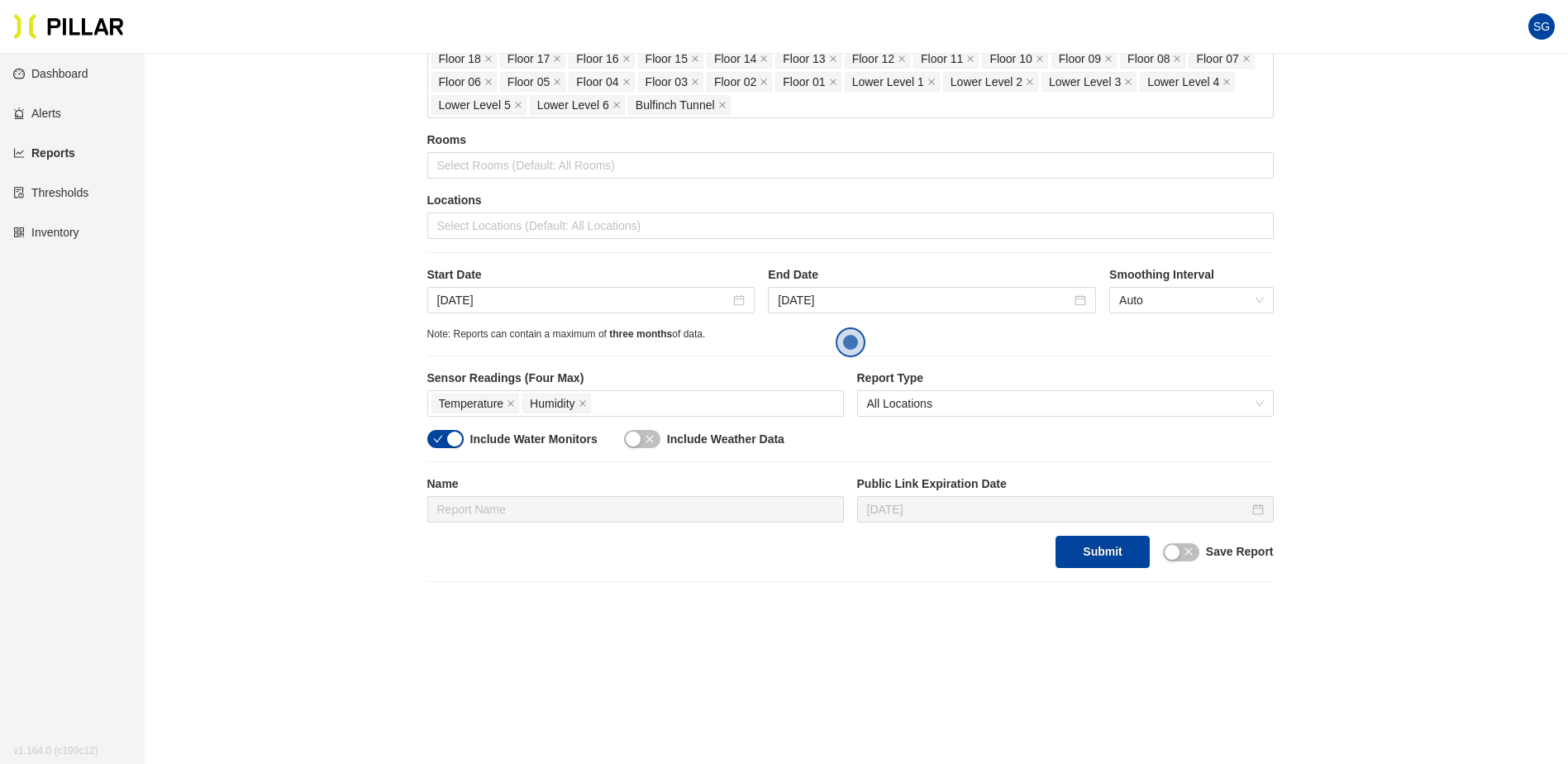
click at [454, 438] on div "button" at bounding box center [455, 439] width 15 height 15
click at [805, 591] on main "Reports / Generate Historical Report / Site Turner Walsh - Mass General Hospita…" at bounding box center [784, 342] width 1568 height 1009
click at [856, 340] on span "Open the dialog" at bounding box center [850, 341] width 29 height 29
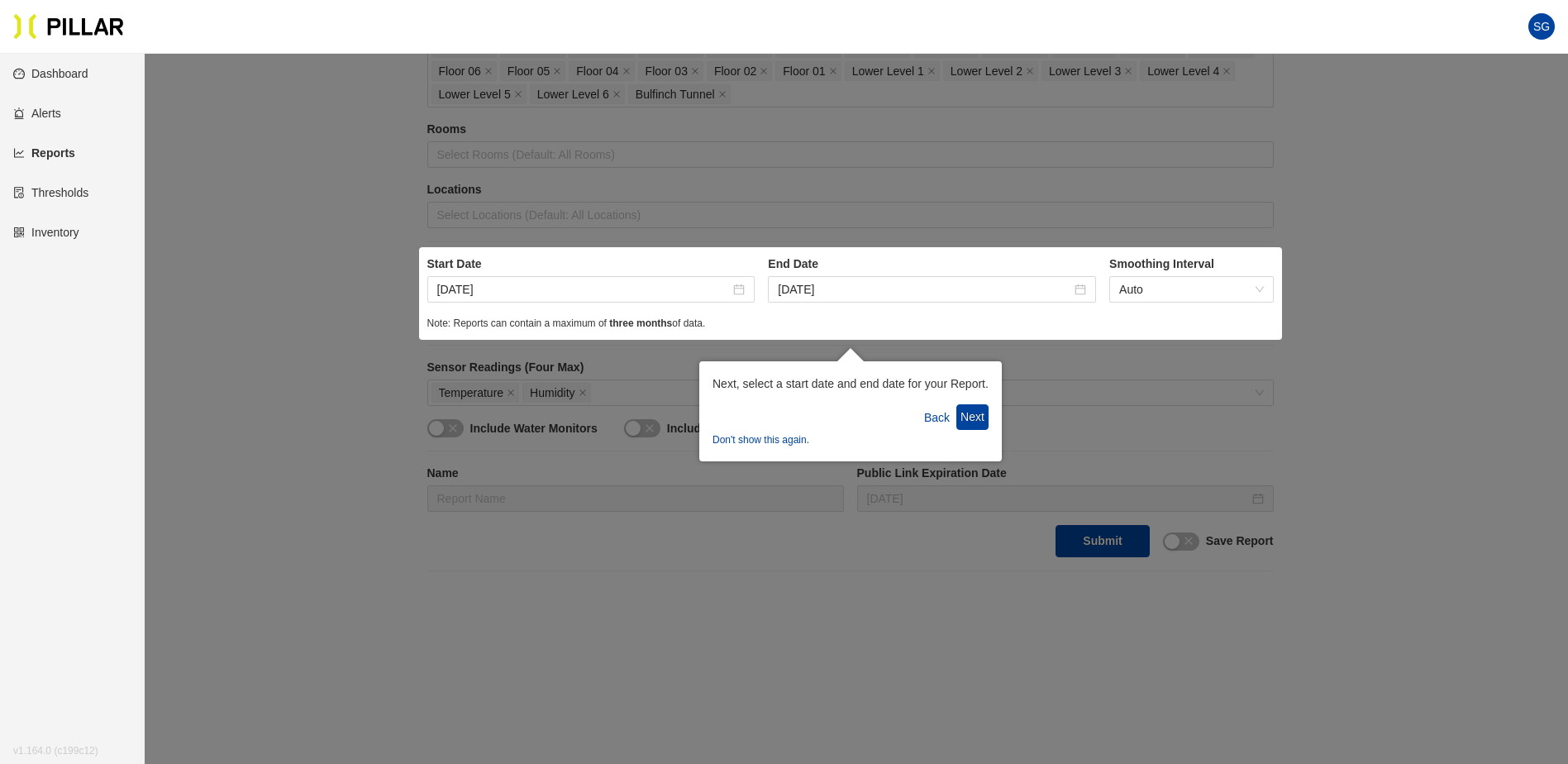
scroll to position [299, 0]
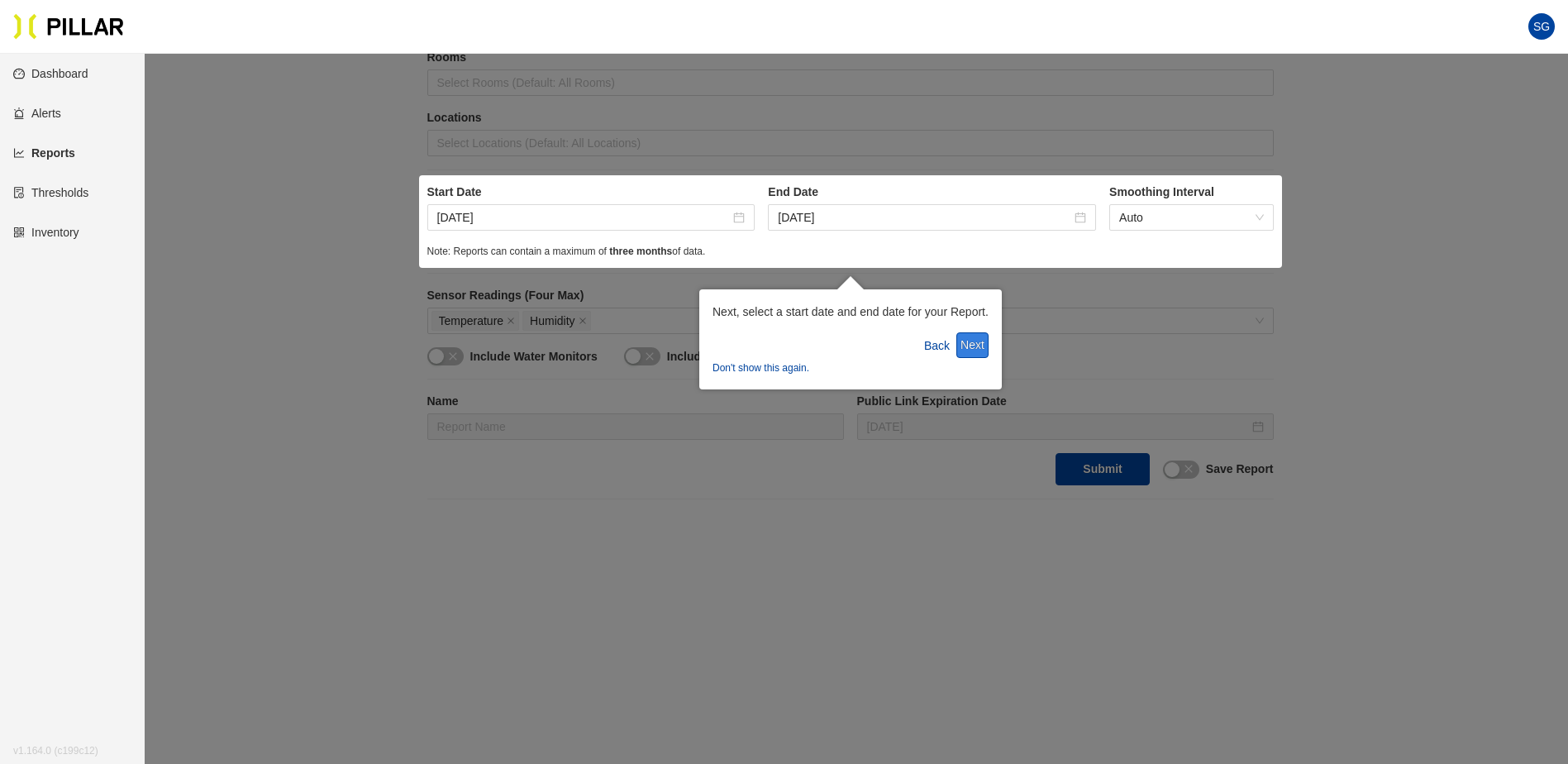
click at [972, 347] on button "Next" at bounding box center [973, 345] width 32 height 26
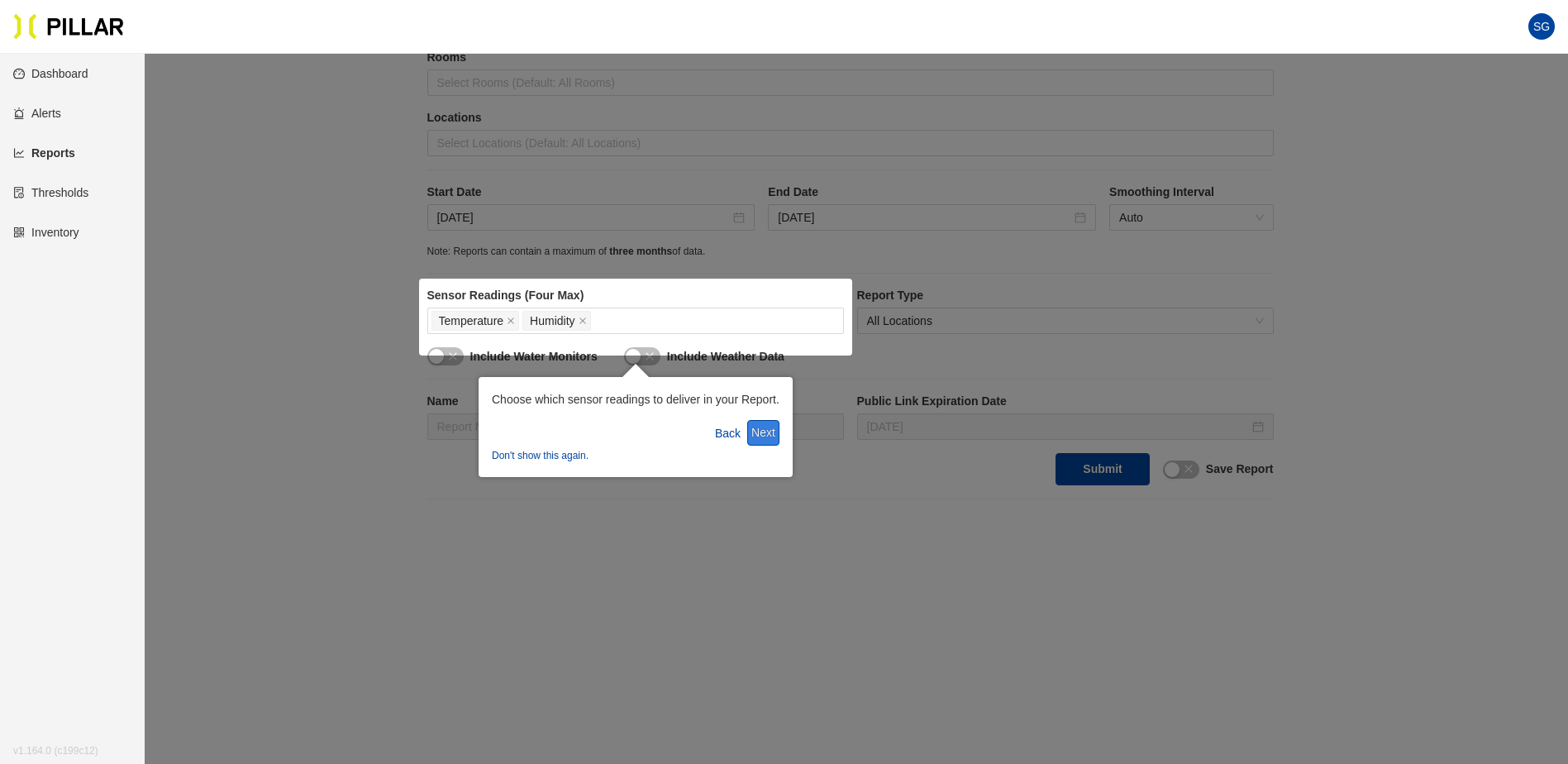
click at [772, 432] on button "Next" at bounding box center [763, 432] width 32 height 26
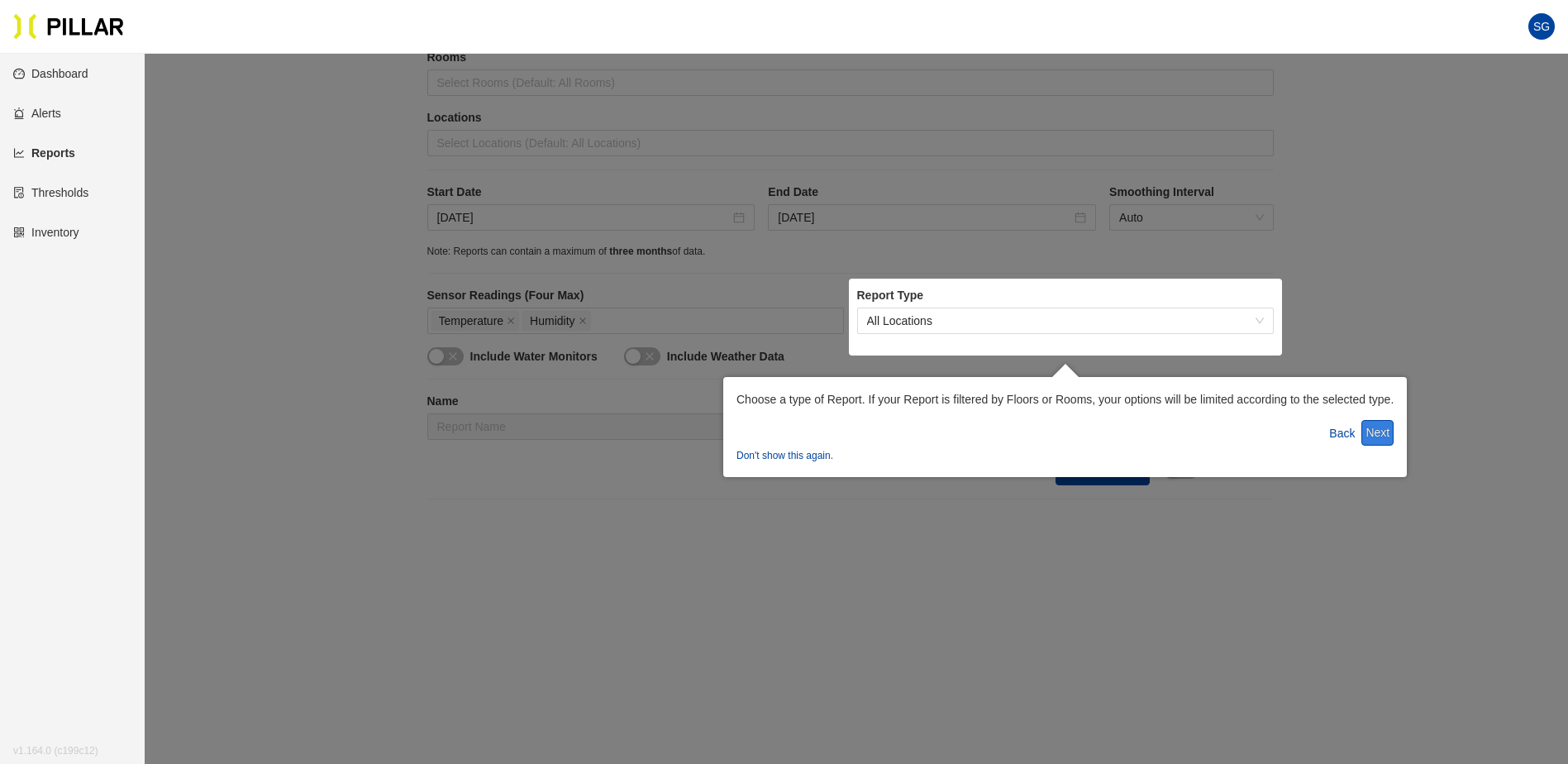
click at [1379, 432] on button "Next" at bounding box center [1377, 432] width 32 height 26
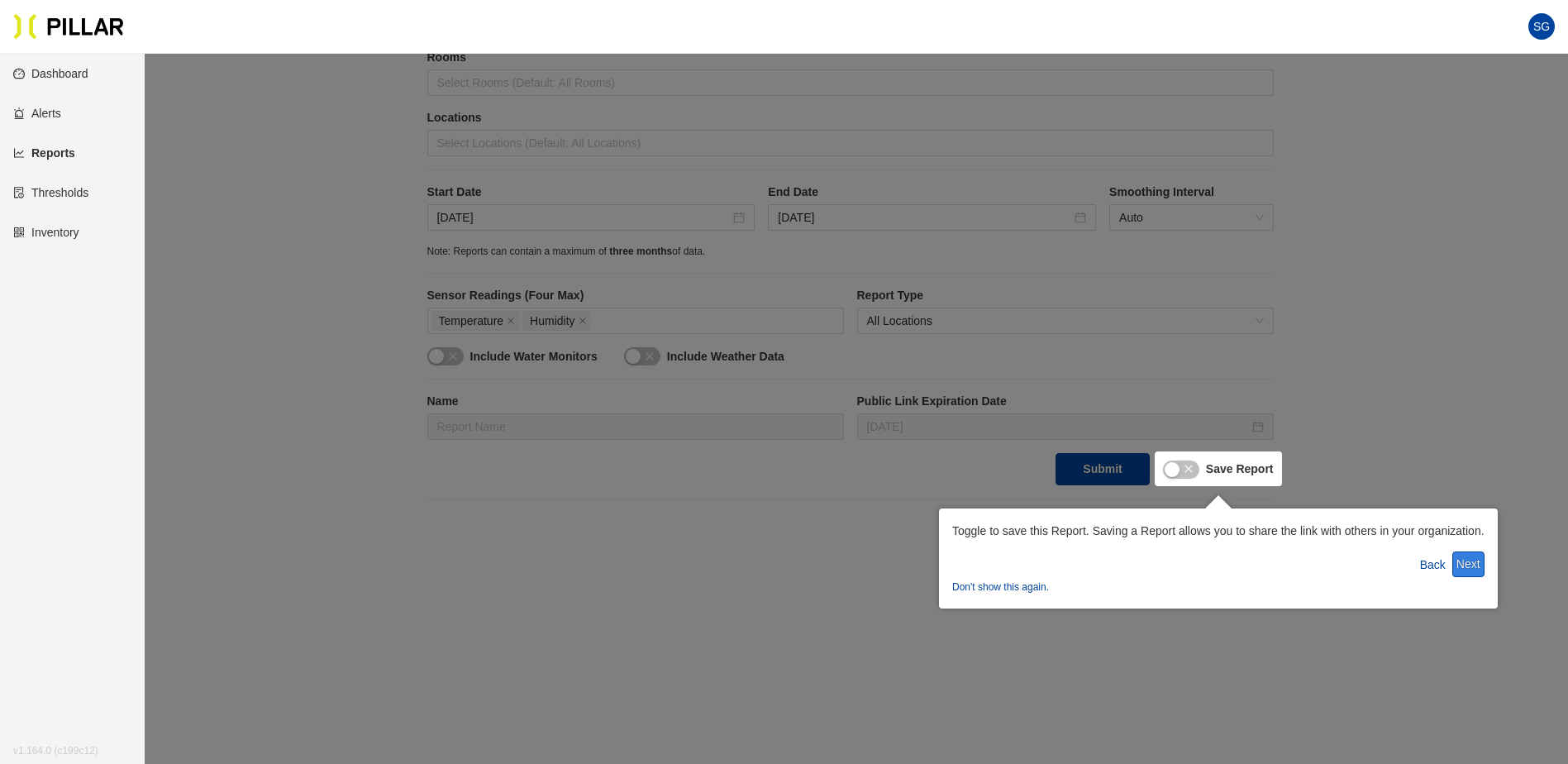
click at [1475, 569] on button "Next" at bounding box center [1468, 564] width 32 height 26
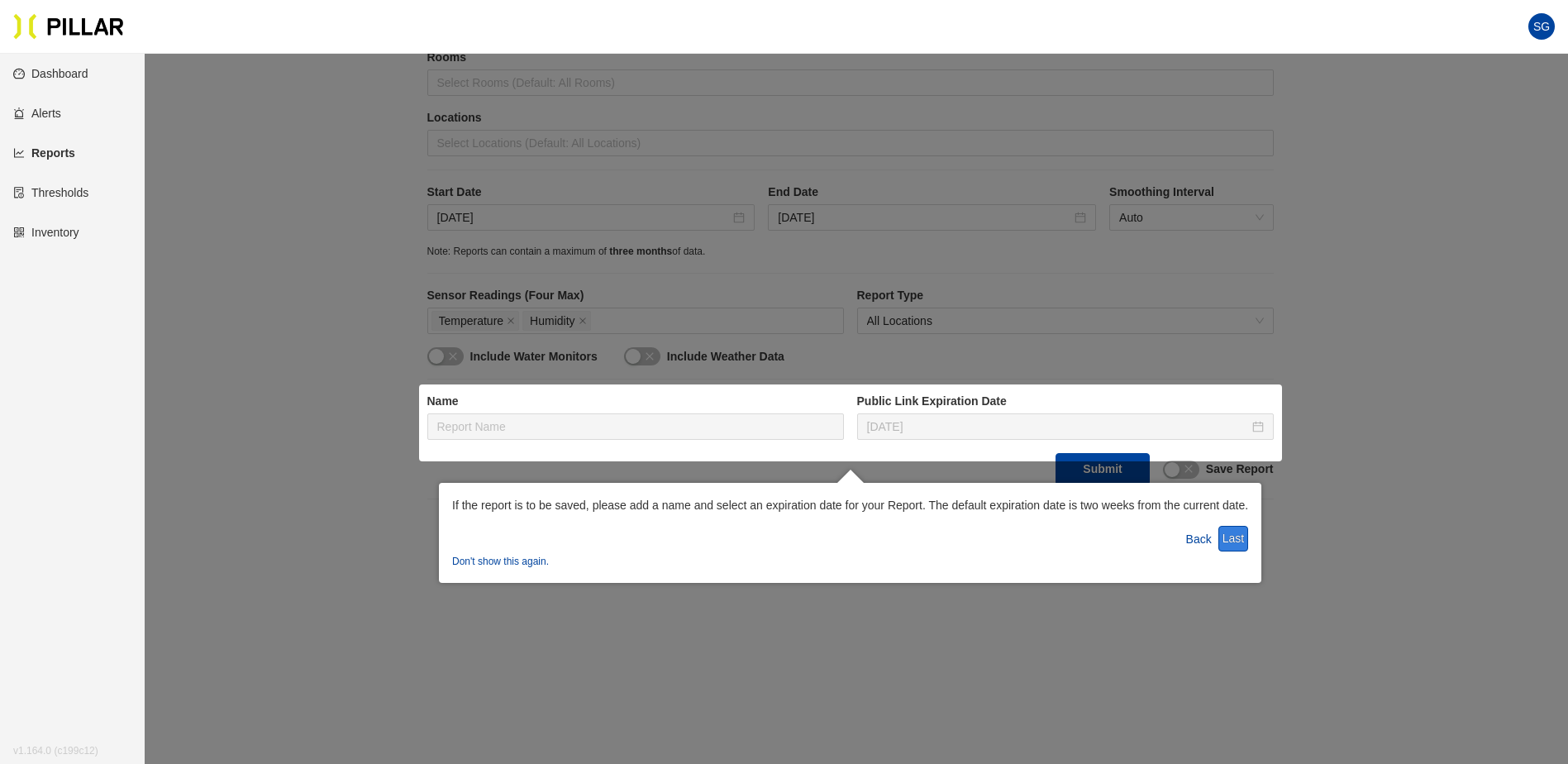
click at [1240, 539] on button "Last" at bounding box center [1232, 538] width 29 height 26
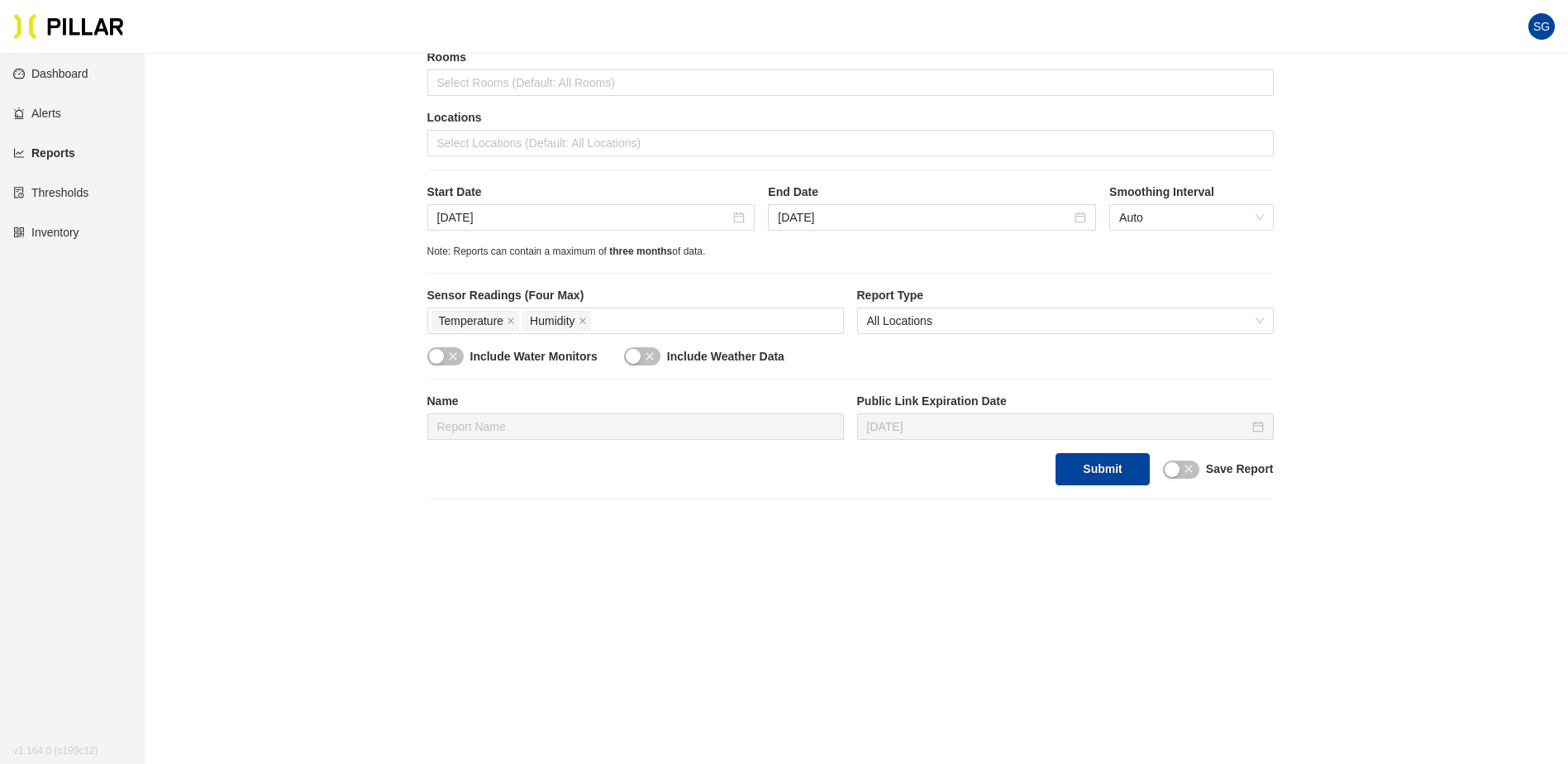
click at [1042, 591] on main "Reports / Generate Historical Report / Site Turner Walsh - Mass General Hospita…" at bounding box center [784, 260] width 1568 height 1009
click at [941, 315] on span "All Locations" at bounding box center [1066, 320] width 397 height 25
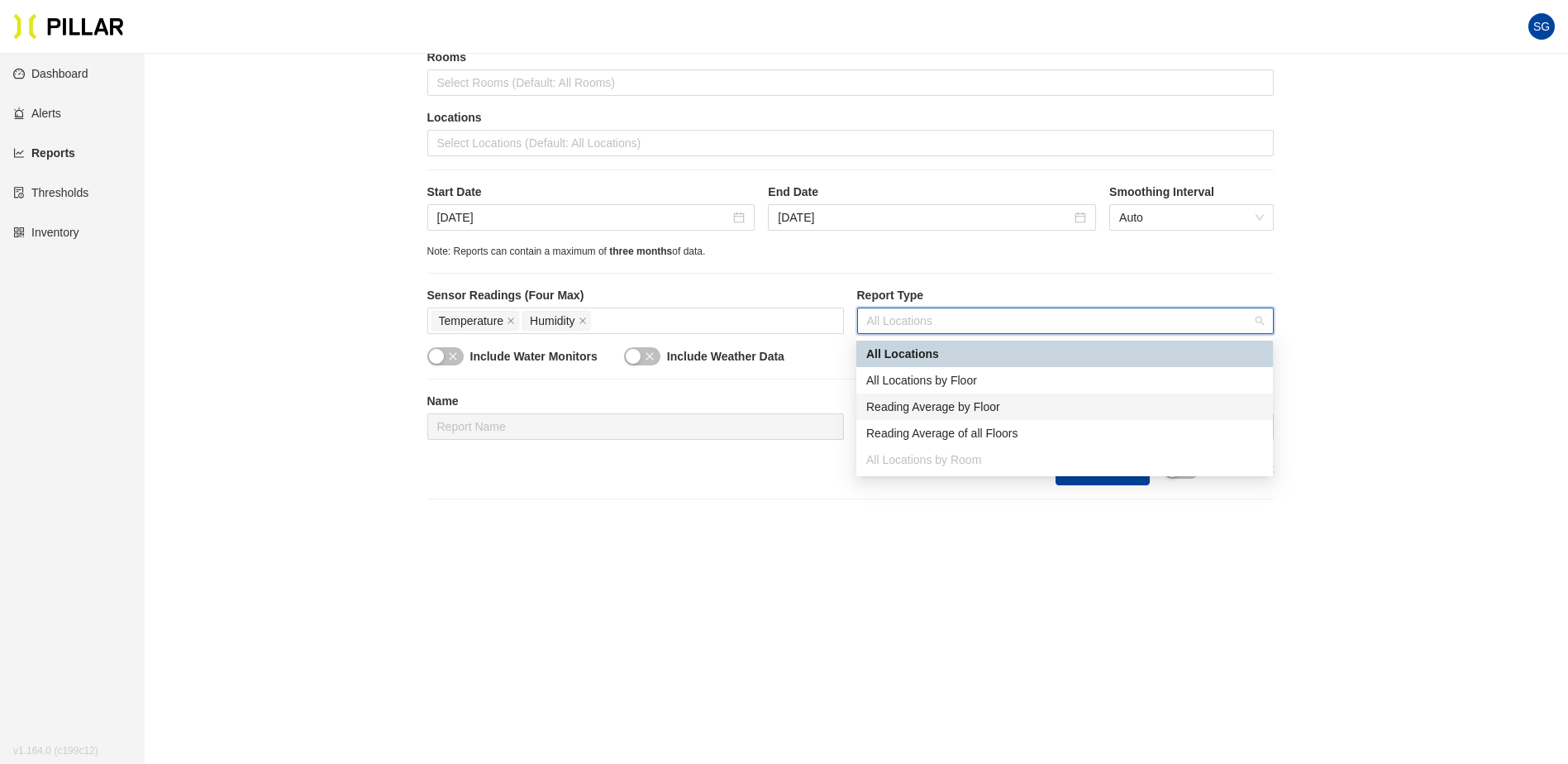
click at [985, 402] on div "Reading Average by Floor" at bounding box center [1065, 406] width 397 height 18
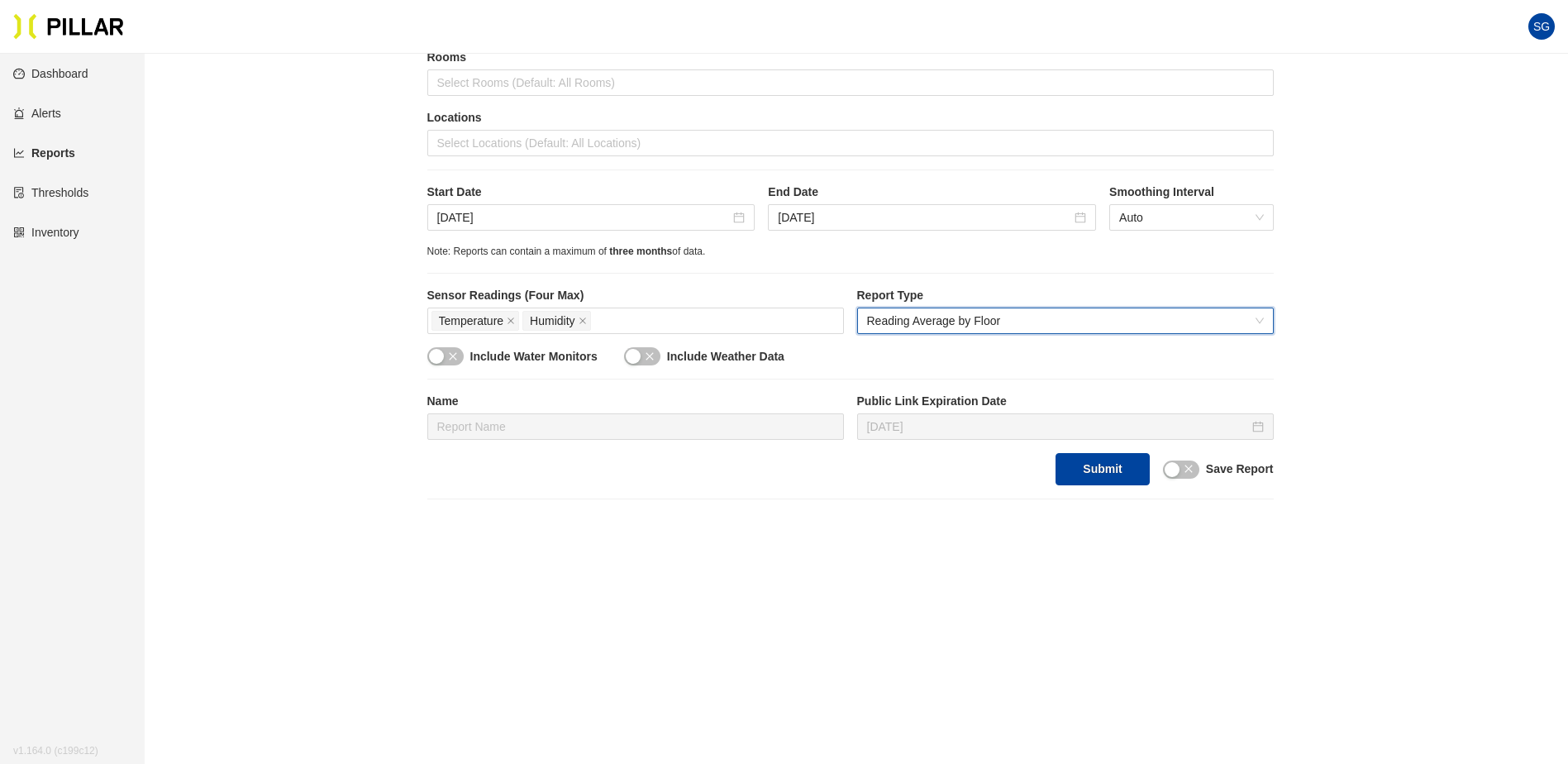
click at [611, 541] on main "Reports / Generate Historical Report / Site Turner Walsh - Mass General Hospita…" at bounding box center [784, 260] width 1568 height 1009
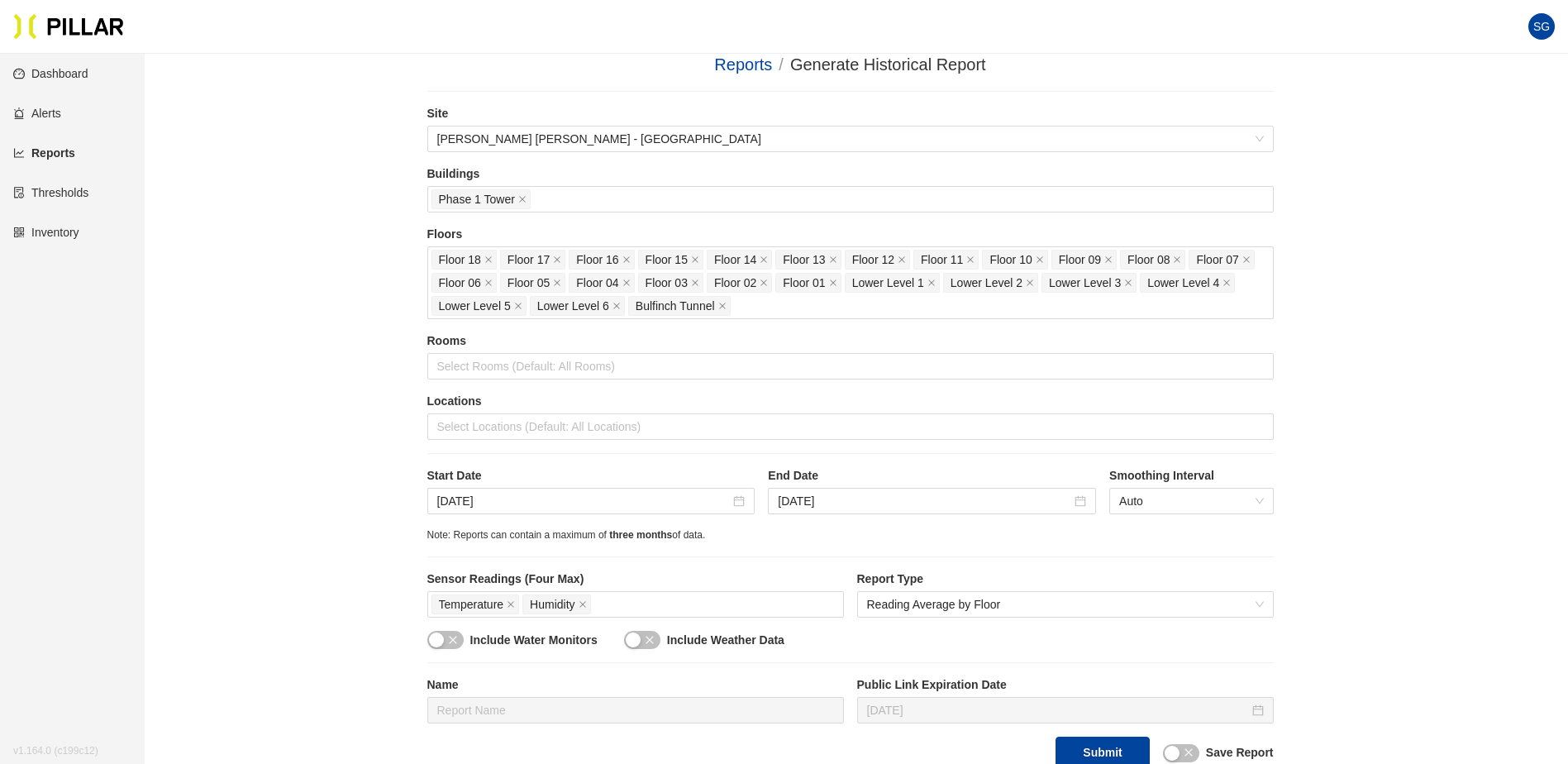
scroll to position [0, 0]
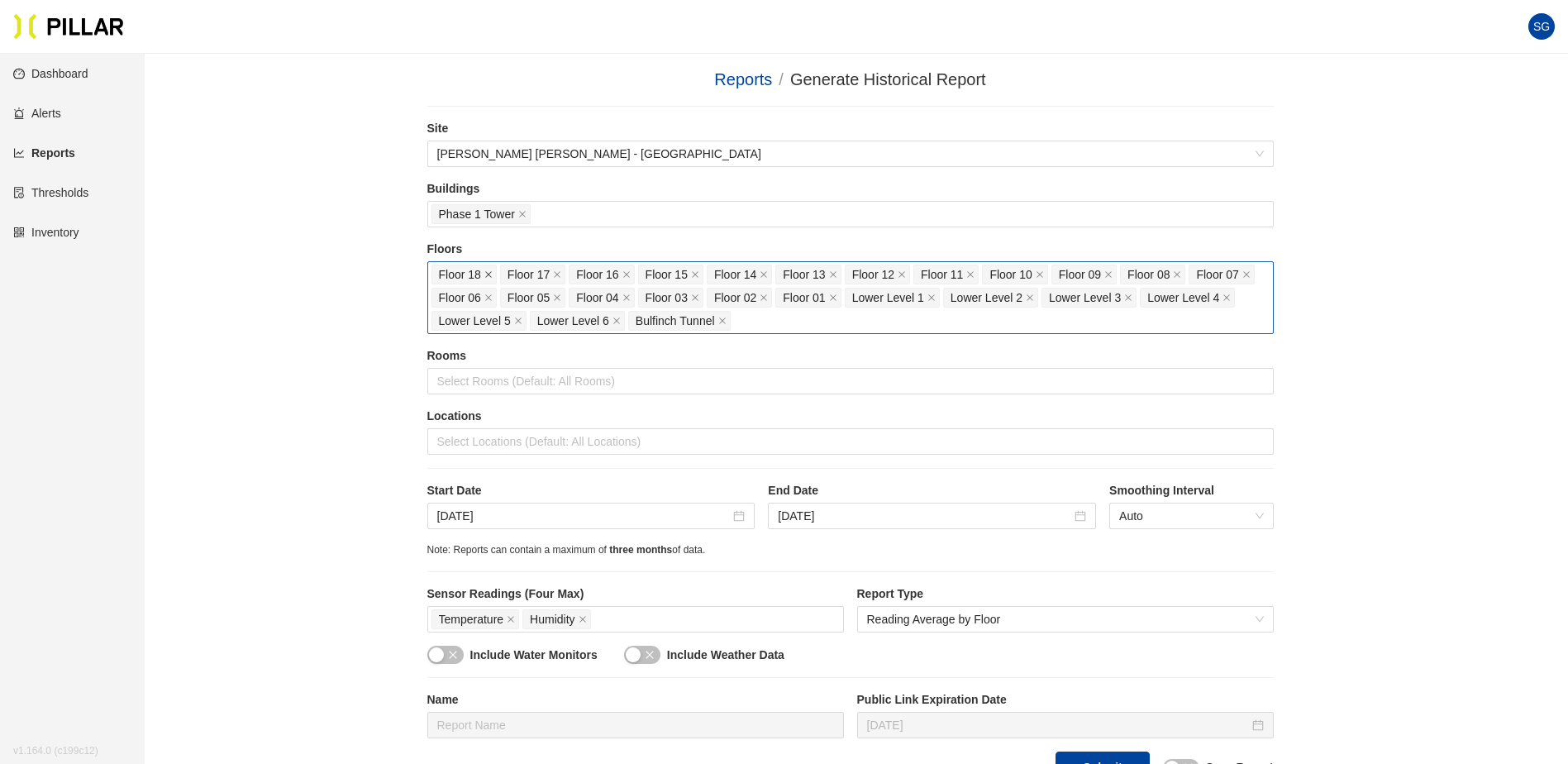
click at [487, 275] on icon "close" at bounding box center [488, 274] width 9 height 9
click at [553, 275] on icon "close" at bounding box center [556, 274] width 9 height 9
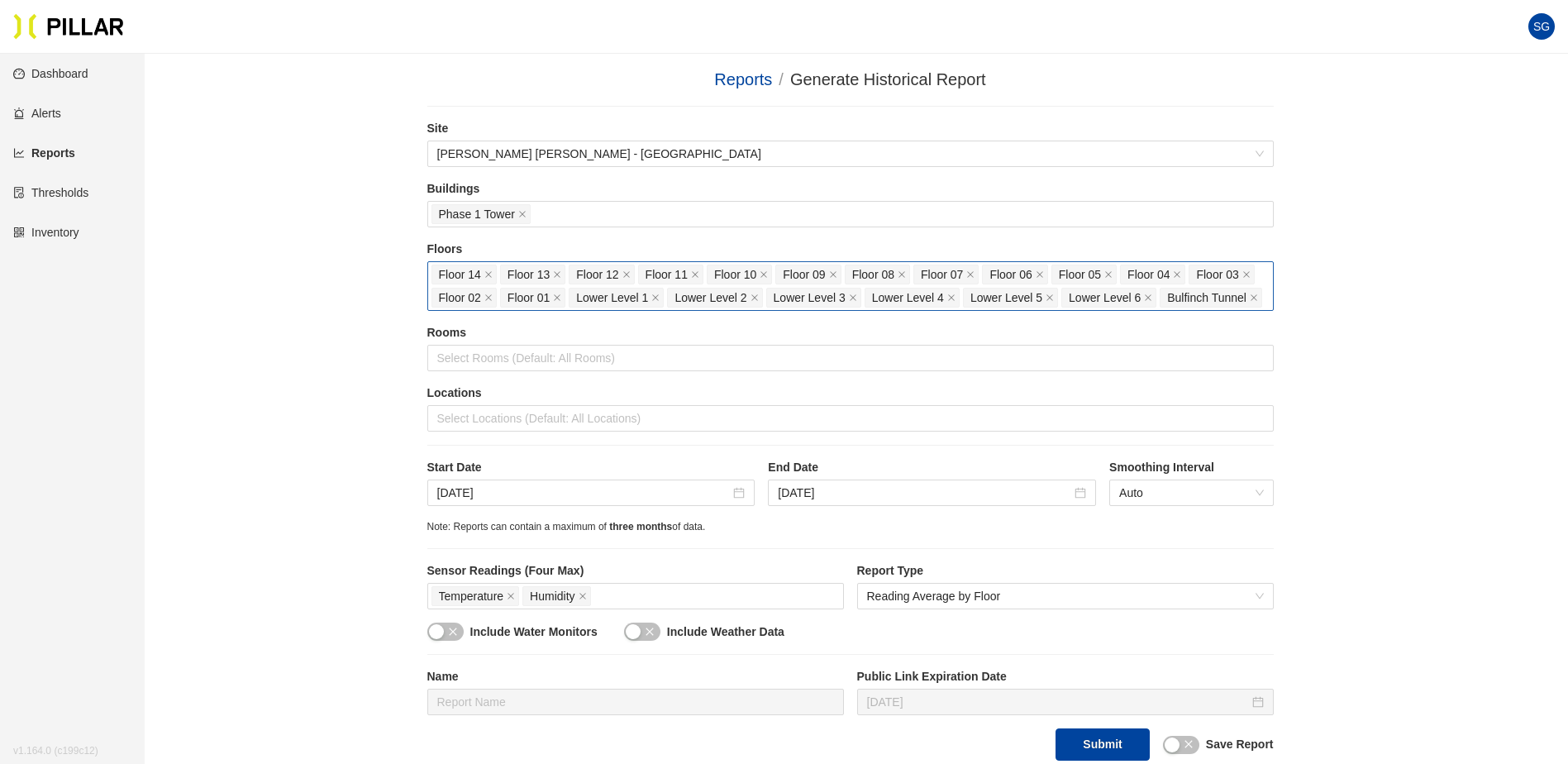
click at [487, 275] on icon "close" at bounding box center [488, 274] width 9 height 9
click at [553, 275] on icon "close" at bounding box center [556, 274] width 9 height 9
click at [487, 275] on icon "close" at bounding box center [488, 275] width 7 height 7
click at [487, 275] on icon "close" at bounding box center [488, 274] width 9 height 9
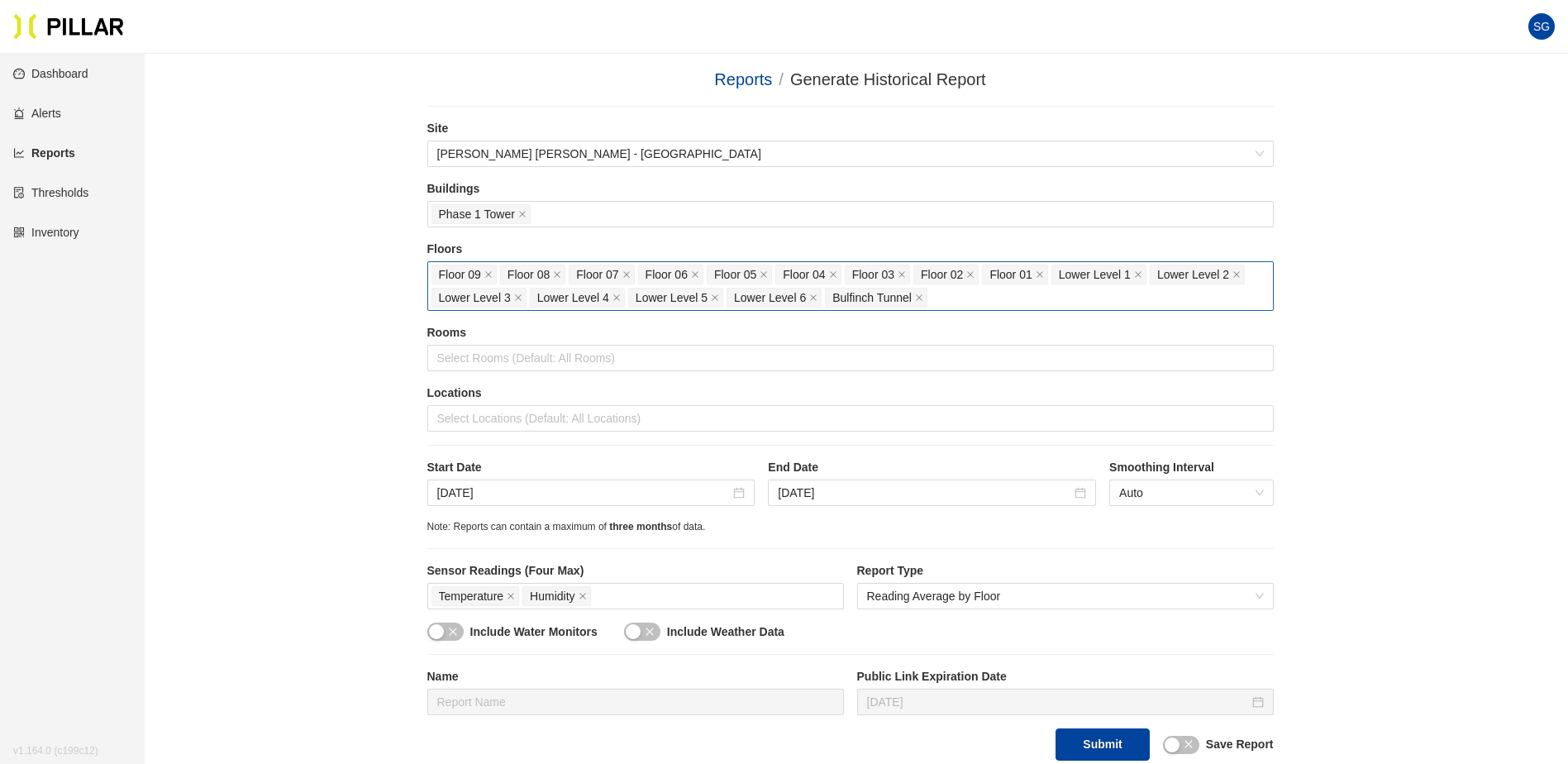
click at [487, 275] on icon "close" at bounding box center [488, 274] width 9 height 9
click at [553, 275] on icon "close" at bounding box center [556, 274] width 9 height 9
click at [487, 275] on icon "close" at bounding box center [488, 274] width 9 height 9
click at [553, 275] on icon "close" at bounding box center [556, 274] width 9 height 9
click at [487, 275] on icon "close" at bounding box center [488, 274] width 9 height 9
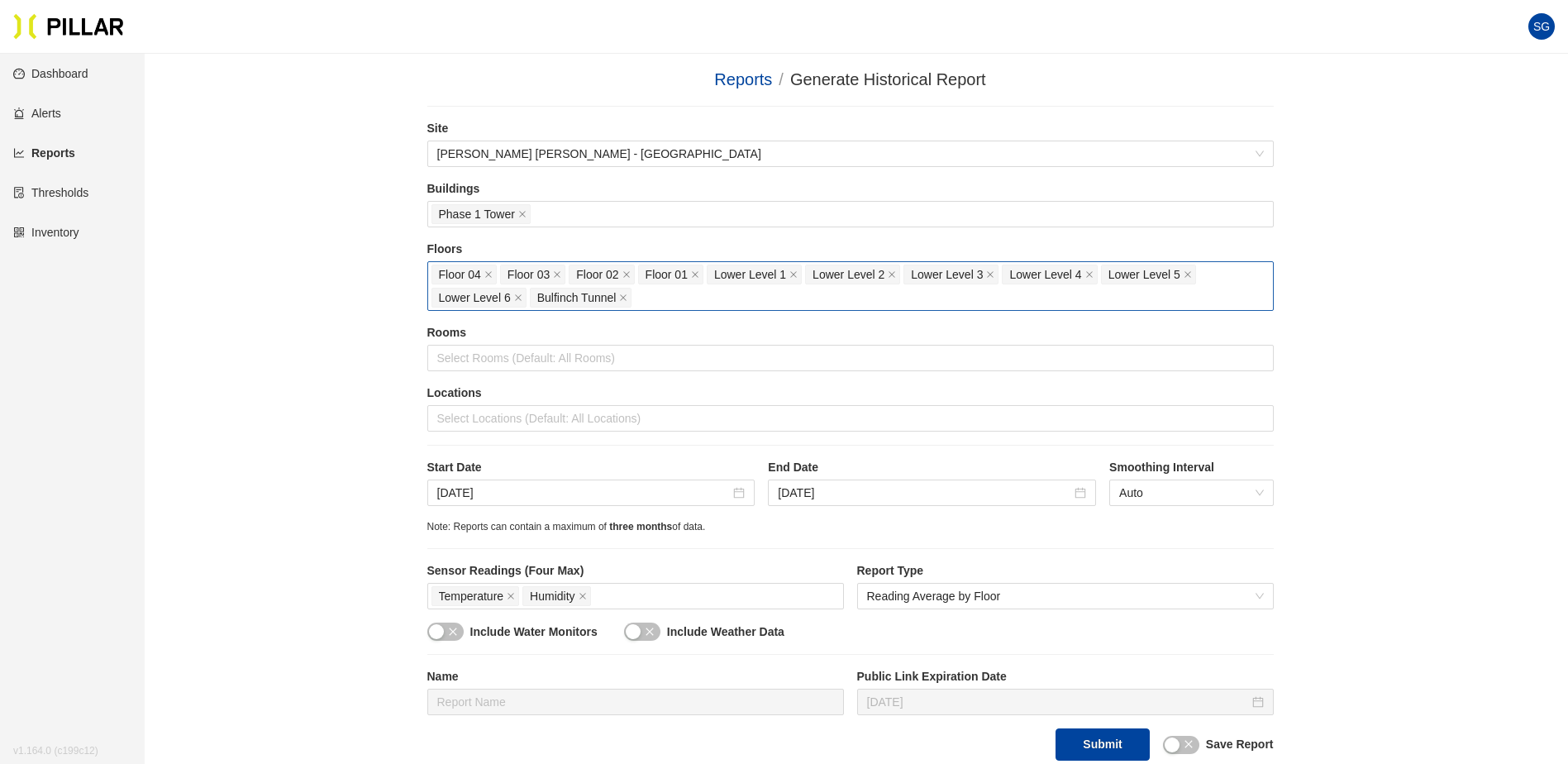
click at [487, 275] on icon "close" at bounding box center [488, 274] width 9 height 9
click at [553, 275] on icon "close" at bounding box center [556, 274] width 9 height 9
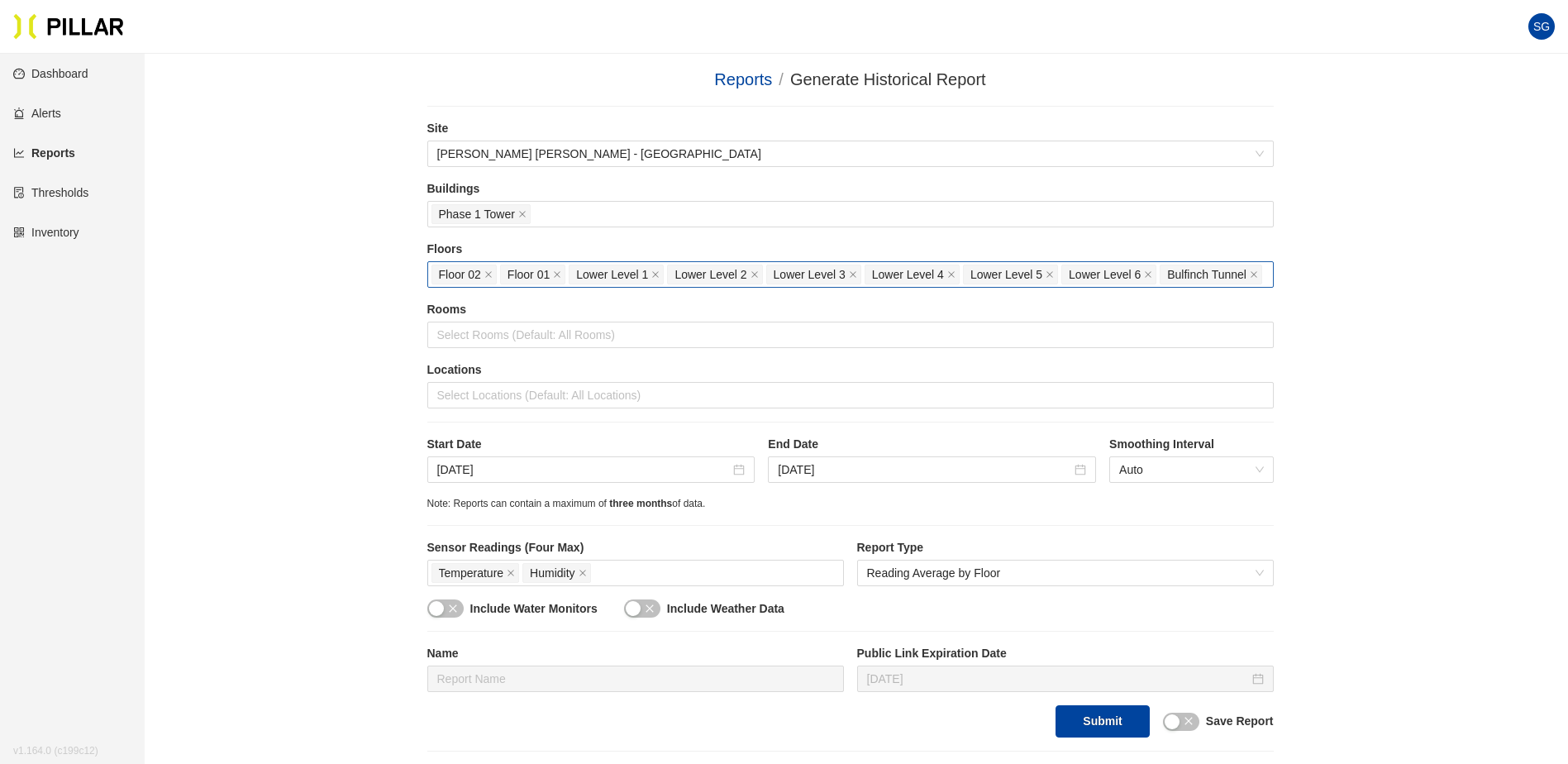
click at [487, 275] on icon "close" at bounding box center [488, 274] width 9 height 9
click at [507, 275] on span "Lower Level 1" at bounding box center [543, 274] width 72 height 18
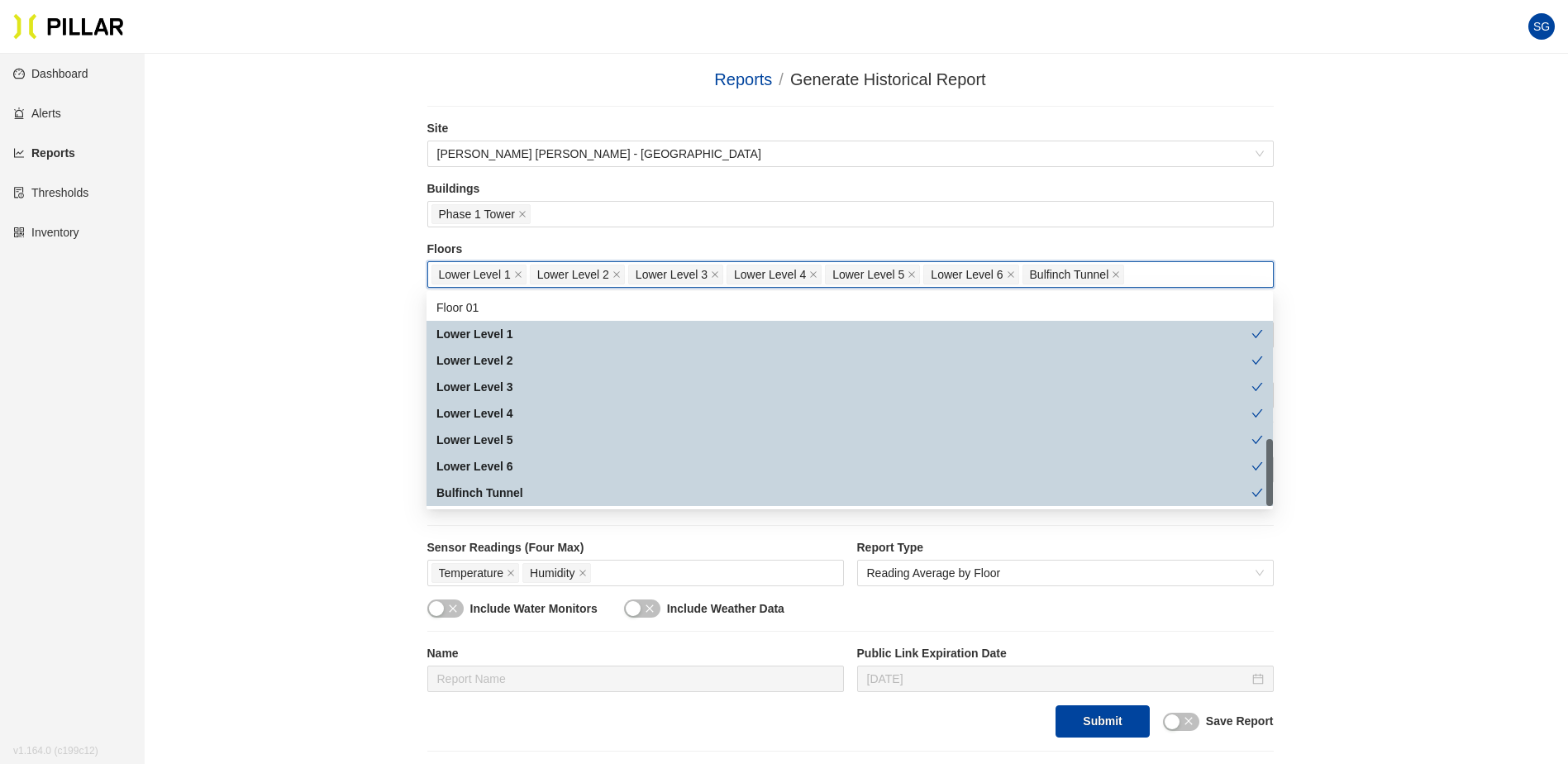
click at [487, 275] on span "Lower Level 1" at bounding box center [475, 274] width 72 height 18
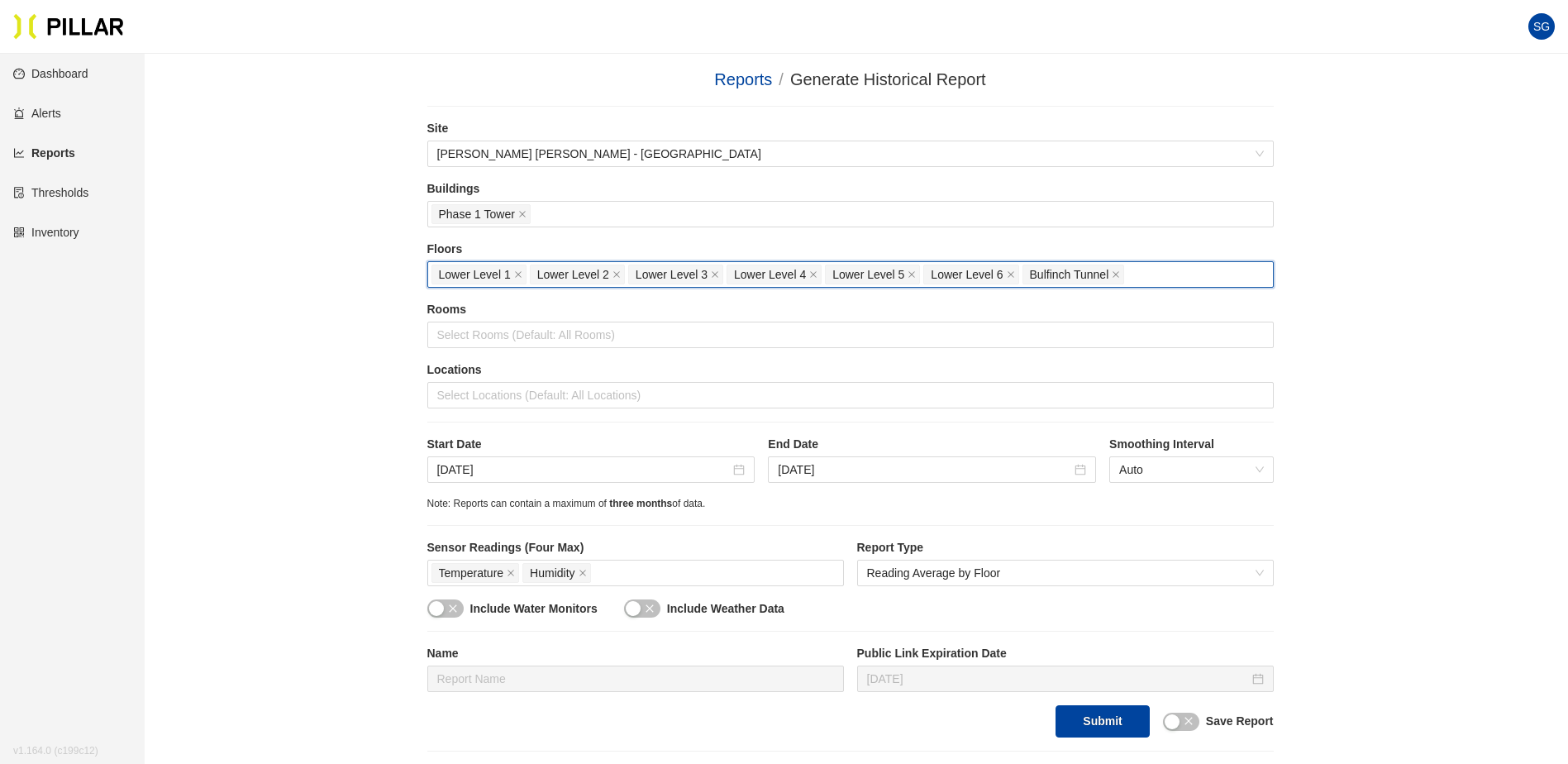
click at [487, 275] on span "Lower Level 1" at bounding box center [475, 274] width 72 height 18
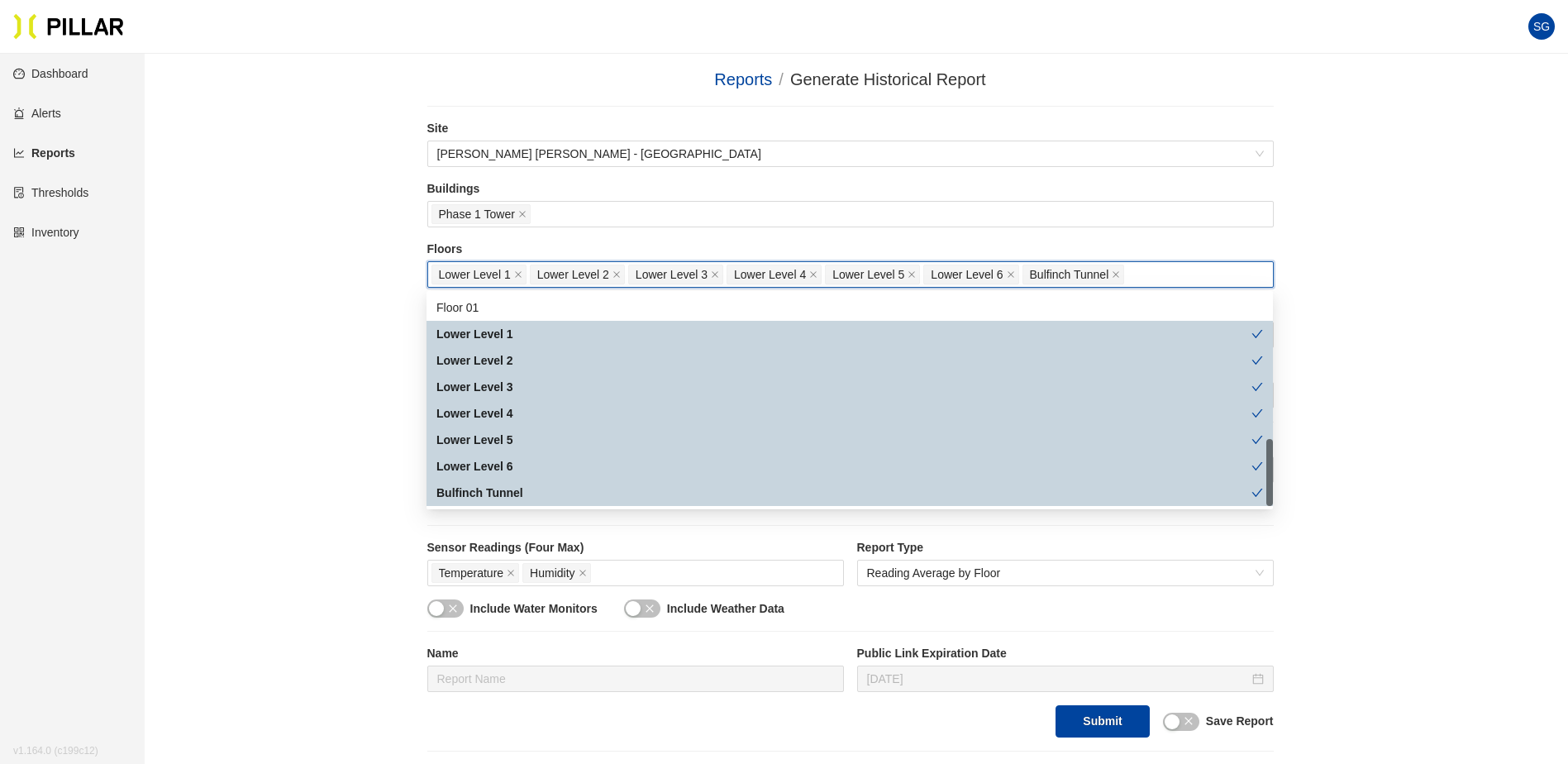
click at [513, 272] on span "Lower Level 1" at bounding box center [479, 274] width 95 height 20
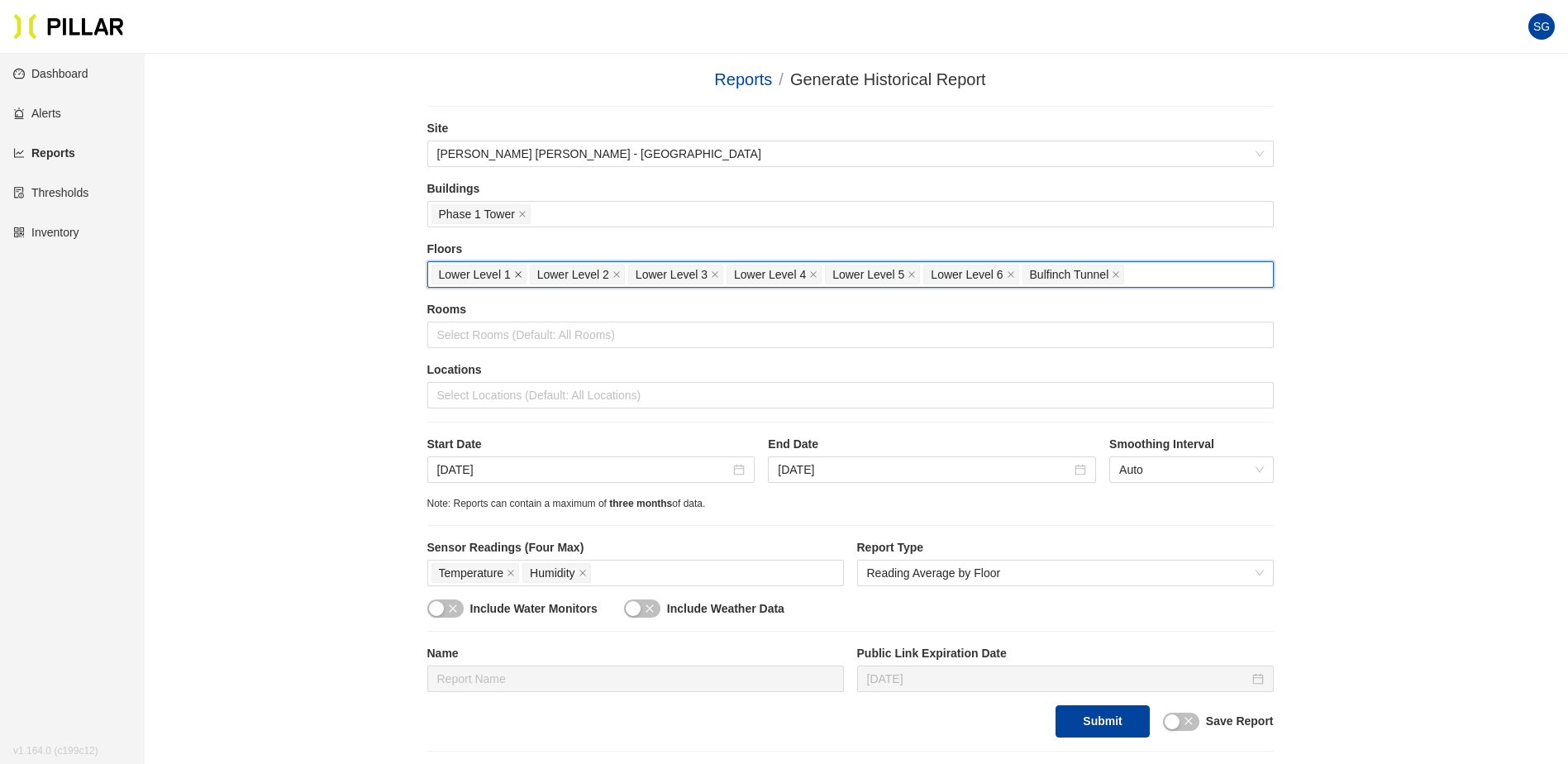
click at [516, 271] on icon "close" at bounding box center [518, 274] width 9 height 9
click at [518, 270] on icon "close" at bounding box center [518, 274] width 9 height 9
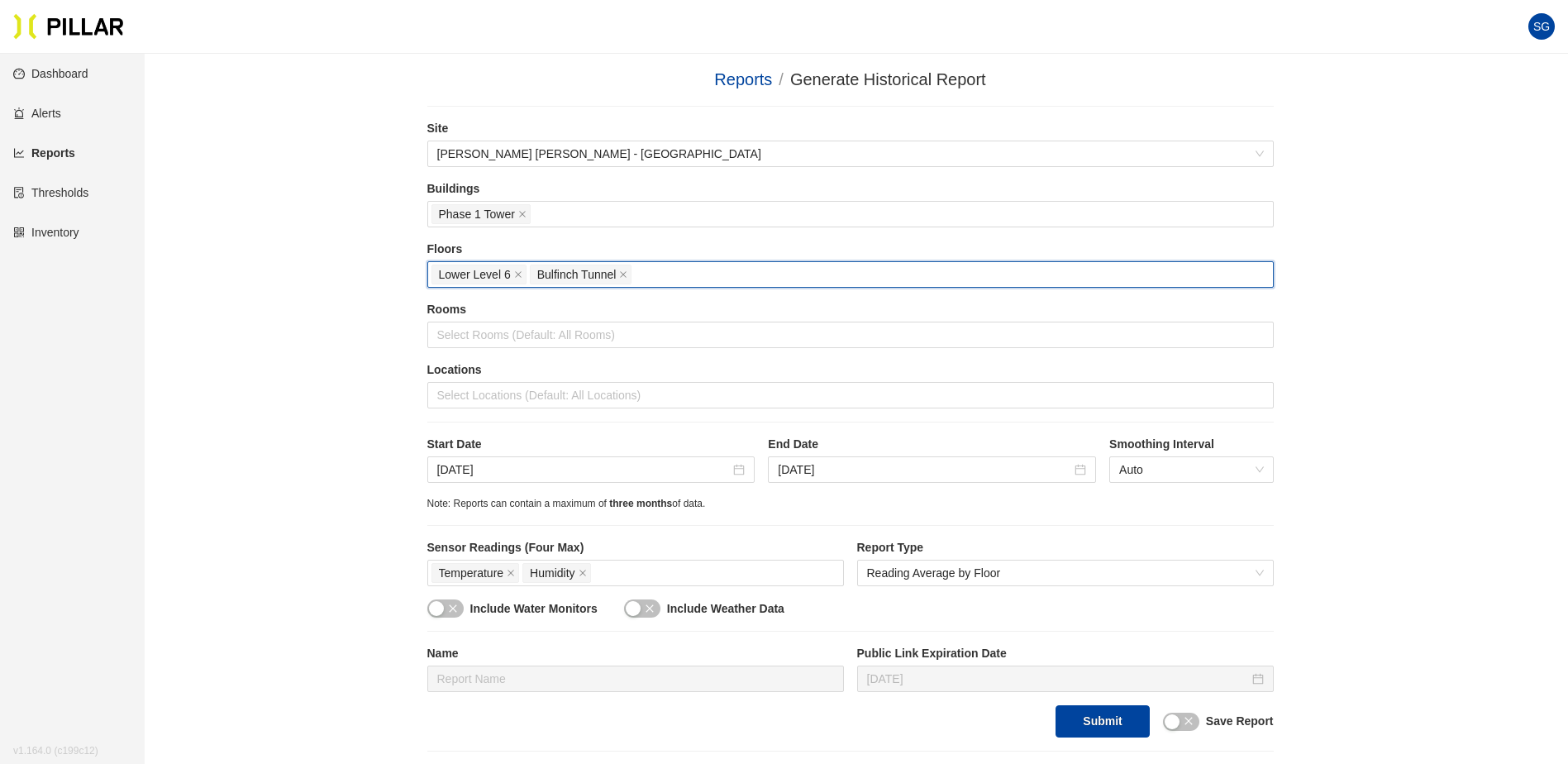
click at [518, 270] on icon "close" at bounding box center [518, 274] width 9 height 9
click at [518, 270] on span "Bulfinch Tunnel" at bounding box center [479, 274] width 80 height 18
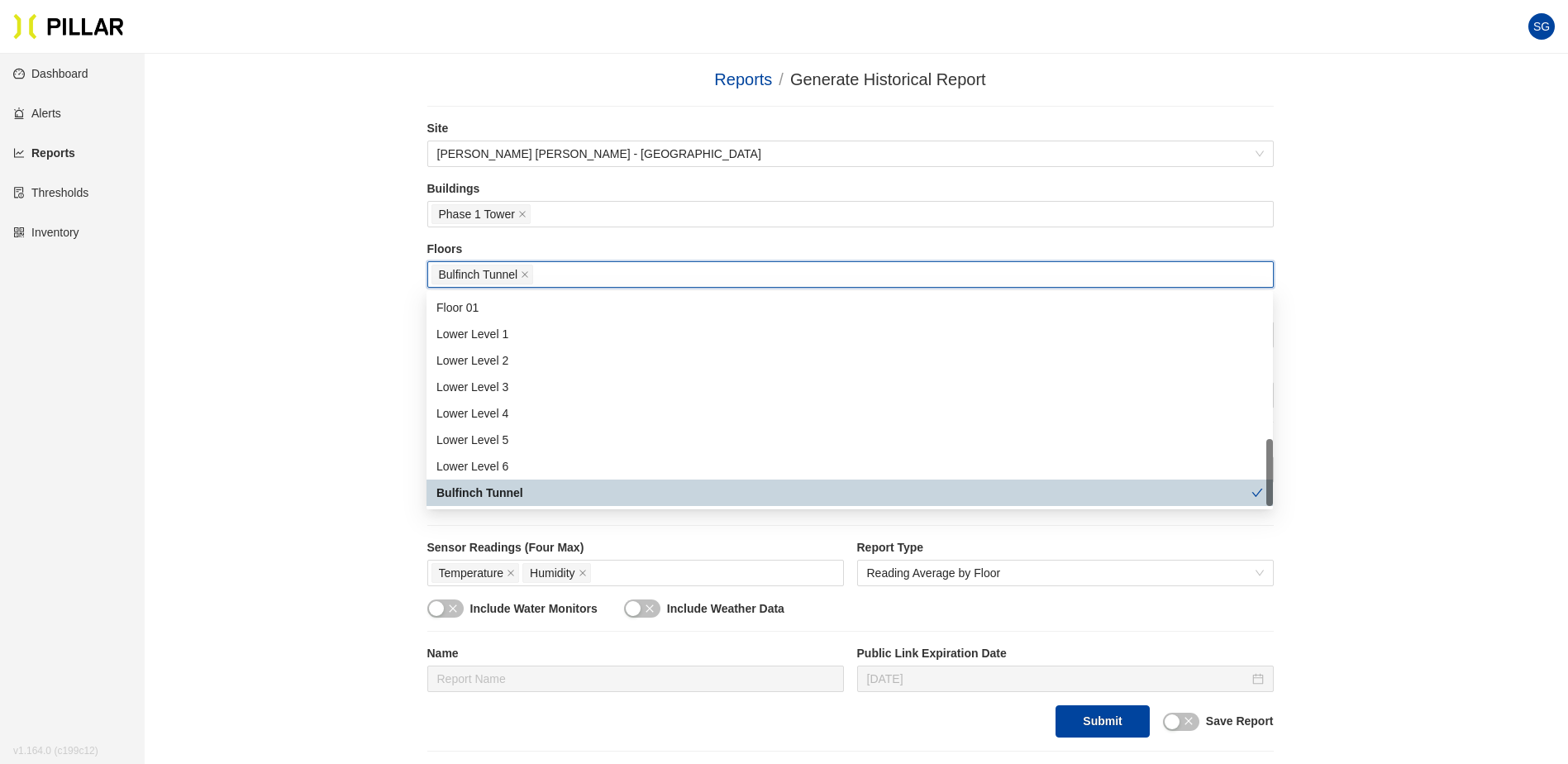
click at [531, 270] on span "Bulfinch Tunnel" at bounding box center [483, 274] width 102 height 20
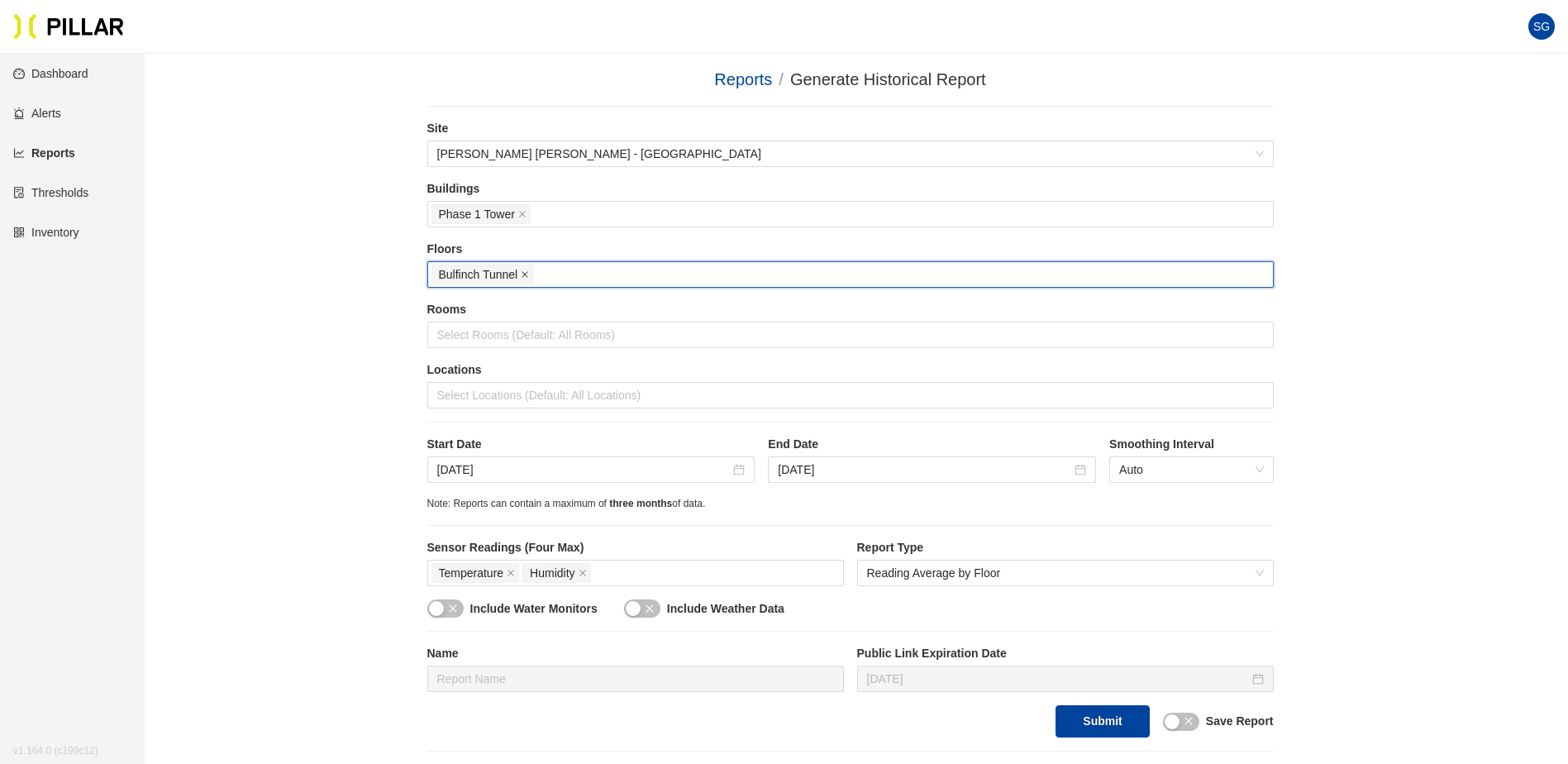
click at [527, 272] on icon "close" at bounding box center [524, 274] width 9 height 9
click at [342, 291] on div "Reports / Generate Historical Report / Site Turner Walsh - Mass General Hospita…" at bounding box center [849, 409] width 1330 height 684
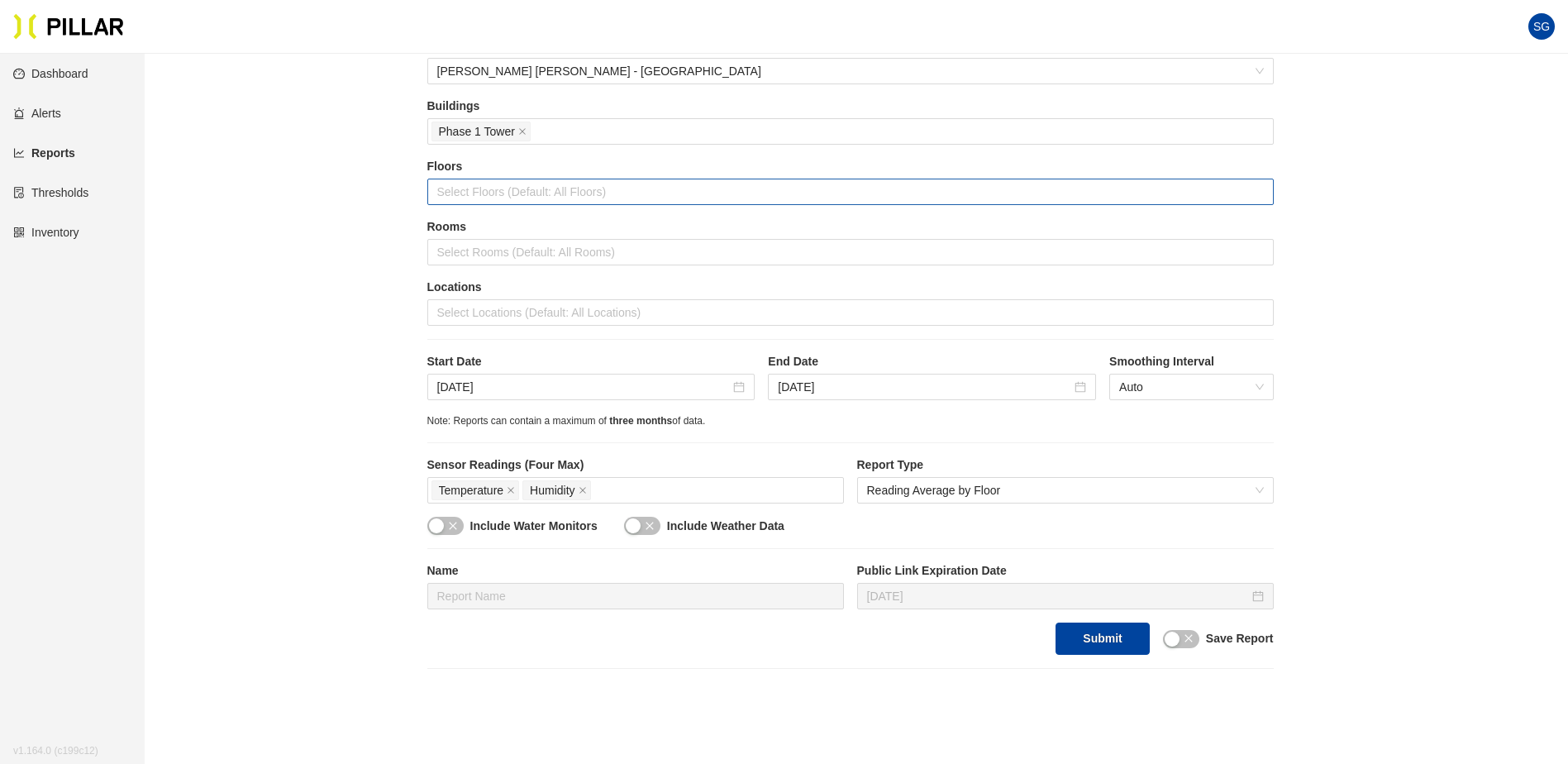
click at [643, 526] on button "button" at bounding box center [642, 525] width 36 height 18
click at [254, 669] on main "Reports / Generate Historical Report / Site Turner Walsh - Mass General Hospita…" at bounding box center [784, 451] width 1568 height 962
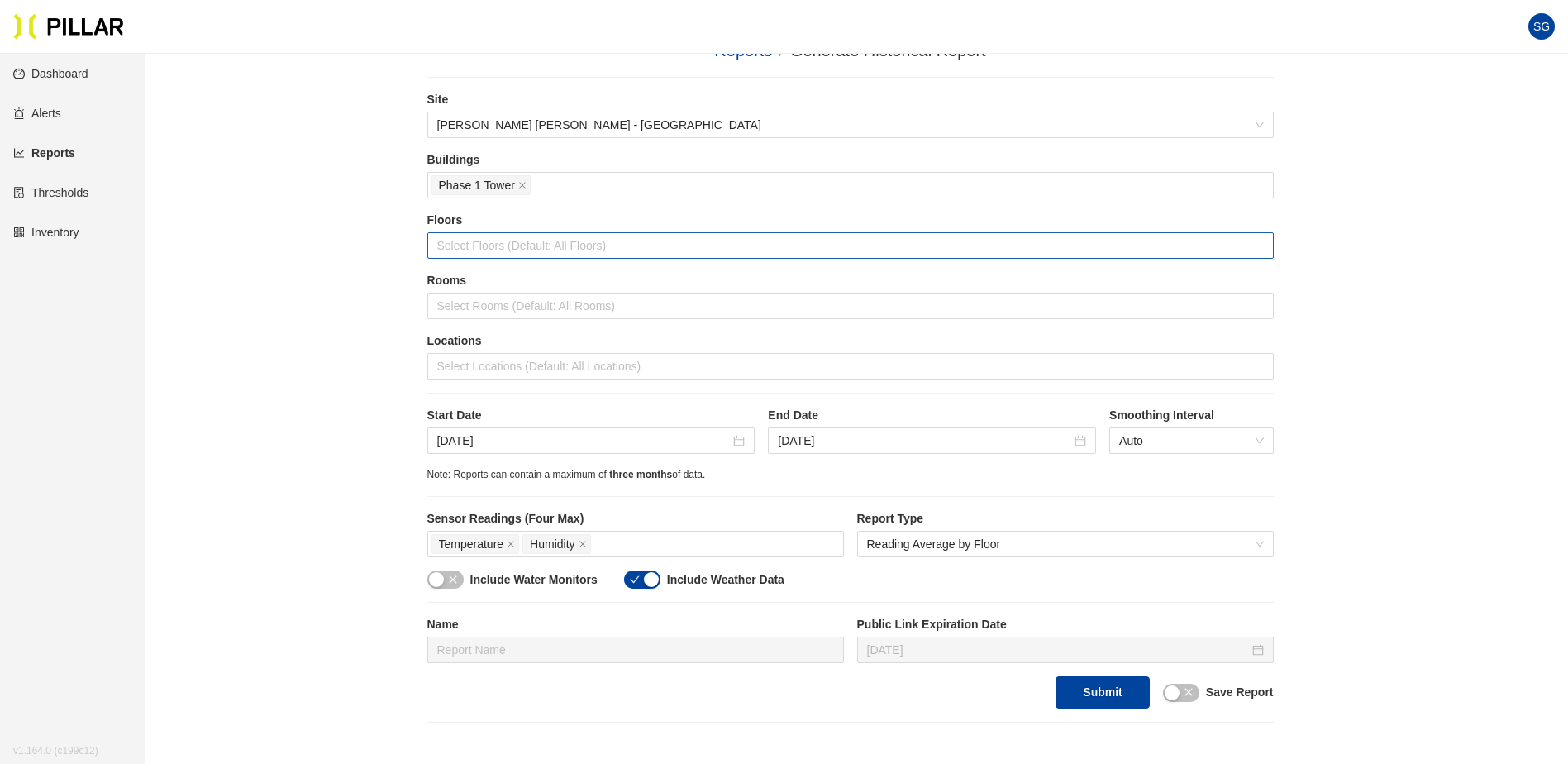
scroll to position [0, 0]
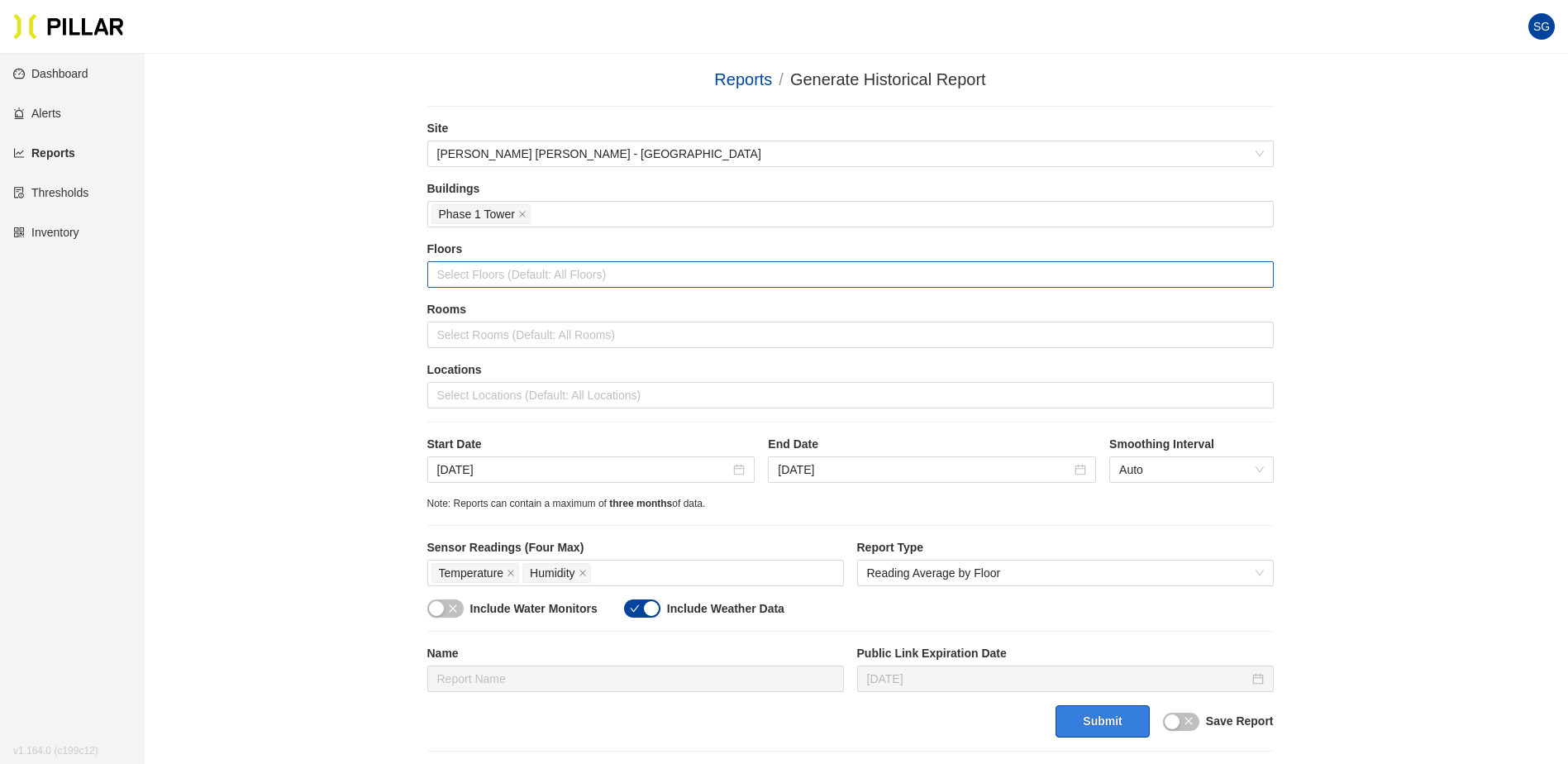
click at [1092, 716] on button "Submit" at bounding box center [1103, 721] width 94 height 32
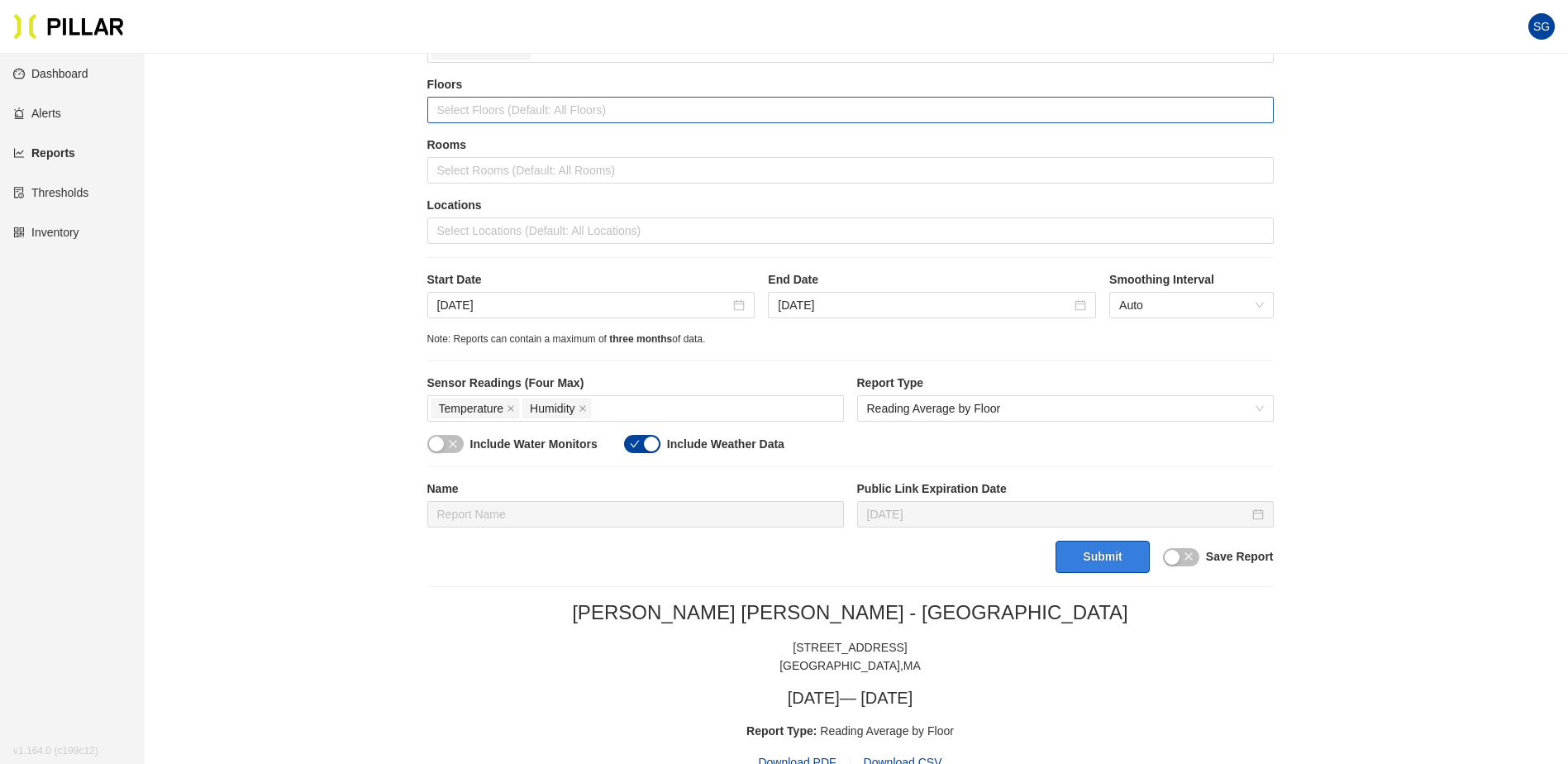
scroll to position [331, 0]
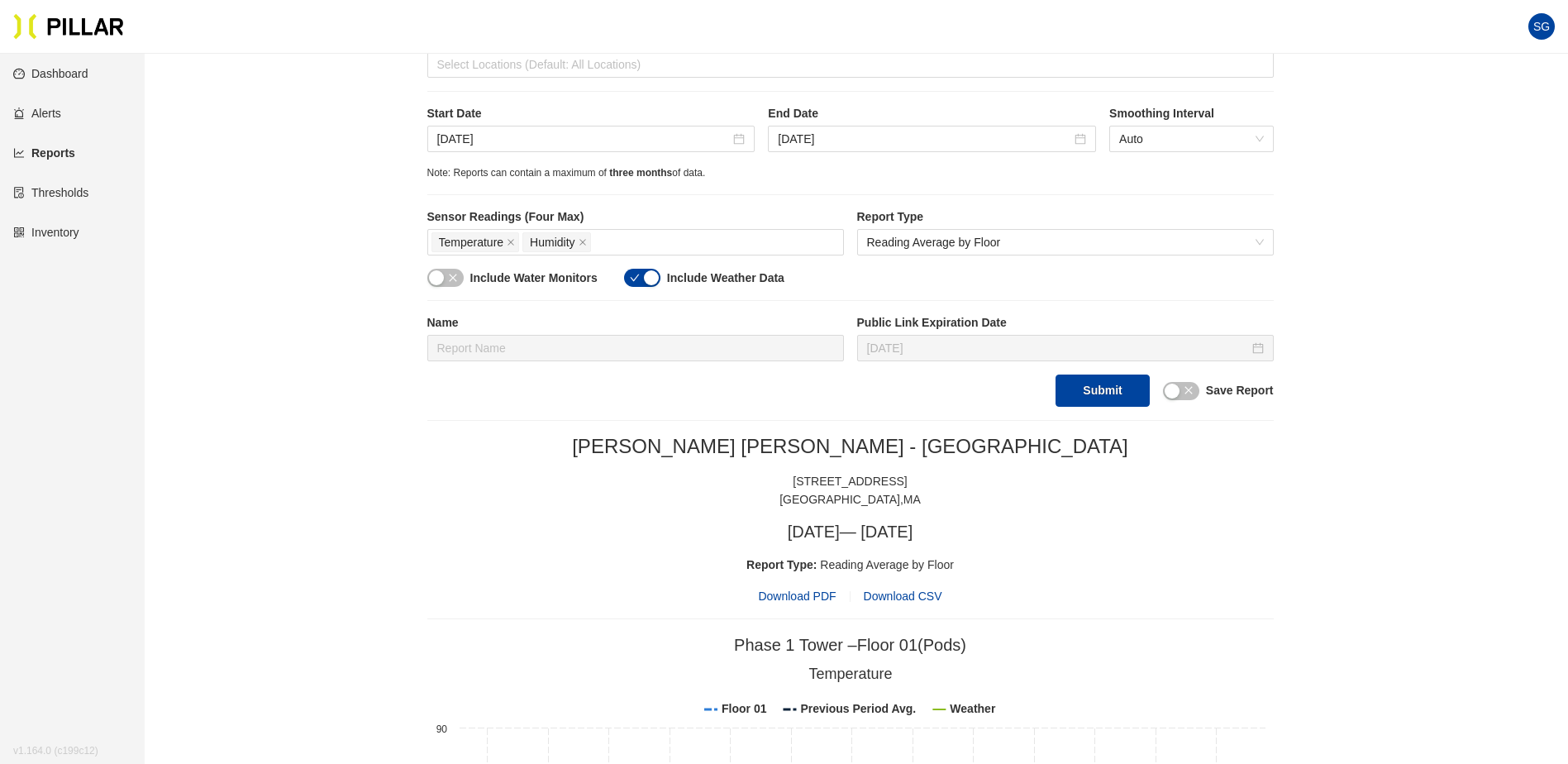
click at [786, 593] on span "Download PDF" at bounding box center [797, 595] width 78 height 18
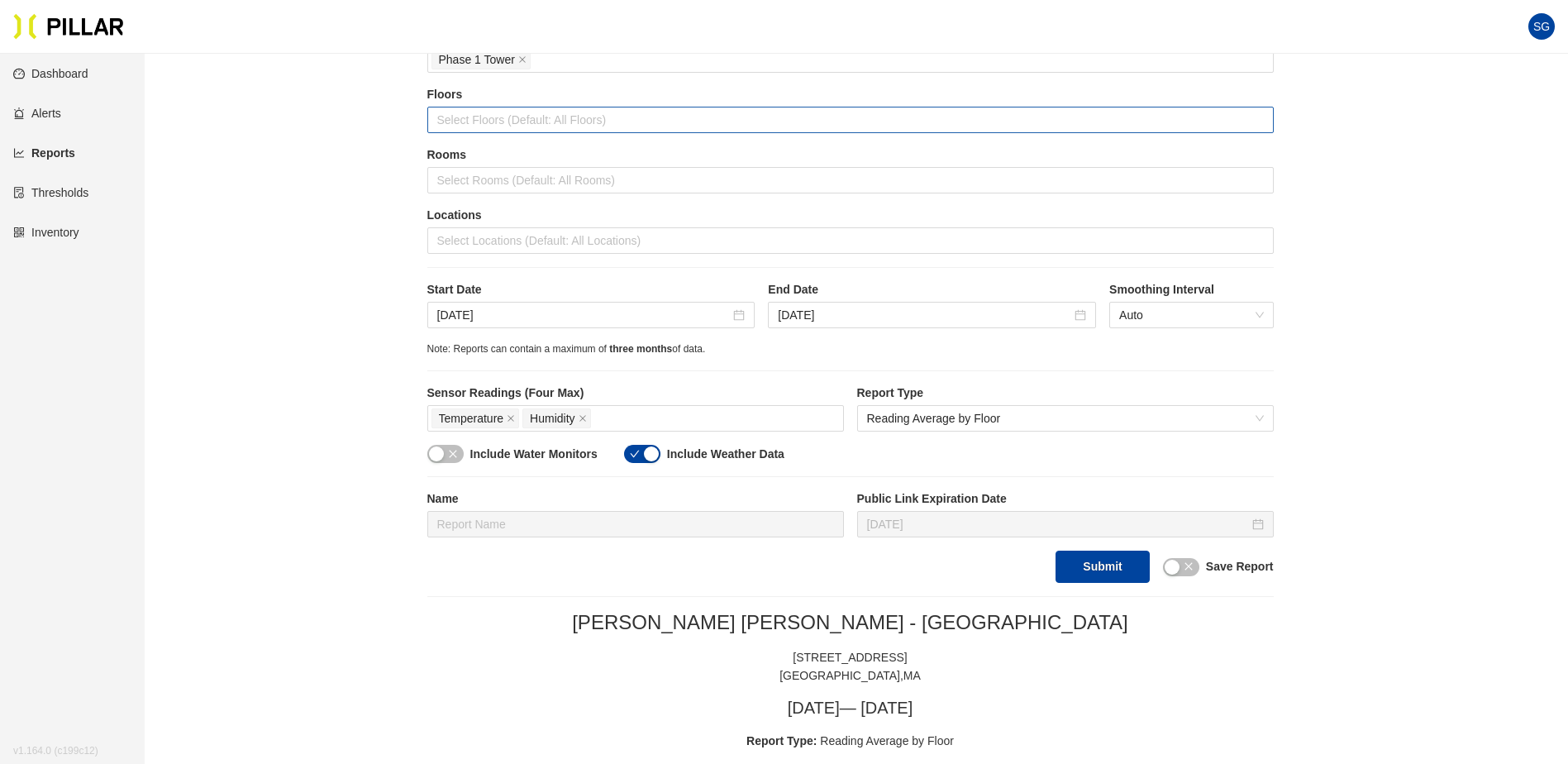
scroll to position [0, 0]
